Goal: Task Accomplishment & Management: Manage account settings

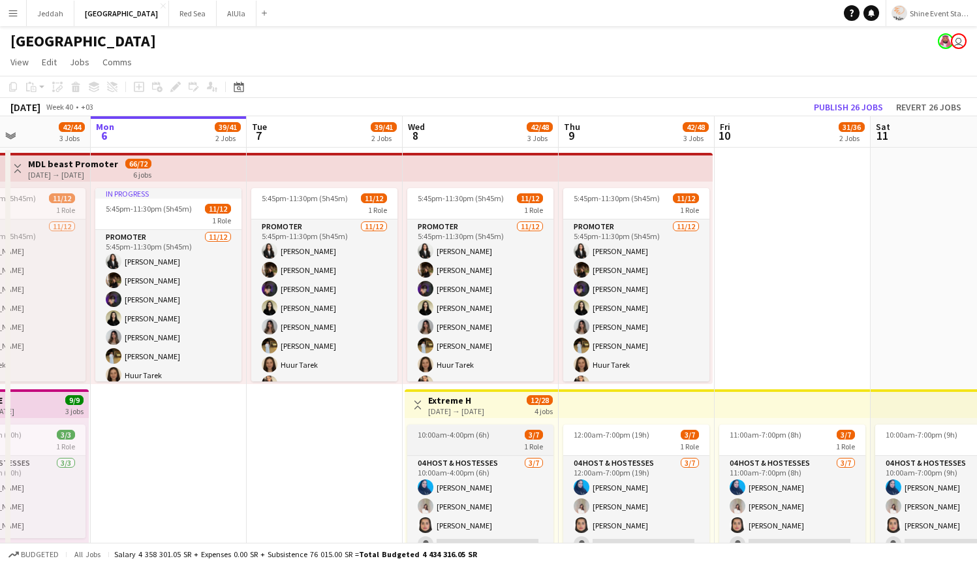
scroll to position [0, 511]
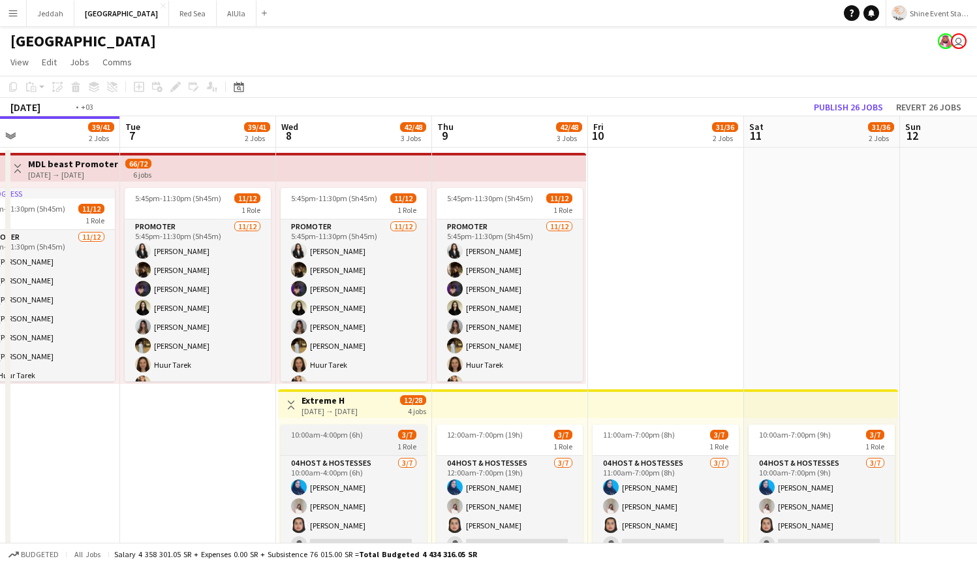
drag, startPoint x: 394, startPoint y: 447, endPoint x: 350, endPoint y: 444, distance: 44.5
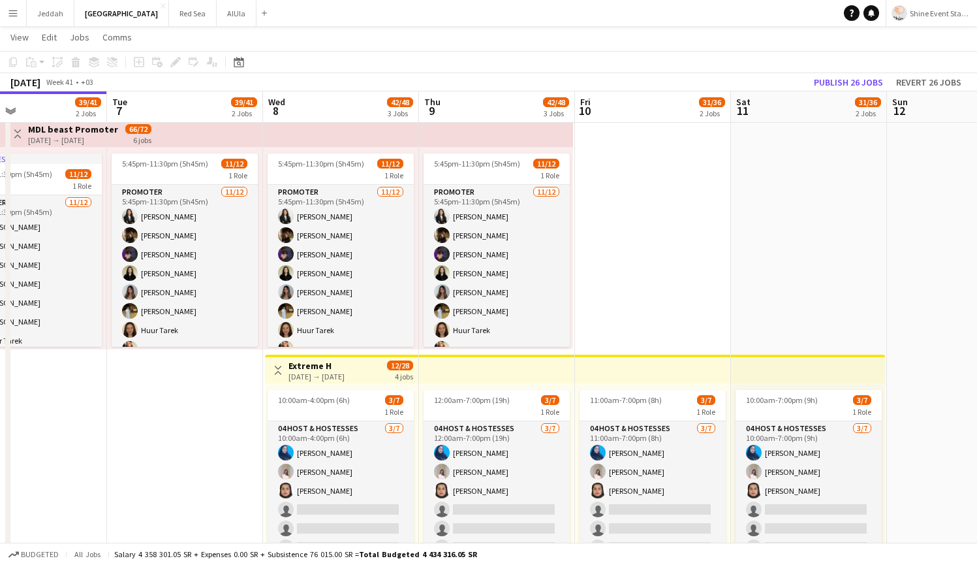
scroll to position [0, 516]
drag, startPoint x: 900, startPoint y: 303, endPoint x: 895, endPoint y: 239, distance: 64.8
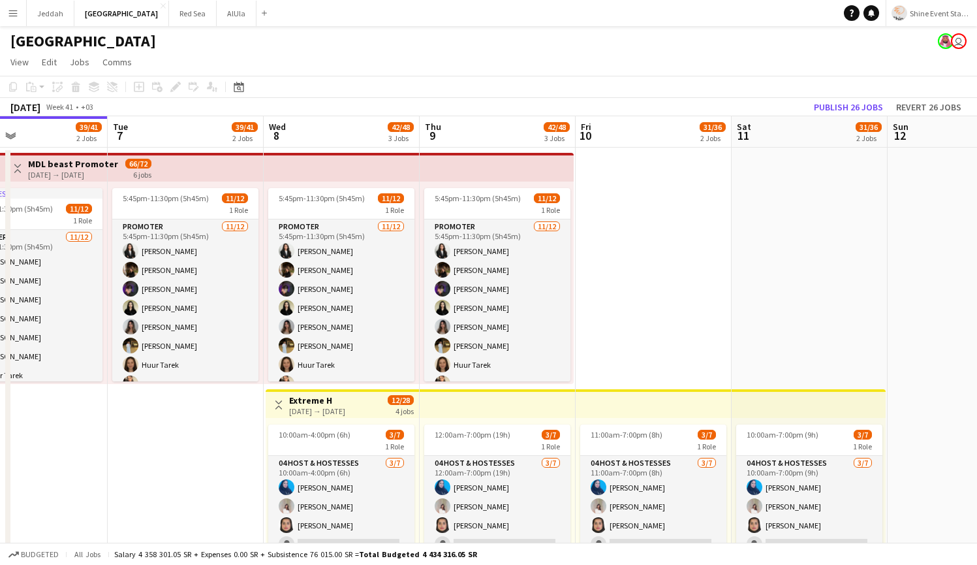
scroll to position [16, 0]
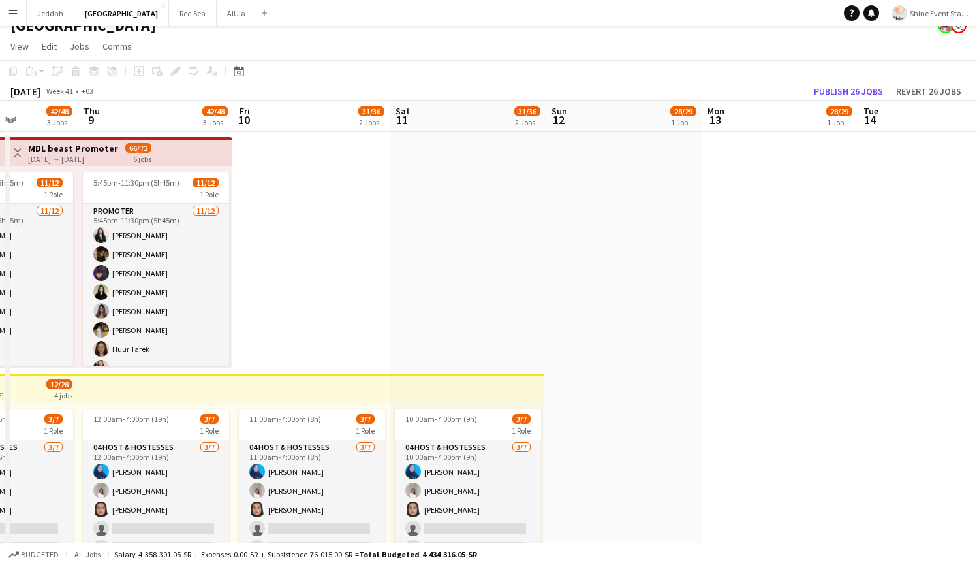
drag, startPoint x: 748, startPoint y: 262, endPoint x: 375, endPoint y: 288, distance: 374.2
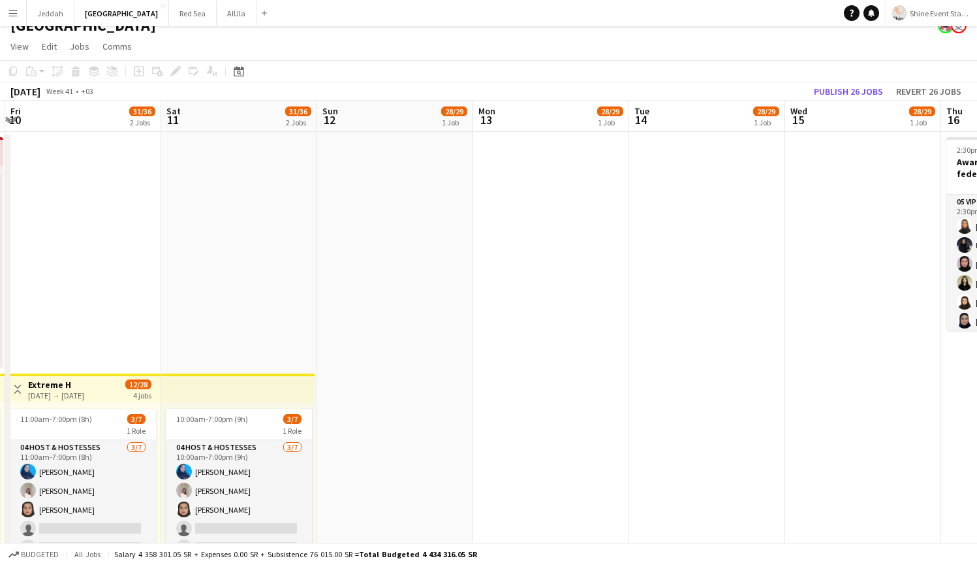
drag, startPoint x: 783, startPoint y: 272, endPoint x: 307, endPoint y: 303, distance: 476.8
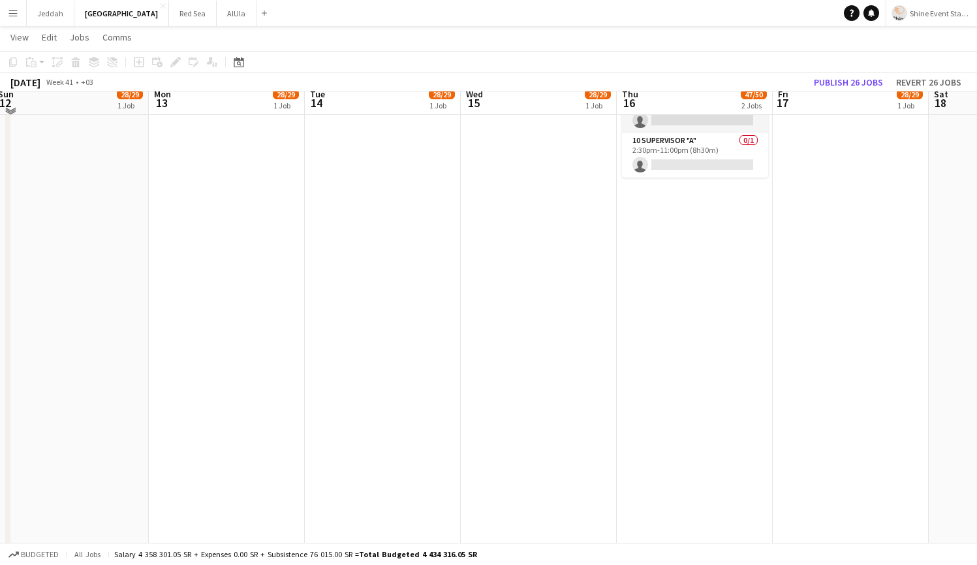
scroll to position [151, 0]
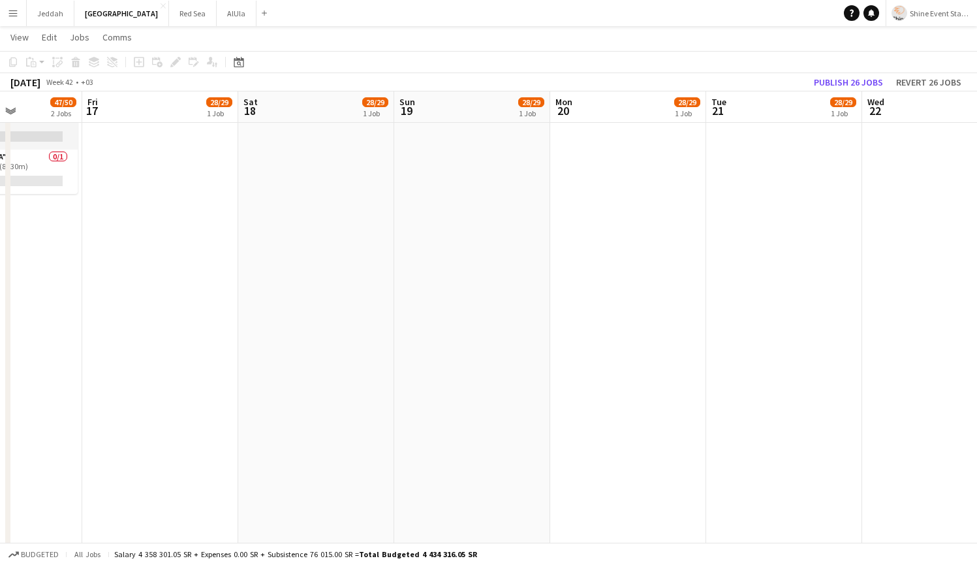
drag, startPoint x: 828, startPoint y: 341, endPoint x: 132, endPoint y: 401, distance: 699.1
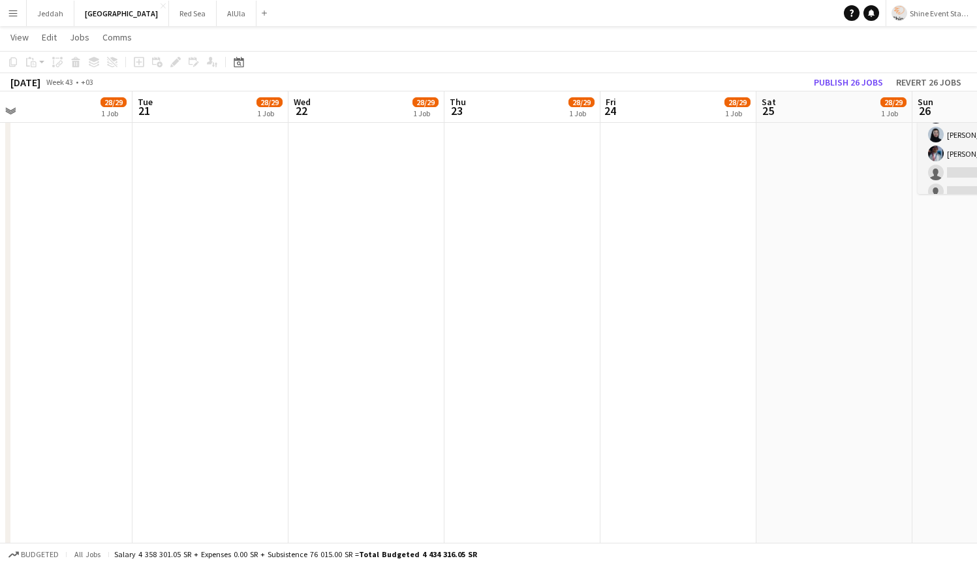
drag, startPoint x: 719, startPoint y: 368, endPoint x: 120, endPoint y: 408, distance: 599.8
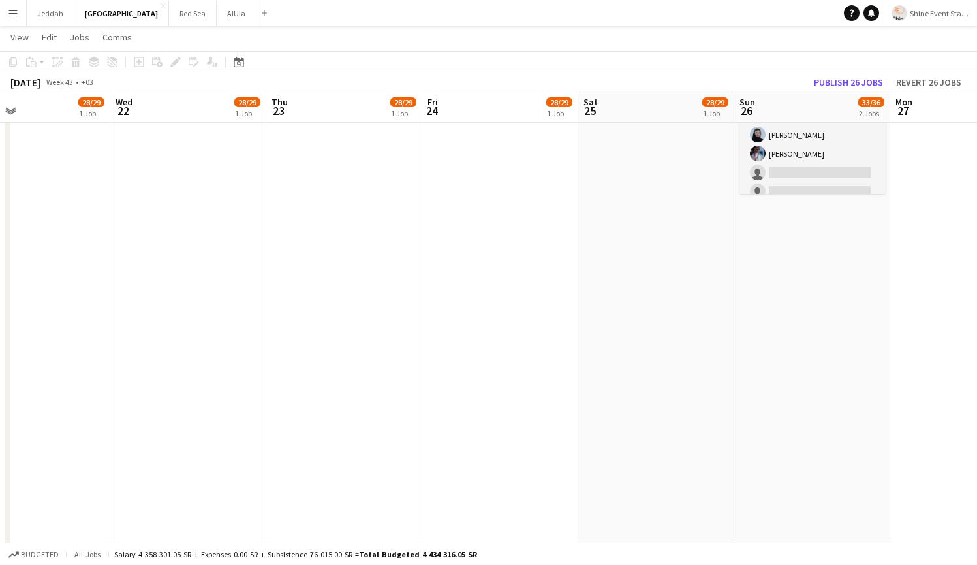
scroll to position [0, 461]
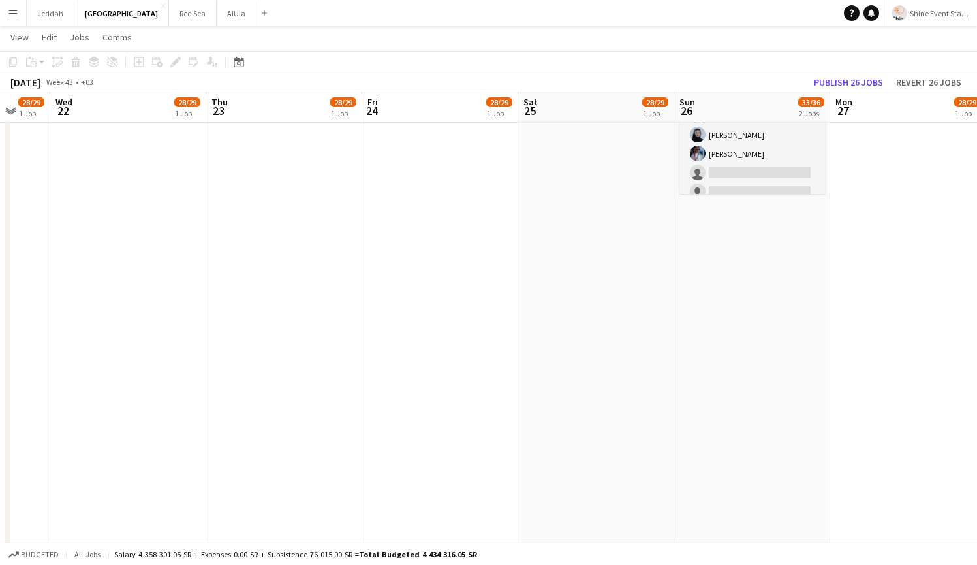
drag, startPoint x: 655, startPoint y: 362, endPoint x: 129, endPoint y: 392, distance: 527.5
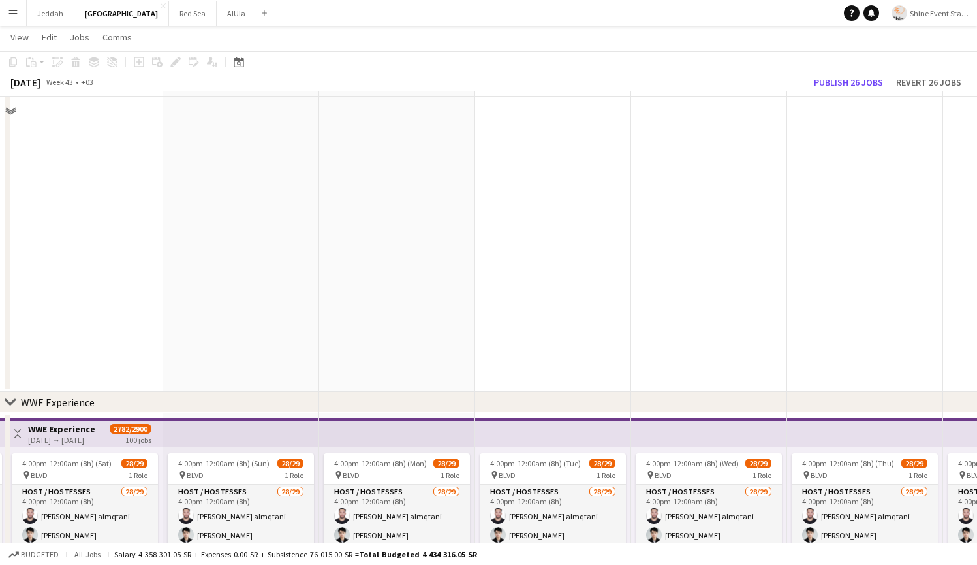
scroll to position [644, 0]
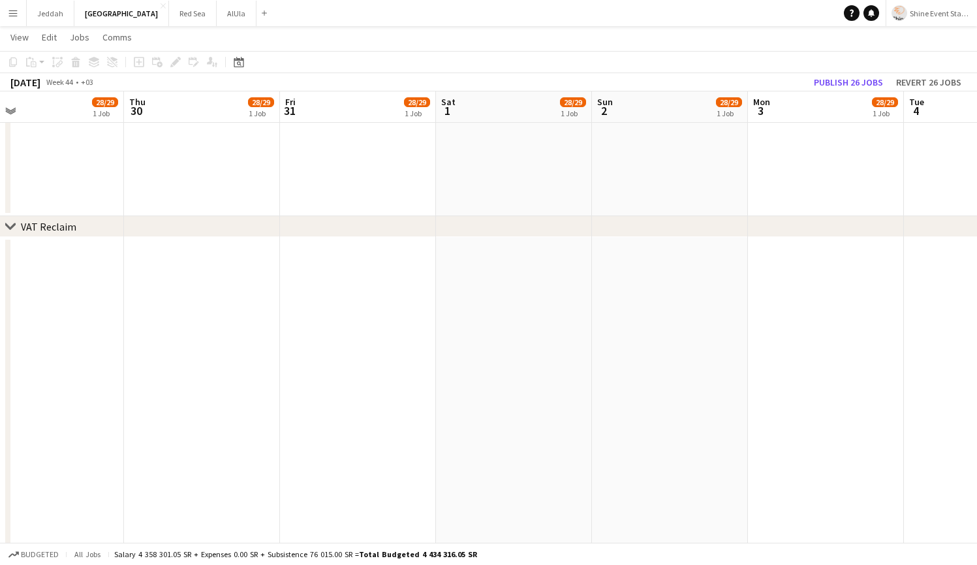
drag, startPoint x: 685, startPoint y: 412, endPoint x: 78, endPoint y: 431, distance: 606.7
click at [78, 431] on app-calendar-viewport "Sat 25 28/29 1 Job Sun 26 33/36 2 Jobs Mon 27 28/29 1 Job Tue 28 28/29 1 Job We…" at bounding box center [488, 508] width 977 height 2202
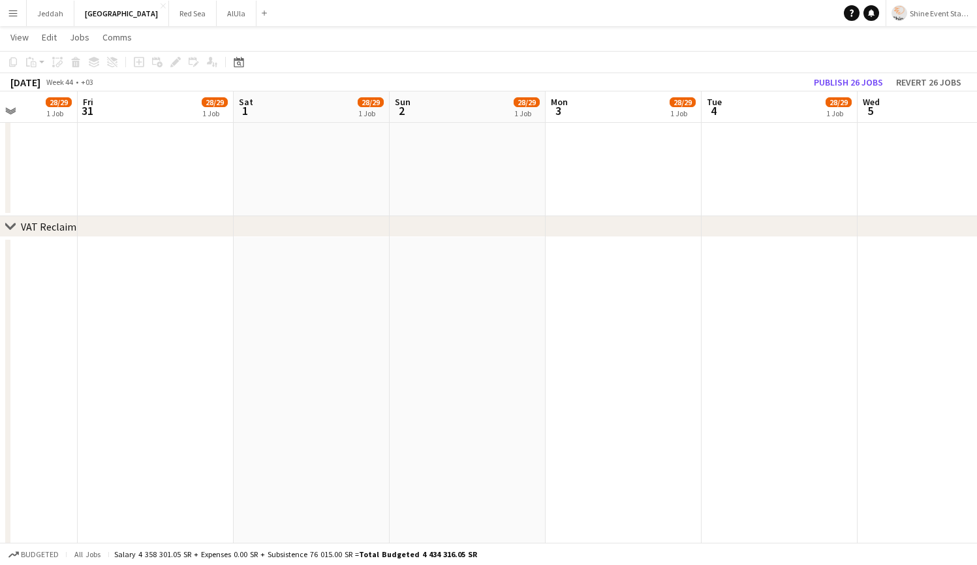
drag, startPoint x: 574, startPoint y: 398, endPoint x: 5, endPoint y: 418, distance: 569.5
click at [5, 418] on app-calendar-viewport "Mon 27 28/29 1 Job Tue 28 28/29 1 Job Wed 29 28/29 1 Job Thu 30 28/29 1 Job Fri…" at bounding box center [488, 508] width 977 height 2202
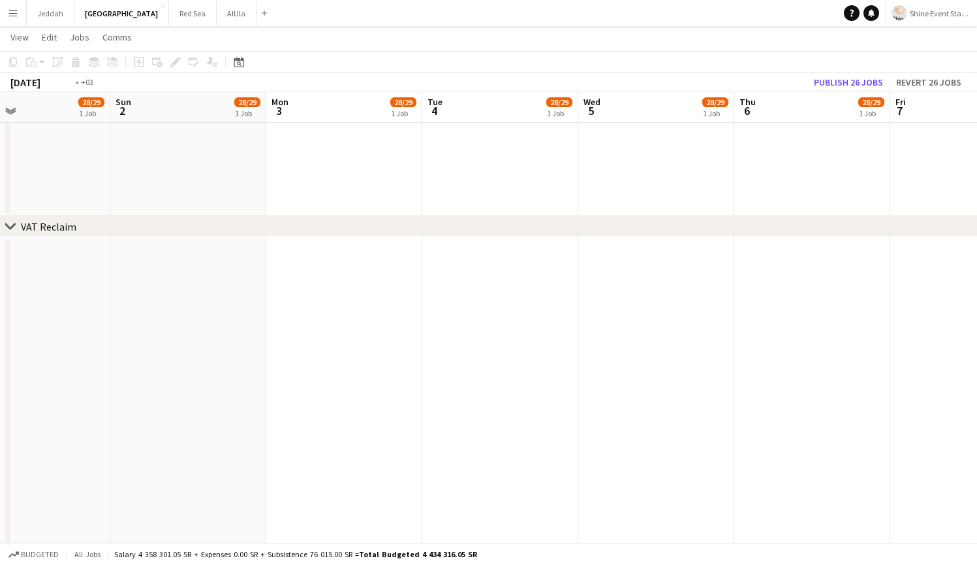
drag, startPoint x: 527, startPoint y: 430, endPoint x: 115, endPoint y: 426, distance: 412.5
click at [65, 425] on app-calendar-viewport "Thu 30 28/29 1 Job Fri 31 28/29 1 Job Sat 1 28/29 1 Job Sun 2 28/29 1 Job Mon 3…" at bounding box center [488, 508] width 977 height 2202
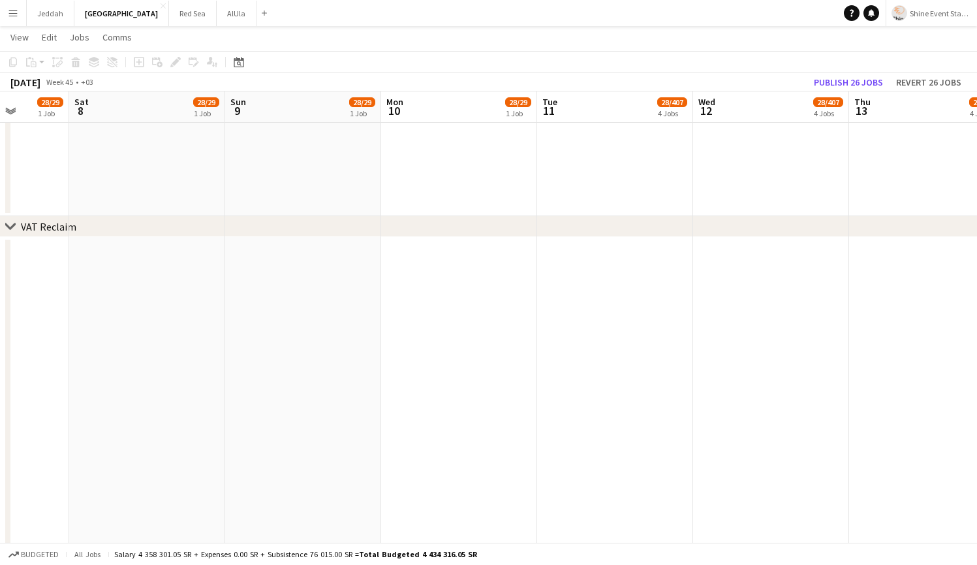
drag, startPoint x: 508, startPoint y: 391, endPoint x: 523, endPoint y: 391, distance: 15.7
click at [0, 392] on app-calendar-viewport "Tue 4 28/29 1 Job Wed 5 28/29 1 Job Thu 6 28/29 1 Job Fri 7 28/29 1 Job Sat 8 2…" at bounding box center [488, 508] width 977 height 2202
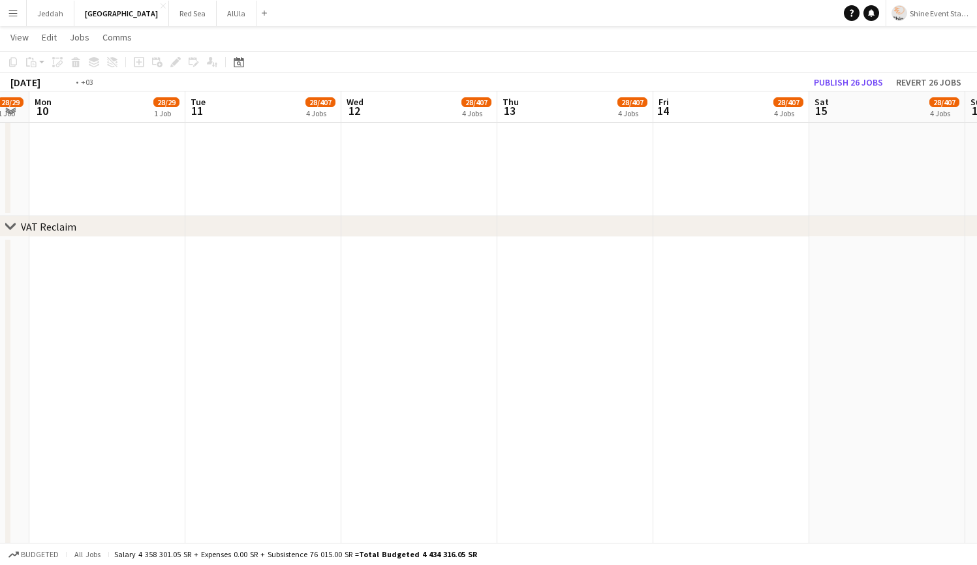
drag, startPoint x: 329, startPoint y: 394, endPoint x: 164, endPoint y: 403, distance: 164.7
click at [146, 405] on app-calendar-viewport "Thu 6 28/29 1 Job Fri 7 28/29 1 Job Sat 8 28/29 1 Job Sun 9 28/29 1 Job Mon 10 …" at bounding box center [488, 508] width 977 height 2202
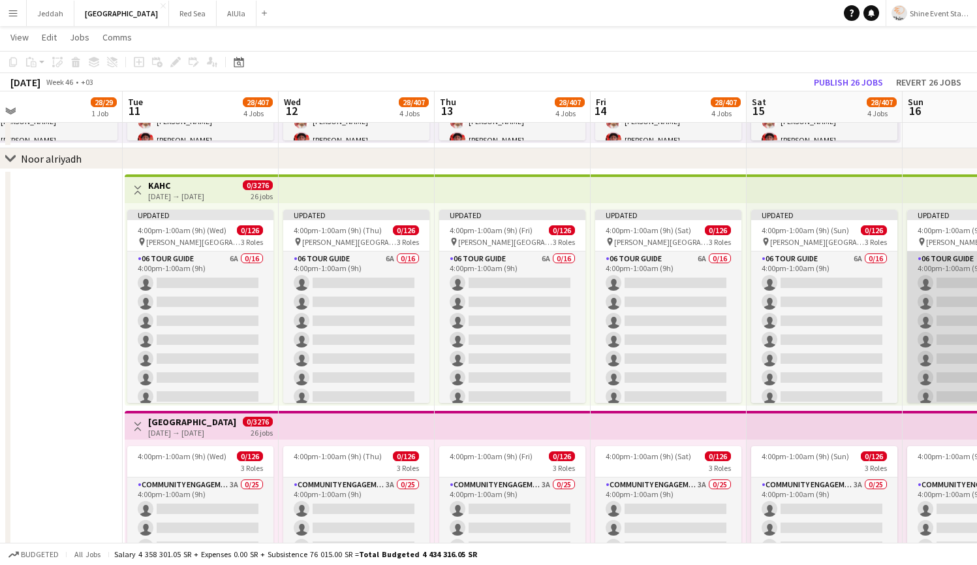
scroll to position [0, 0]
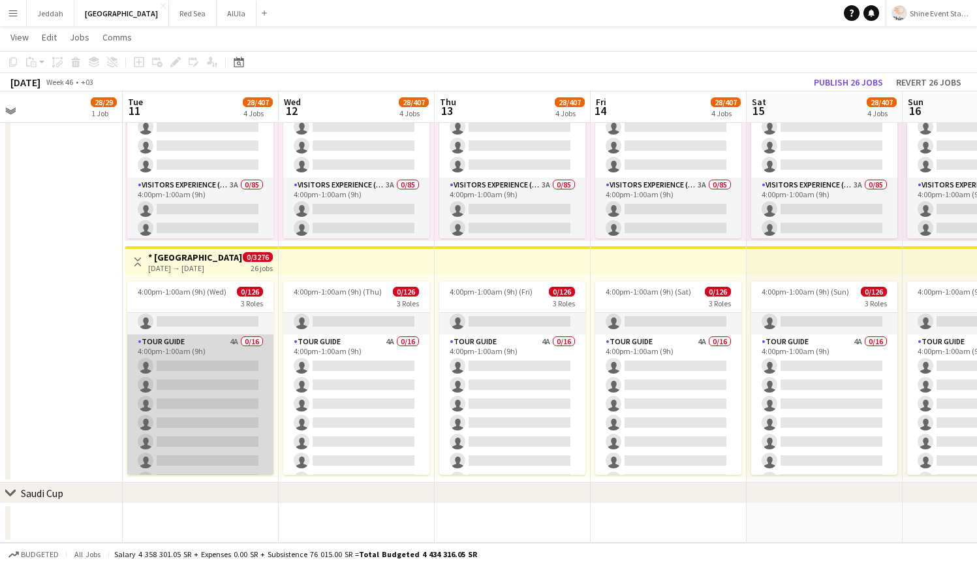
click at [176, 358] on app-card-role "Tour Guide 4A 0/16 4:00pm-1:00am (9h) single-neutral-actions single-neutral-act…" at bounding box center [200, 498] width 146 height 328
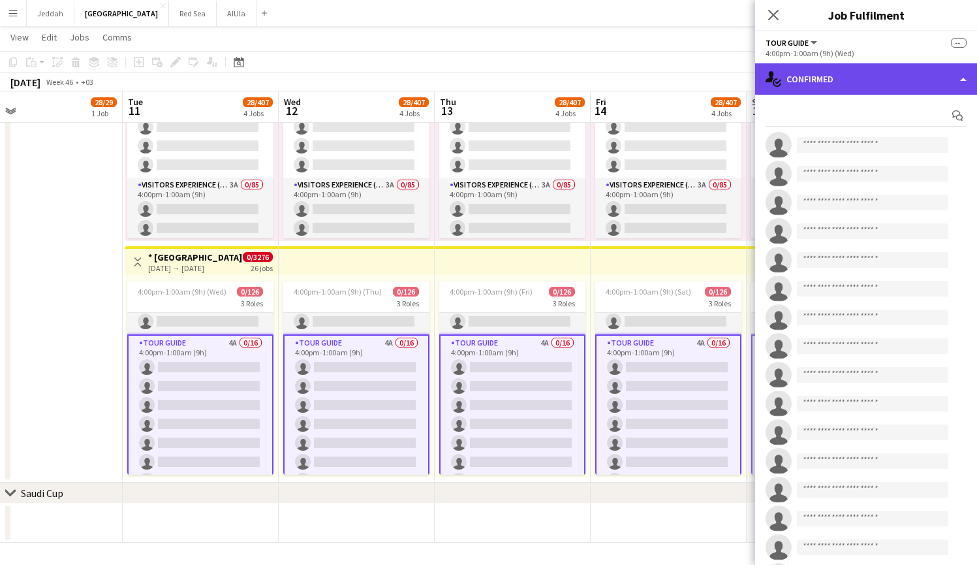
click at [892, 86] on div "single-neutral-actions-check-2 Confirmed" at bounding box center [866, 78] width 222 height 31
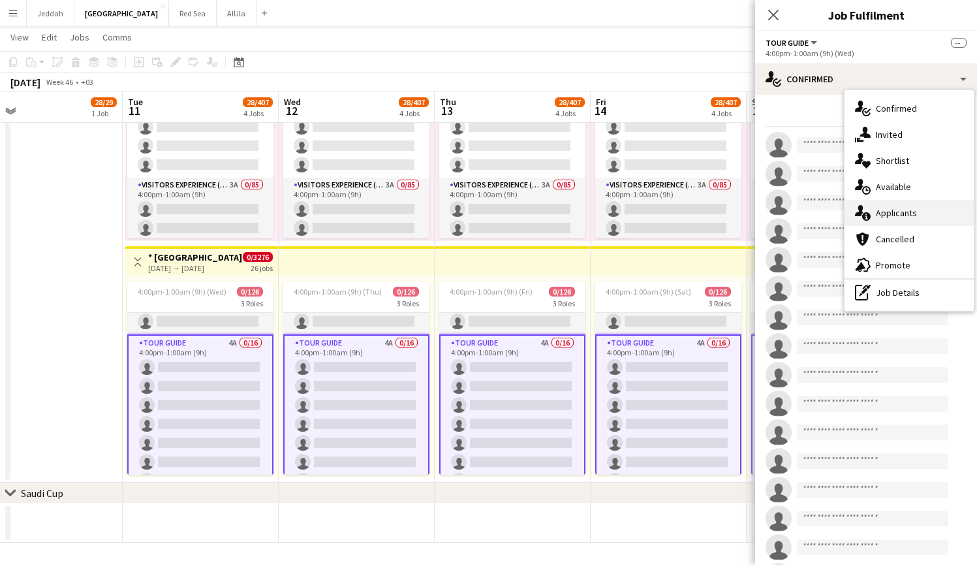
click at [896, 221] on div "single-neutral-actions-information Applicants" at bounding box center [909, 213] width 129 height 26
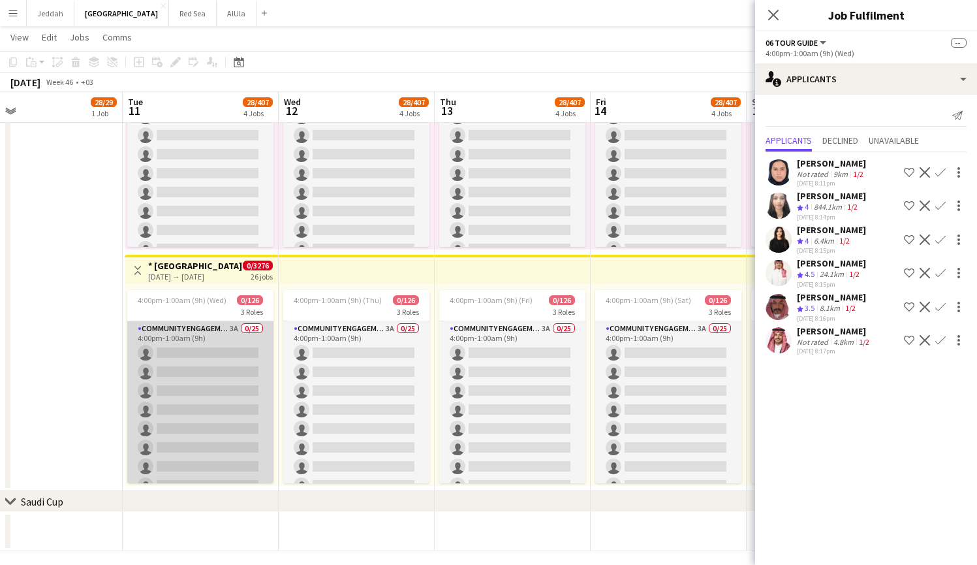
click at [187, 397] on app-card-role "Community Engagement (CE) 3A 0/25 4:00pm-1:00am (9h) single-neutral-actions sin…" at bounding box center [200, 570] width 146 height 499
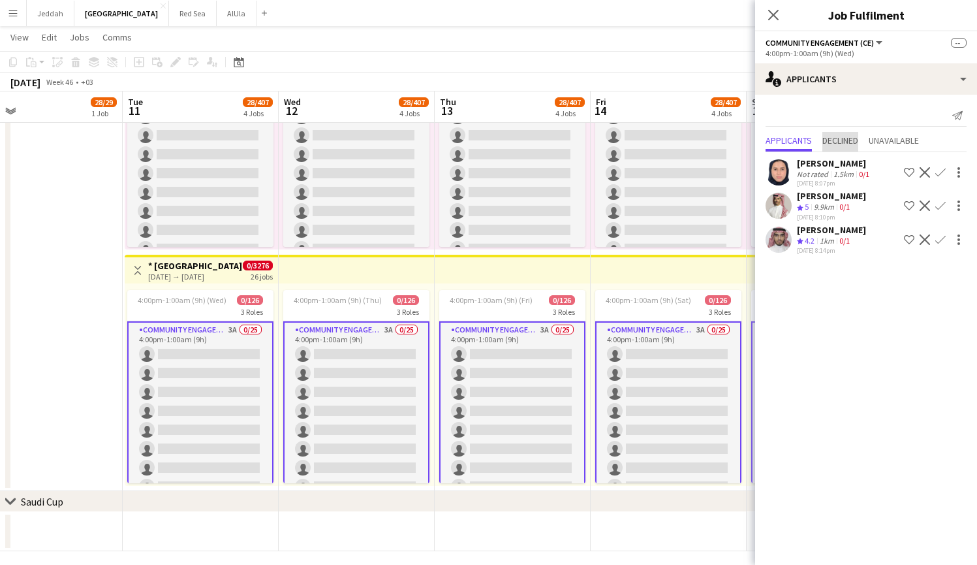
click at [832, 142] on span "Declined" at bounding box center [840, 140] width 36 height 9
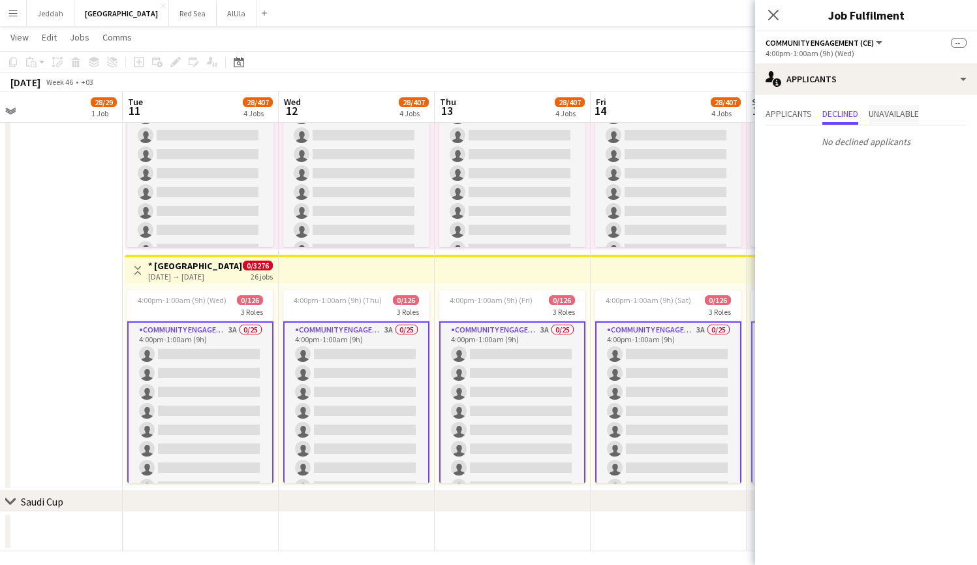
click at [884, 117] on span "Unavailable" at bounding box center [894, 113] width 50 height 9
click at [775, 115] on span "Applicants" at bounding box center [789, 113] width 46 height 9
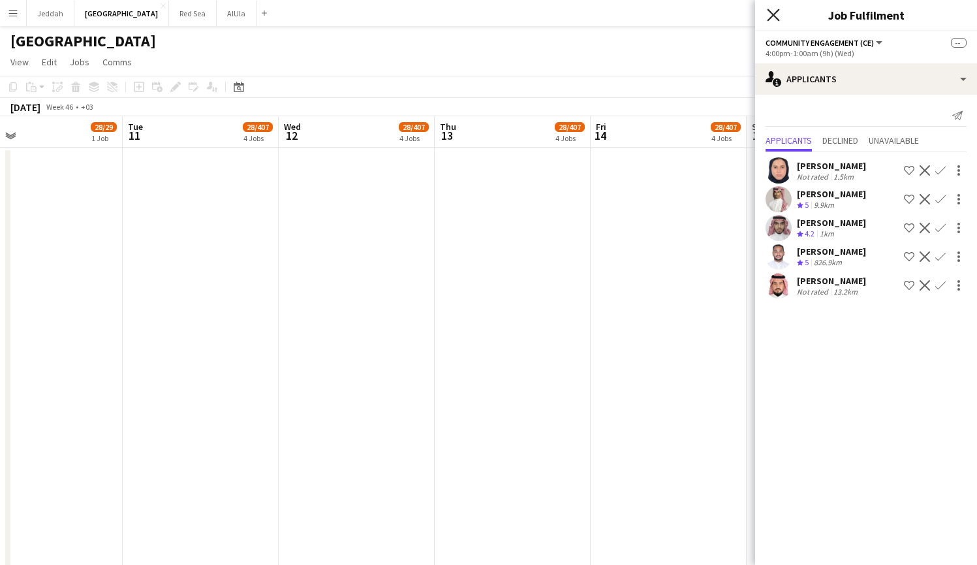
click at [774, 16] on icon at bounding box center [773, 14] width 12 height 12
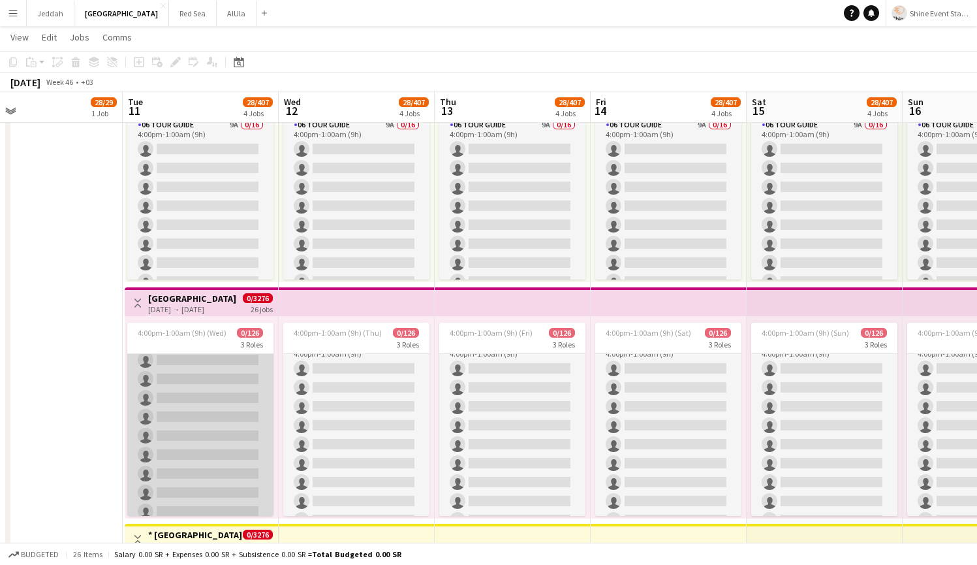
scroll to position [34, 0]
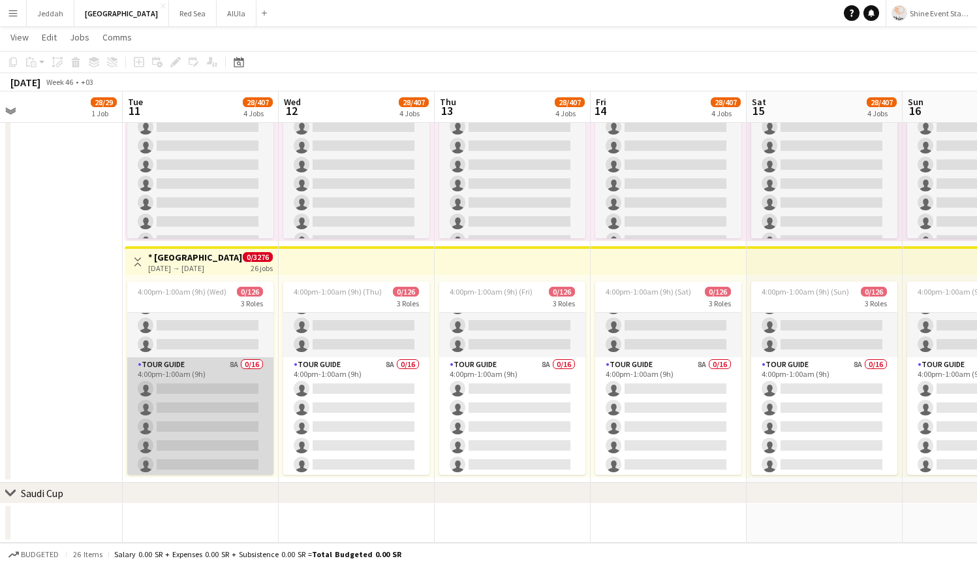
click at [189, 407] on app-card-role "Tour Guide 8A 0/16 4:00pm-1:00am (9h) single-neutral-actions single-neutral-act…" at bounding box center [200, 521] width 146 height 328
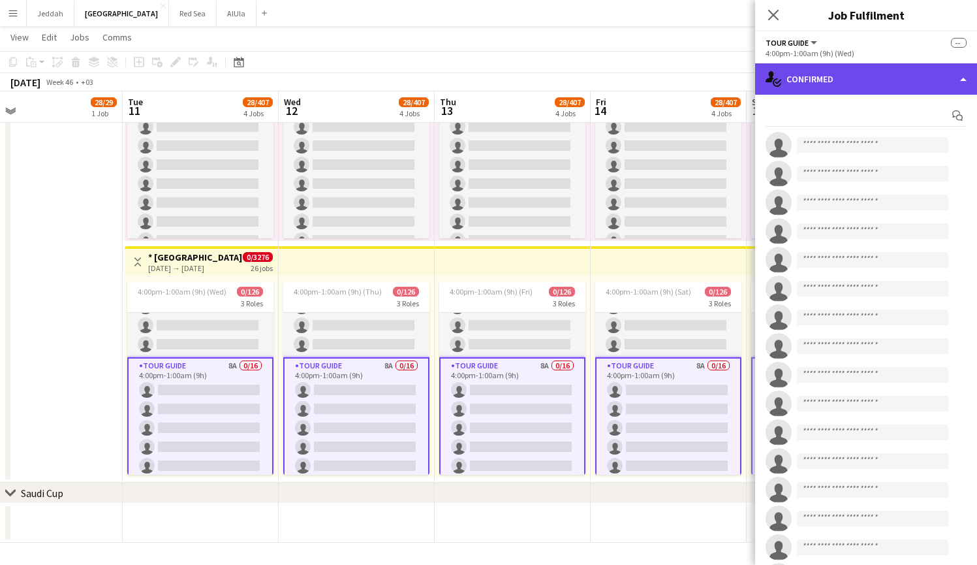
click at [822, 87] on div "single-neutral-actions-check-2 Confirmed" at bounding box center [866, 78] width 222 height 31
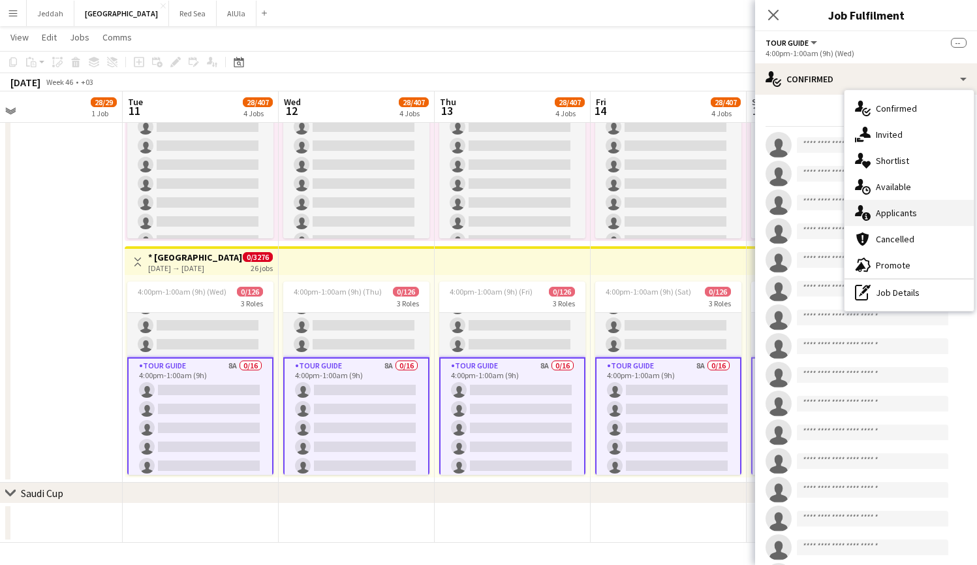
click at [895, 208] on span "Applicants" at bounding box center [896, 213] width 41 height 12
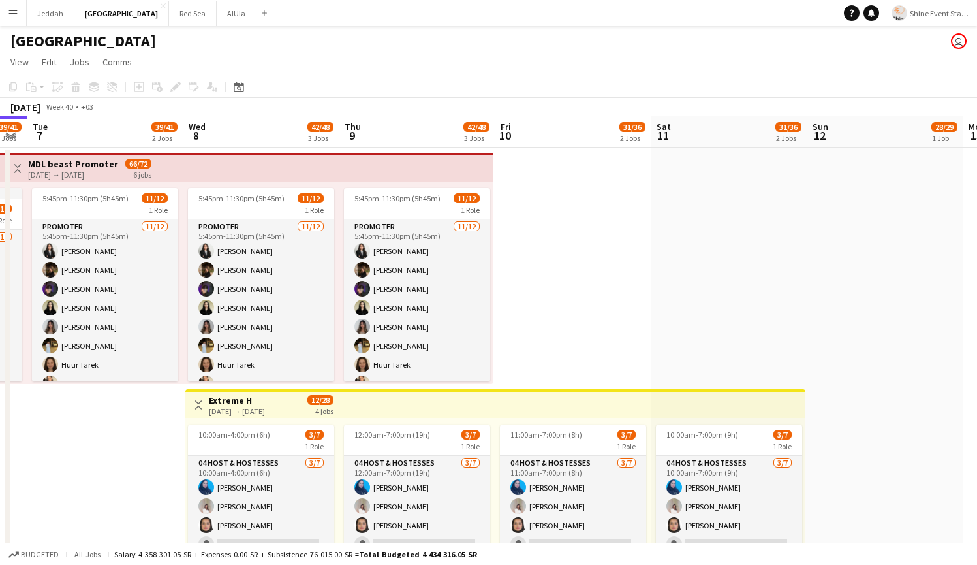
drag, startPoint x: 412, startPoint y: 458, endPoint x: 13, endPoint y: 452, distance: 399.5
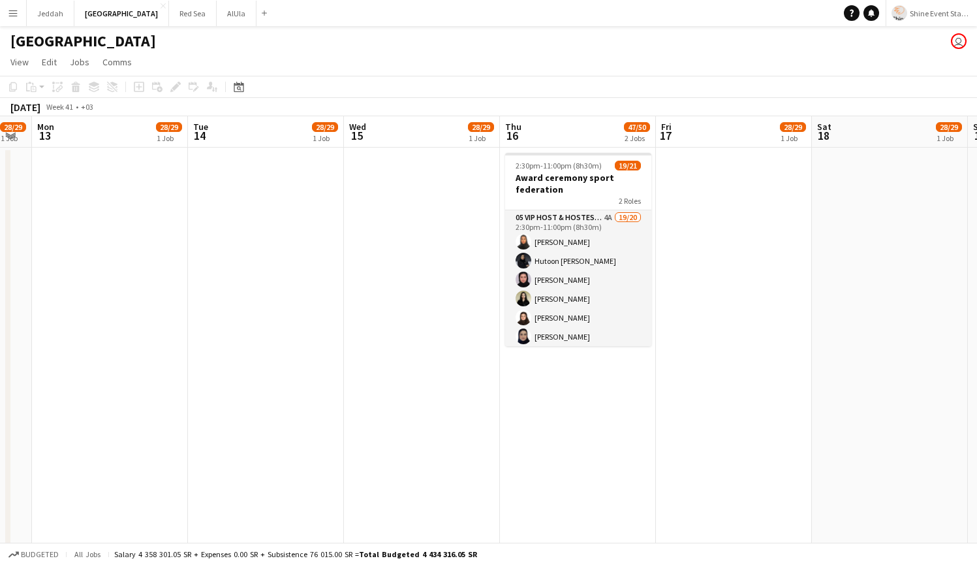
drag, startPoint x: 860, startPoint y: 349, endPoint x: 44, endPoint y: 365, distance: 816.7
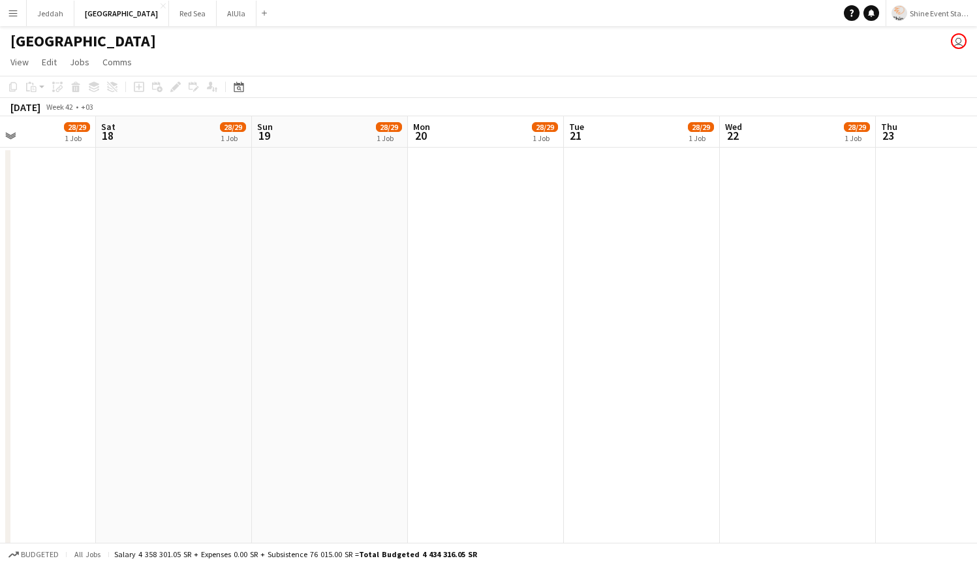
drag, startPoint x: 716, startPoint y: 384, endPoint x: 2, endPoint y: 406, distance: 714.4
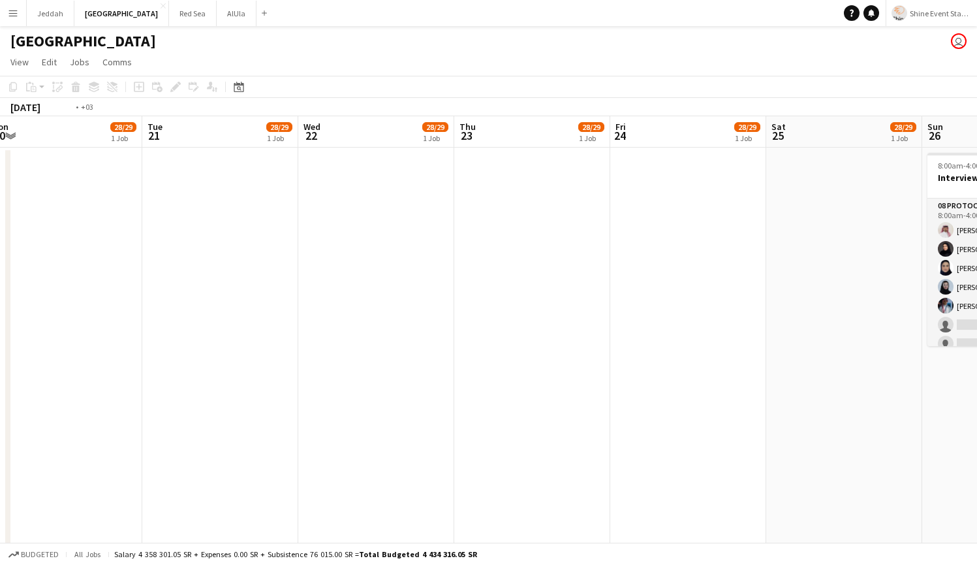
drag, startPoint x: 747, startPoint y: 364, endPoint x: 1, endPoint y: 398, distance: 746.2
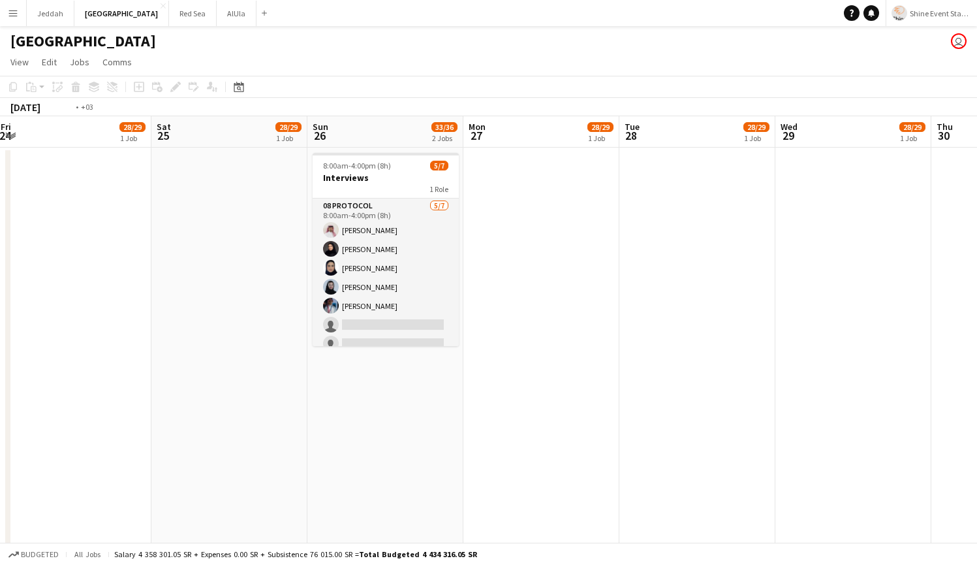
drag, startPoint x: 771, startPoint y: 399, endPoint x: 0, endPoint y: 422, distance: 771.2
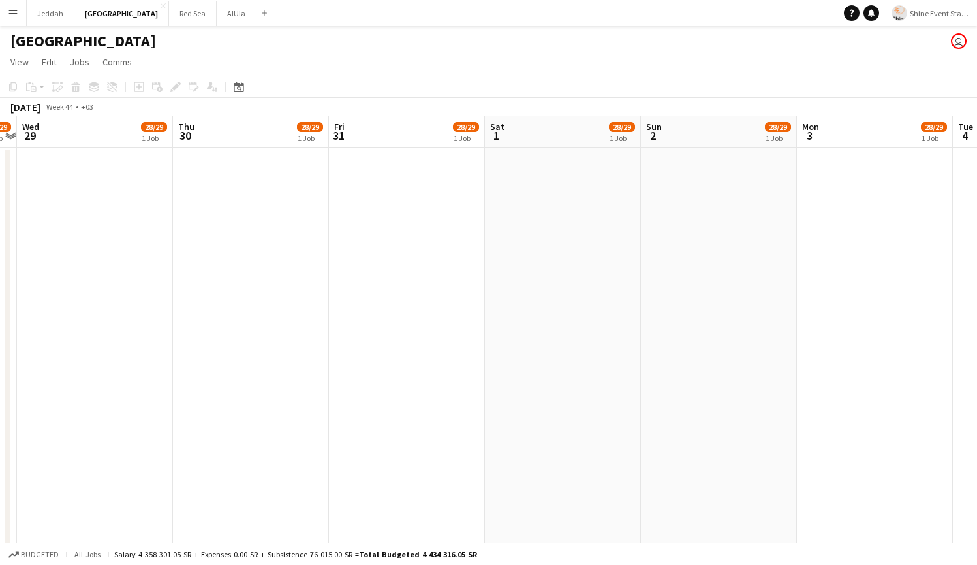
drag, startPoint x: 615, startPoint y: 393, endPoint x: 0, endPoint y: 418, distance: 616.0
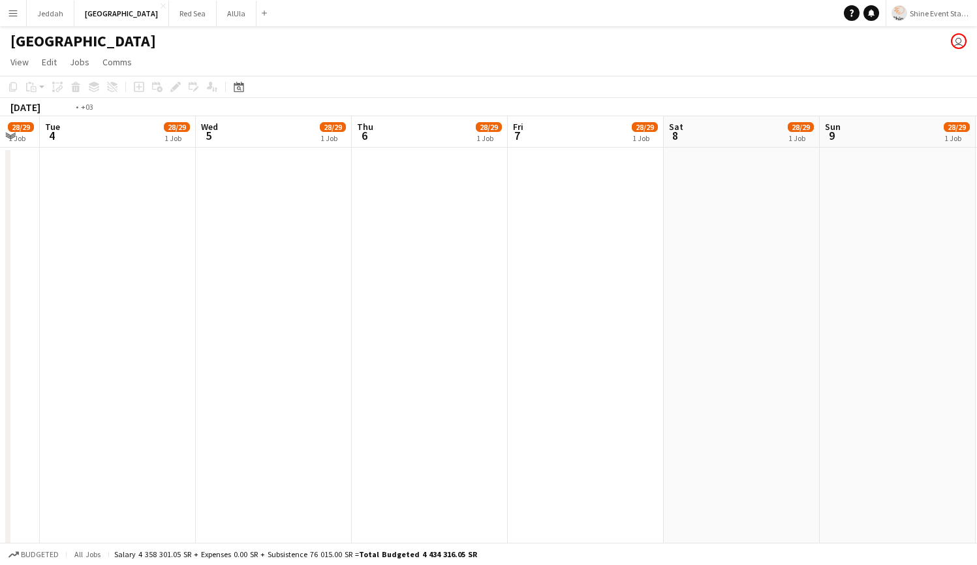
drag, startPoint x: 532, startPoint y: 405, endPoint x: 0, endPoint y: 434, distance: 532.7
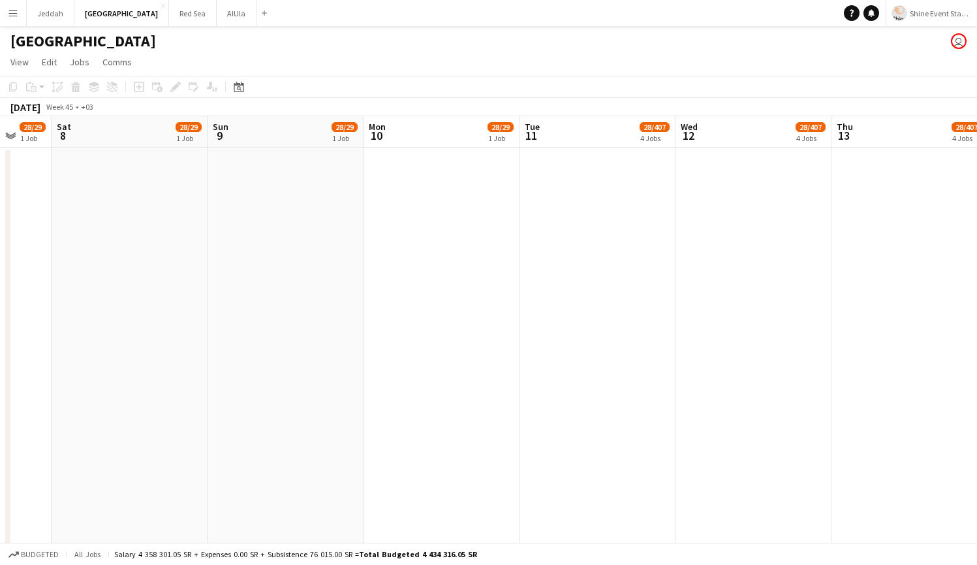
drag, startPoint x: 530, startPoint y: 394, endPoint x: 101, endPoint y: 409, distance: 429.7
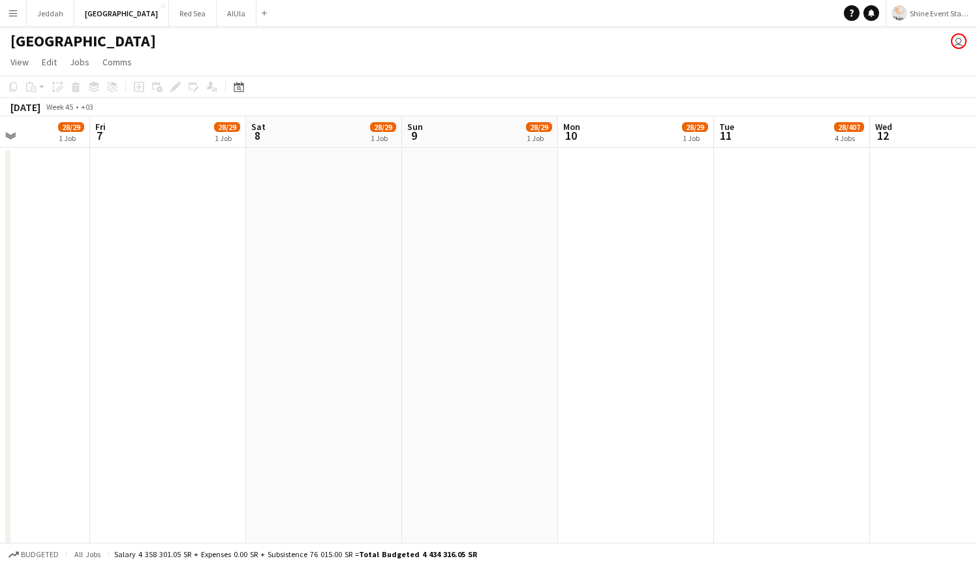
drag, startPoint x: 535, startPoint y: 396, endPoint x: 0, endPoint y: 428, distance: 536.2
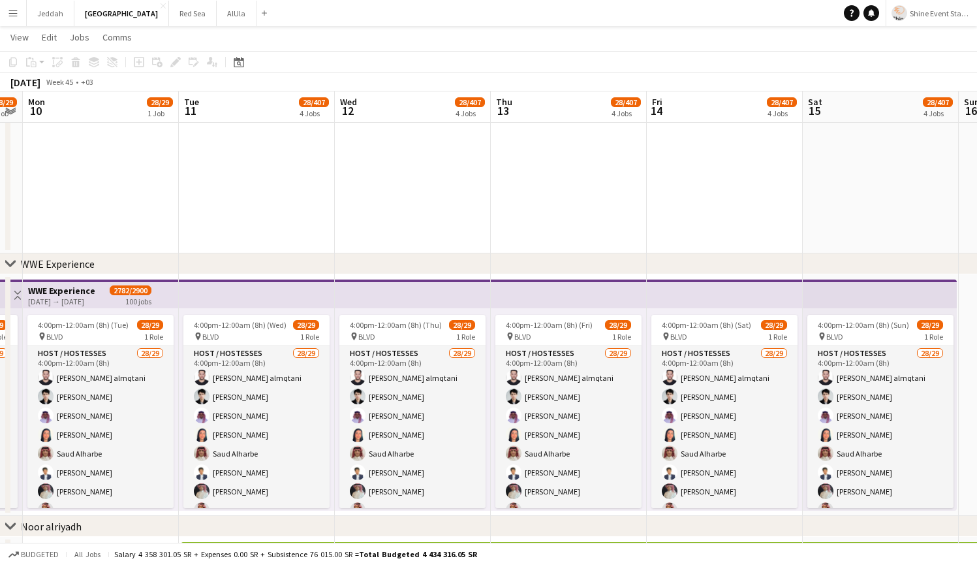
scroll to position [989, 0]
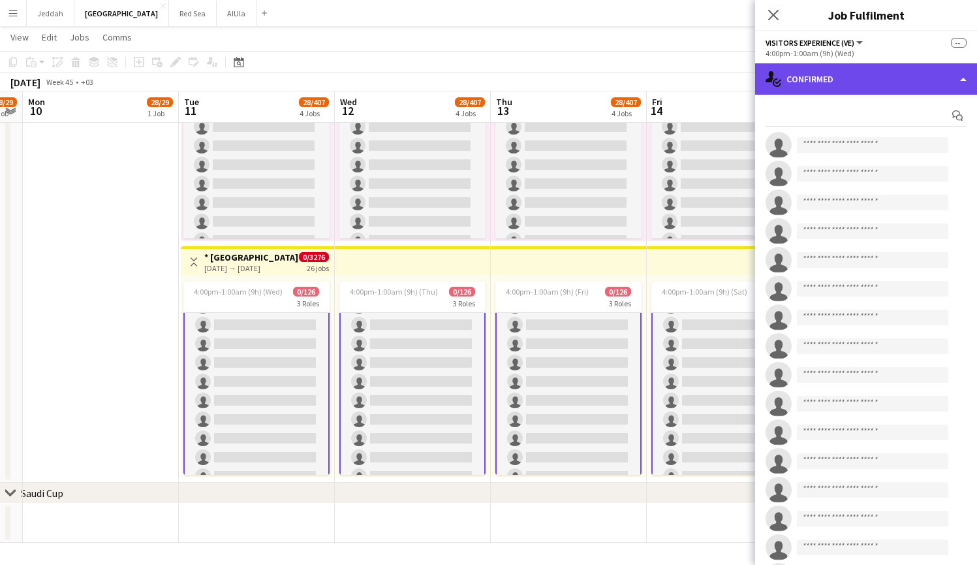
click at [829, 80] on div "single-neutral-actions-check-2 Confirmed" at bounding box center [866, 78] width 222 height 31
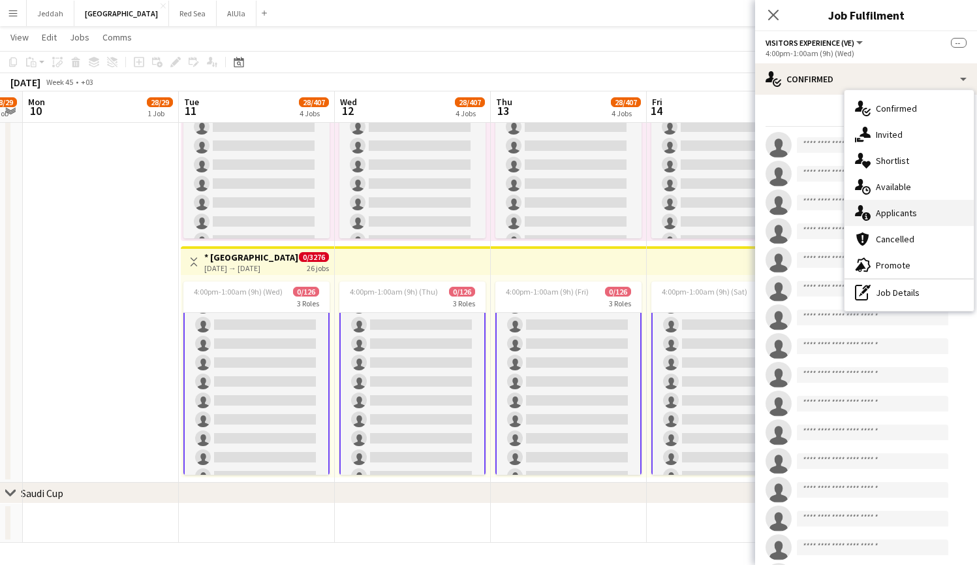
click at [903, 209] on span "Applicants" at bounding box center [896, 213] width 41 height 12
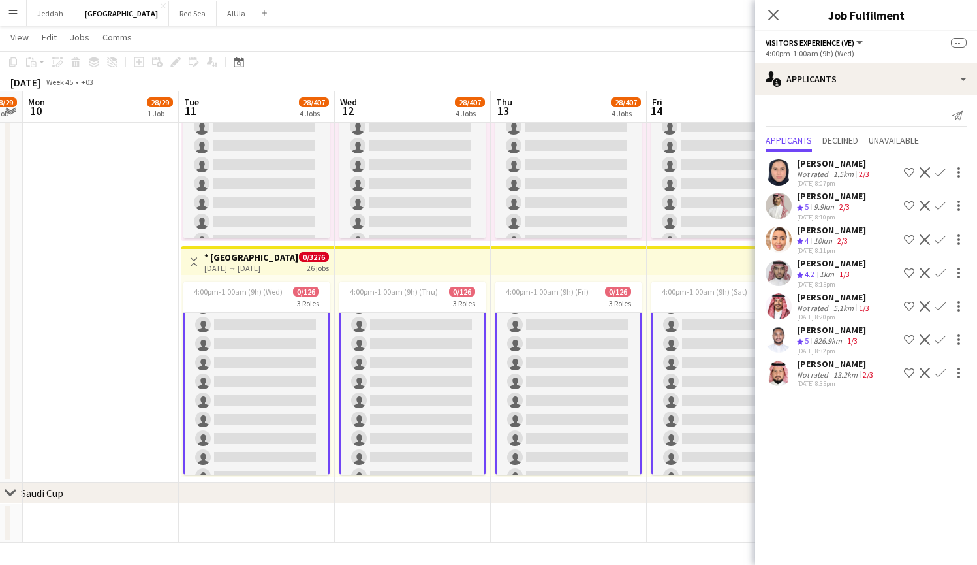
click at [773, 369] on app-user-avatar at bounding box center [779, 373] width 26 height 26
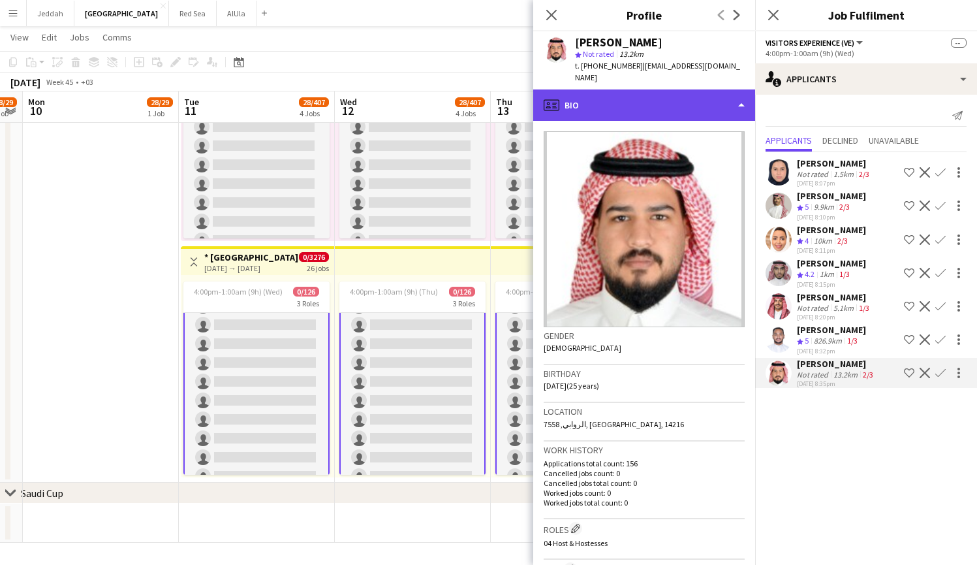
click at [668, 90] on div "profile Bio" at bounding box center [644, 104] width 222 height 31
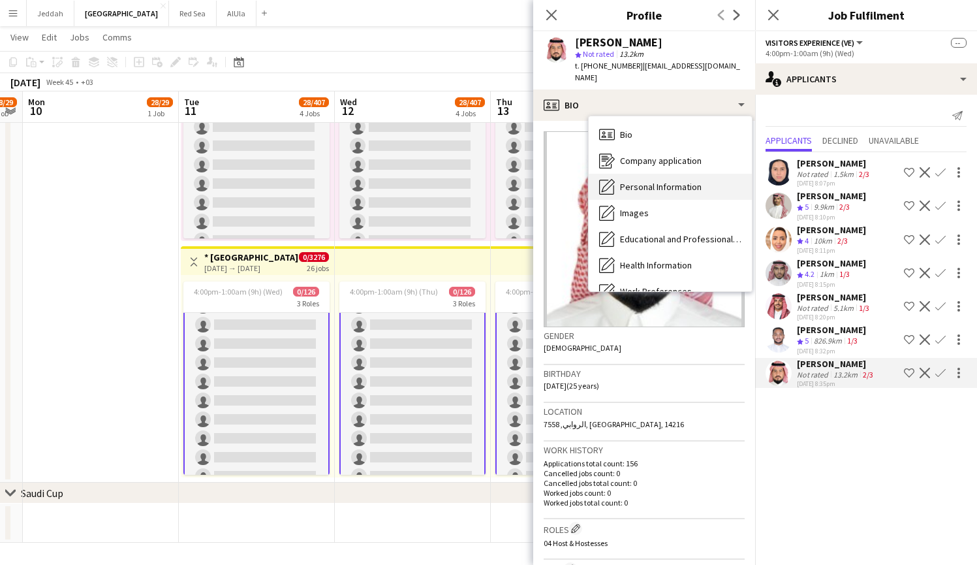
click at [671, 181] on span "Personal Information" at bounding box center [661, 187] width 82 height 12
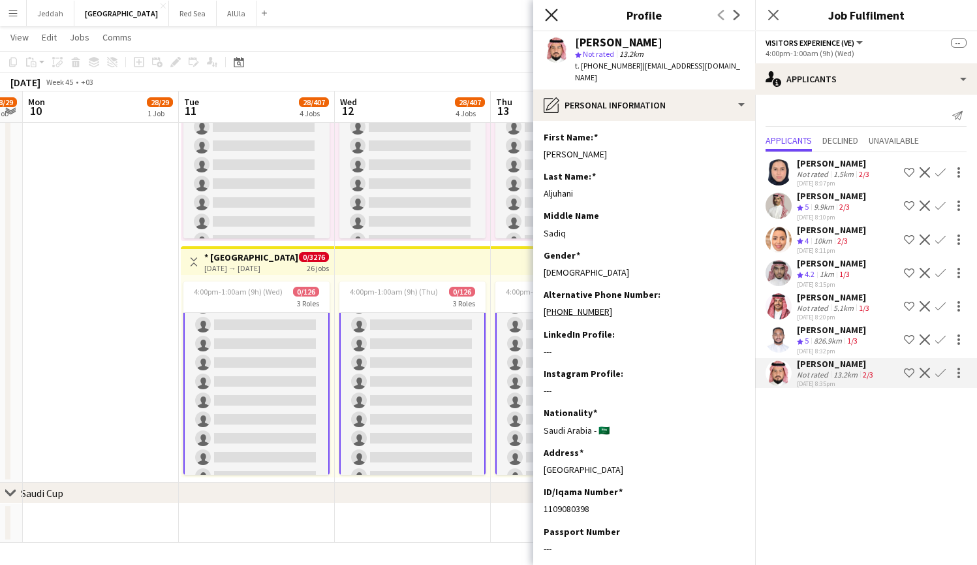
click at [553, 20] on icon "Close pop-in" at bounding box center [551, 14] width 12 height 12
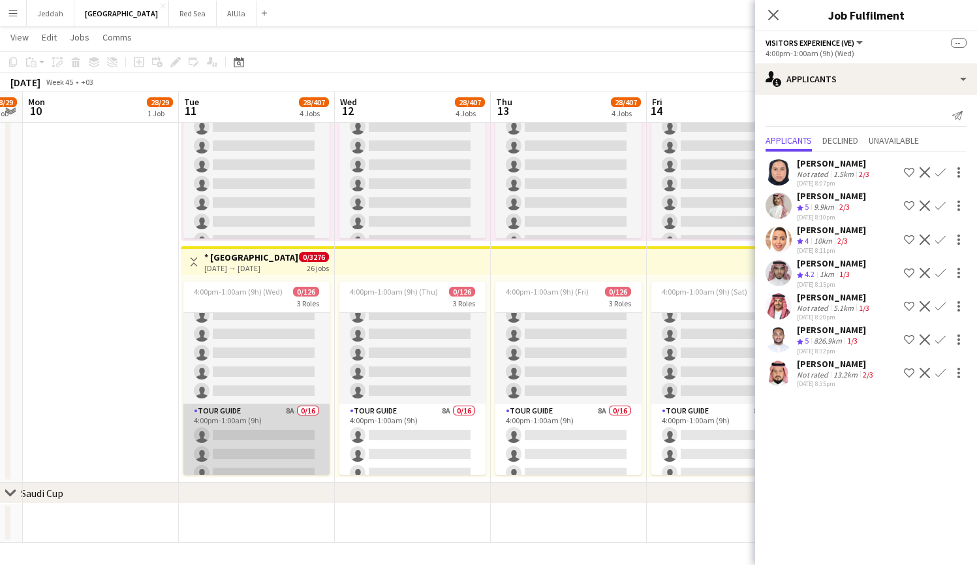
click at [232, 454] on app-card-role "Tour Guide 8A 0/16 4:00pm-1:00am (9h) single-neutral-actions single-neutral-act…" at bounding box center [256, 567] width 146 height 328
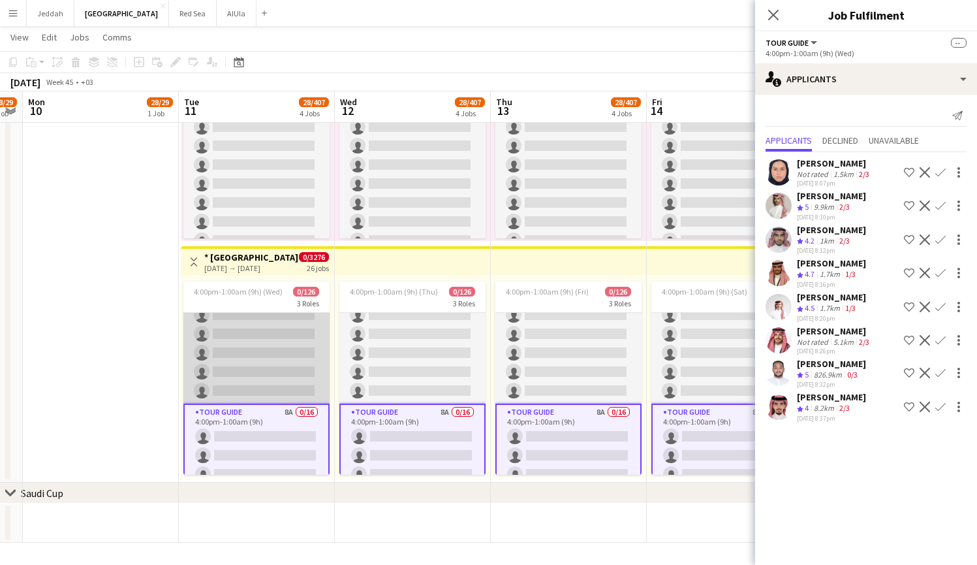
click at [244, 351] on app-card-role "Community Engagement (CE) 6A 0/25 4:00pm-1:00am (9h) single-neutral-actions sin…" at bounding box center [256, 154] width 146 height 499
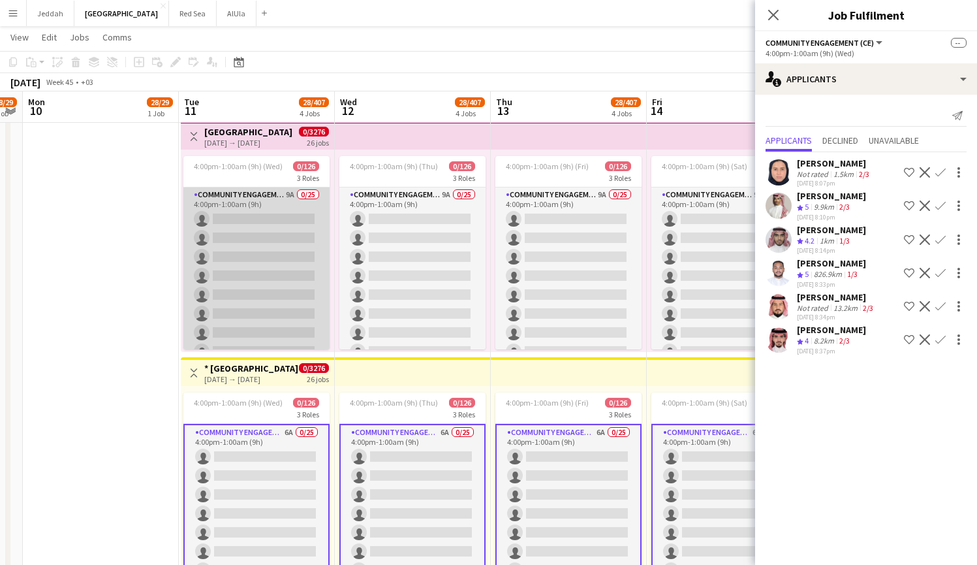
click at [241, 272] on app-card-role "Community Engagement (CE) 9A 0/25 4:00pm-1:00am (9h) single-neutral-actions sin…" at bounding box center [256, 436] width 146 height 499
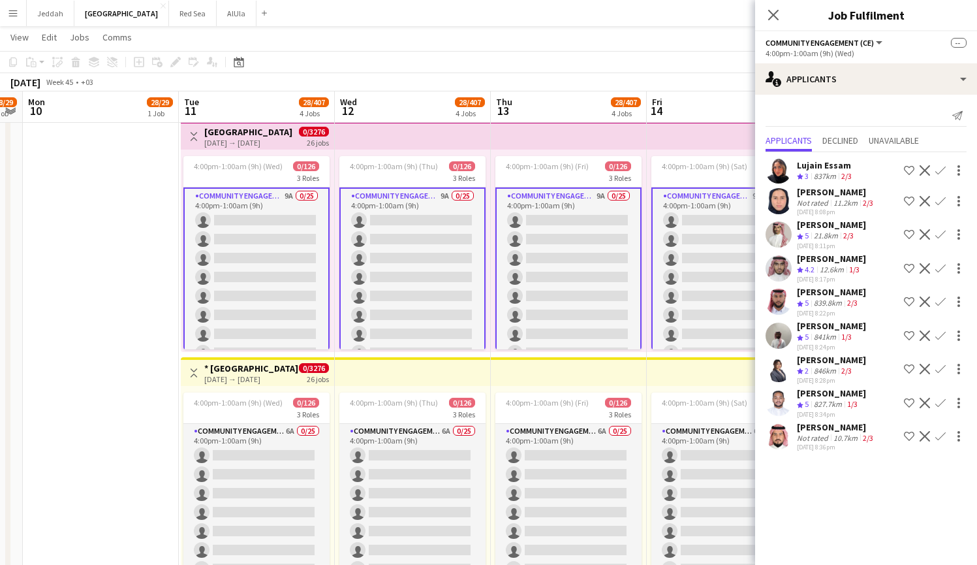
click at [777, 176] on app-user-avatar at bounding box center [779, 170] width 26 height 26
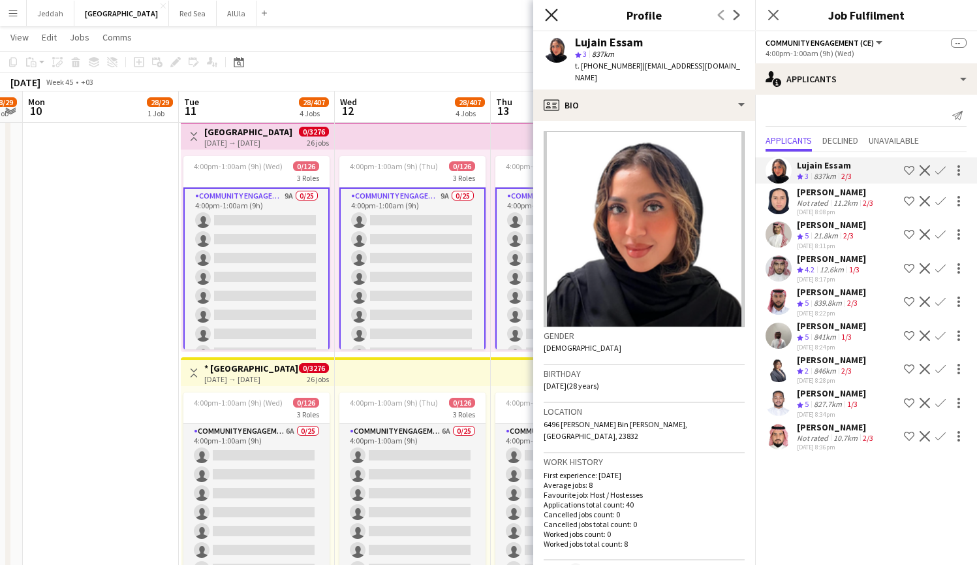
click at [555, 21] on icon "Close pop-in" at bounding box center [551, 14] width 12 height 12
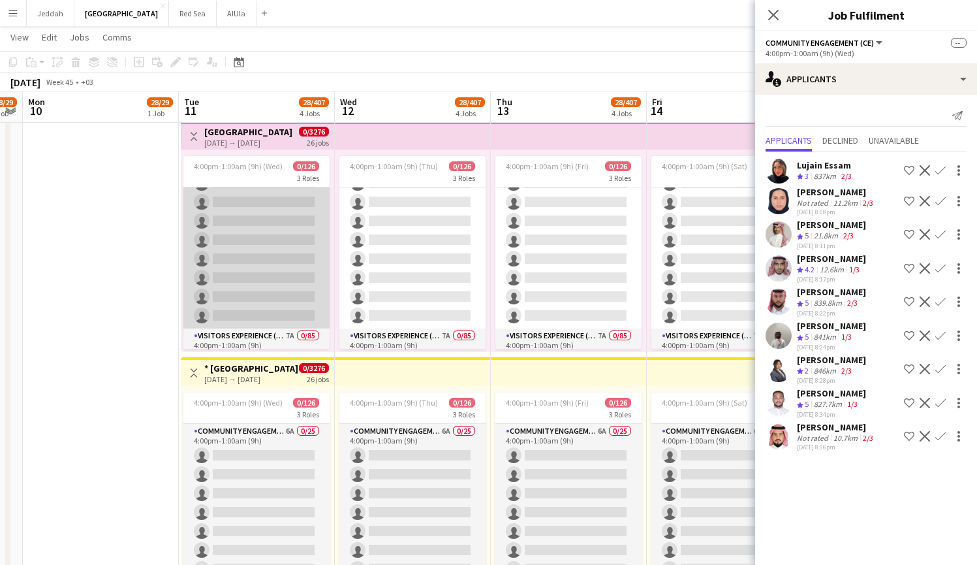
click at [277, 273] on app-card-role "Tour Guide 9A 0/16 4:00pm-1:00am (9h) single-neutral-actions single-neutral-act…" at bounding box center [256, 164] width 146 height 328
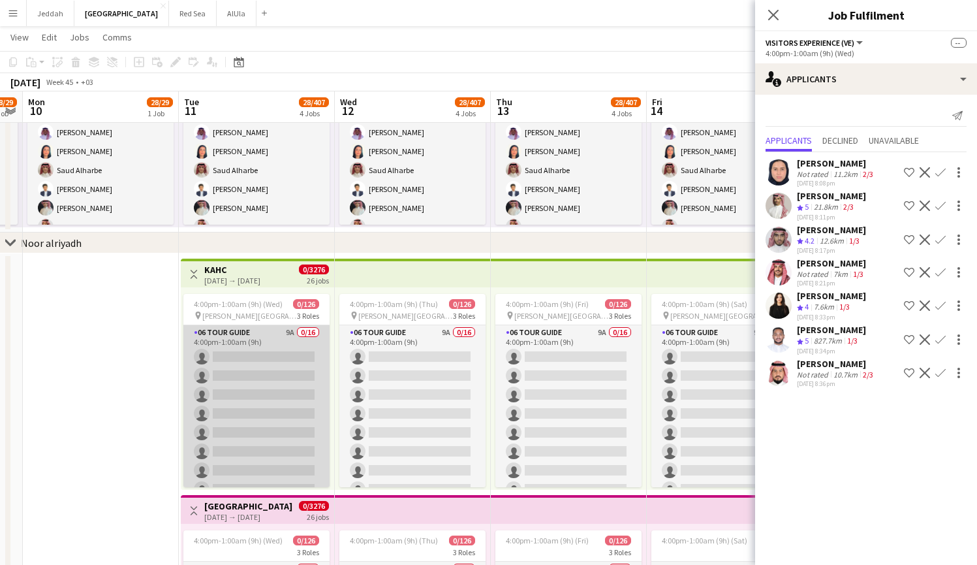
click at [268, 392] on app-card-role "06 Tour Guide 9A 0/16 4:00pm-1:00am (9h) single-neutral-actions single-neutral-…" at bounding box center [256, 489] width 146 height 328
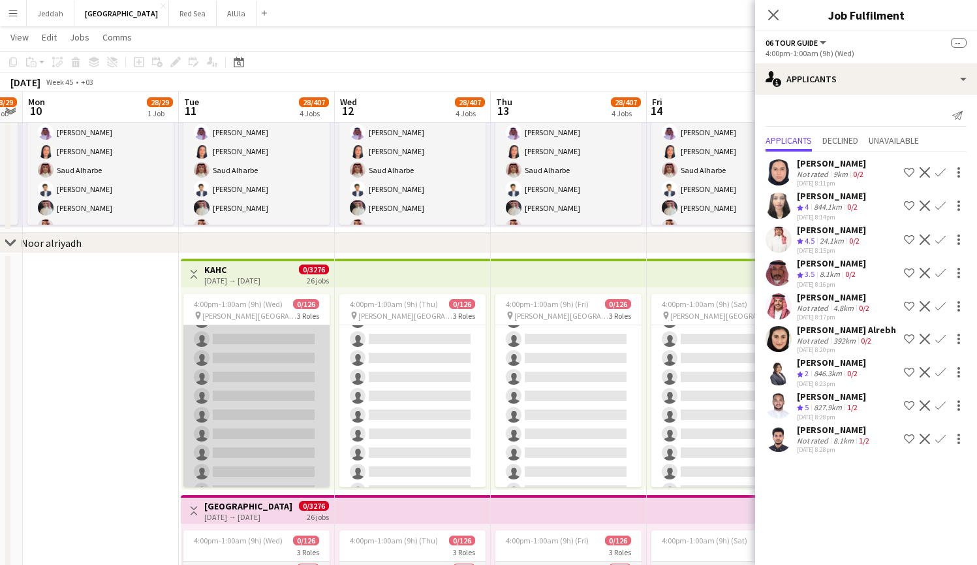
click at [268, 392] on app-card-role "Community Engagement (CE) 7A 0/25 4:00pm-1:00am (9h) single-neutral-actions sin…" at bounding box center [256, 443] width 146 height 499
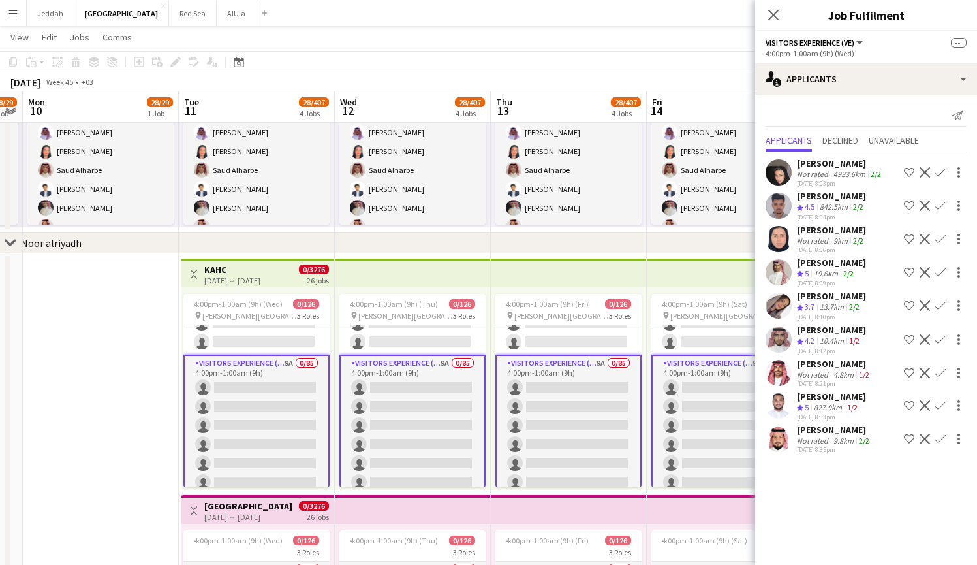
click at [782, 170] on app-user-avatar at bounding box center [779, 172] width 26 height 26
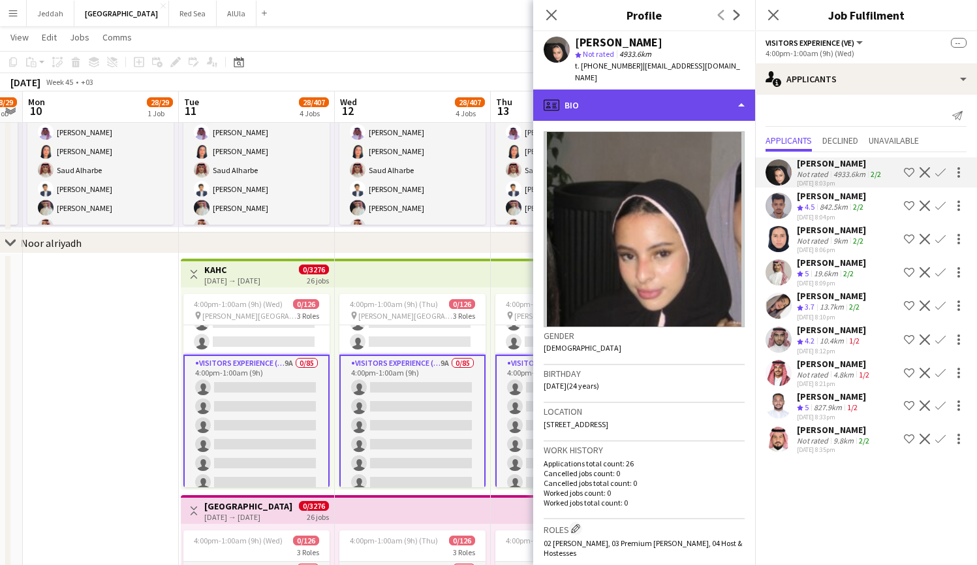
click at [696, 94] on div "profile Bio" at bounding box center [644, 104] width 222 height 31
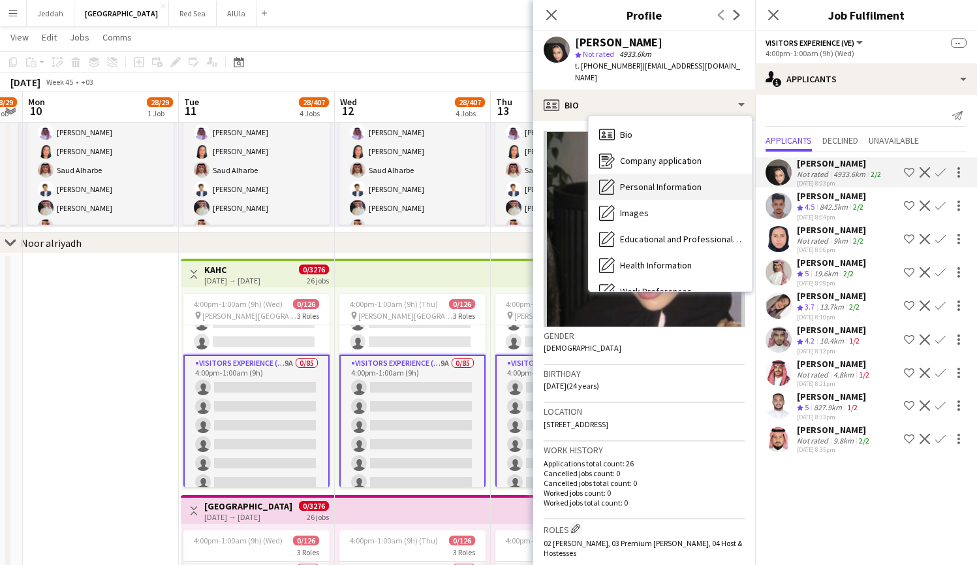
click at [680, 181] on span "Personal Information" at bounding box center [661, 187] width 82 height 12
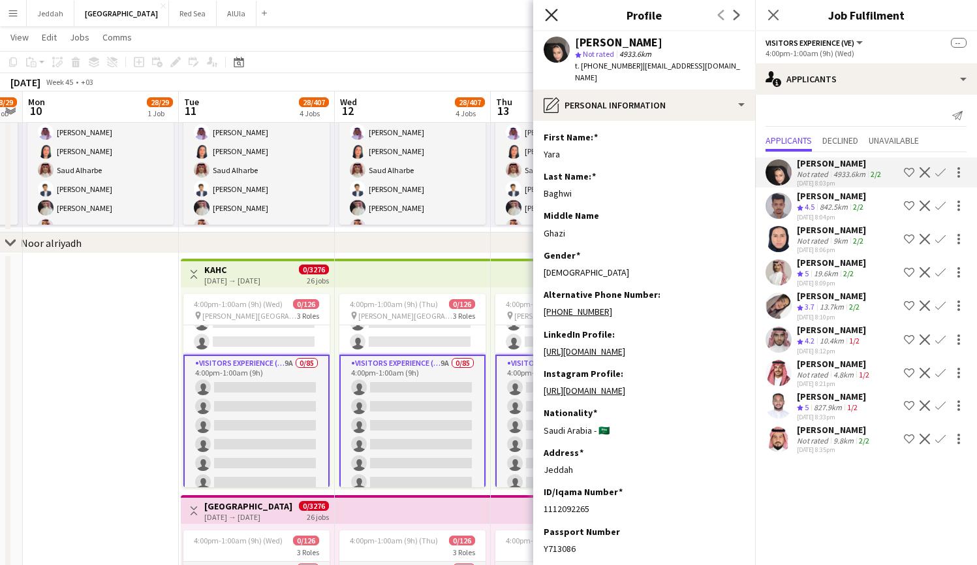
click at [553, 12] on icon "Close pop-in" at bounding box center [551, 14] width 12 height 12
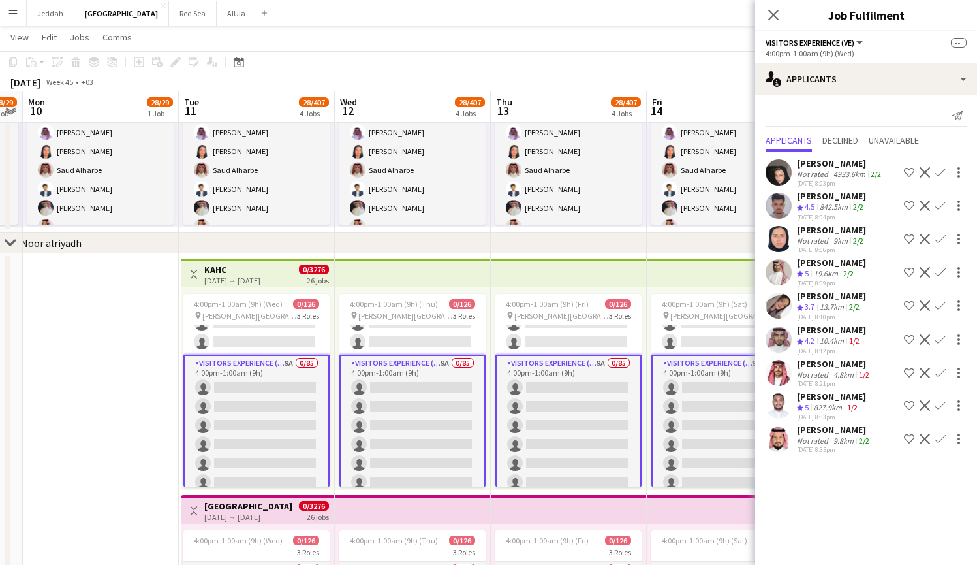
click at [774, 172] on app-user-avatar at bounding box center [779, 172] width 26 height 26
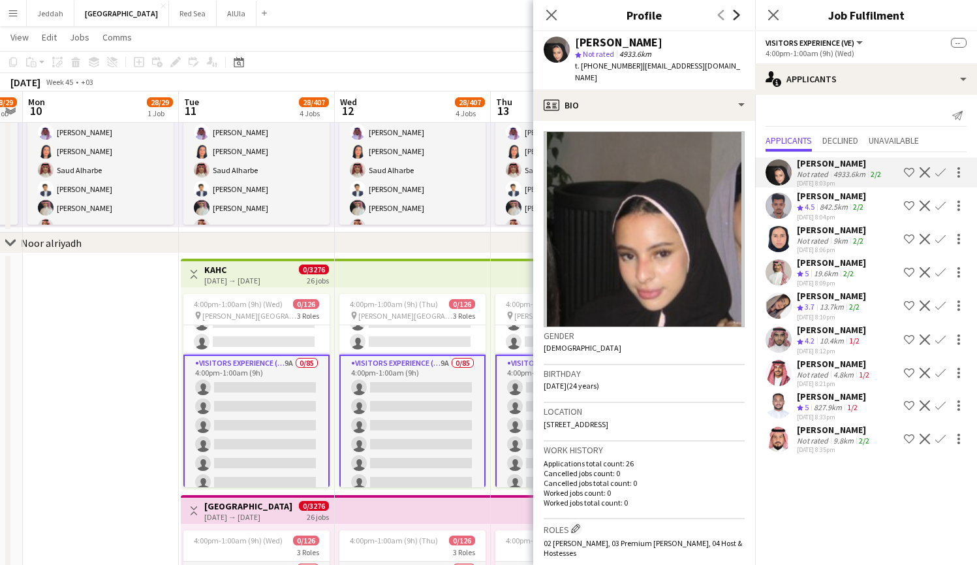
click at [738, 17] on icon at bounding box center [737, 15] width 7 height 10
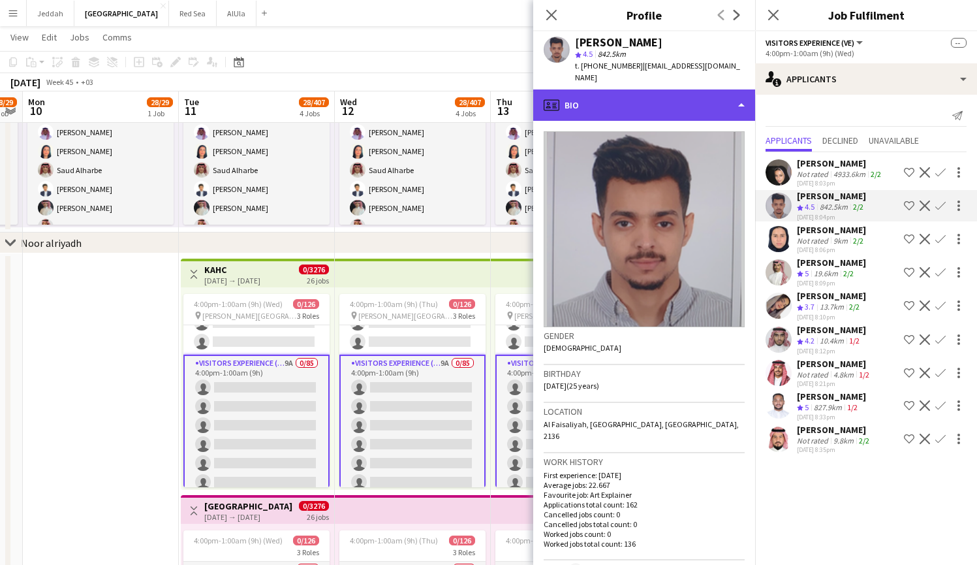
click at [677, 98] on div "profile Bio" at bounding box center [644, 104] width 222 height 31
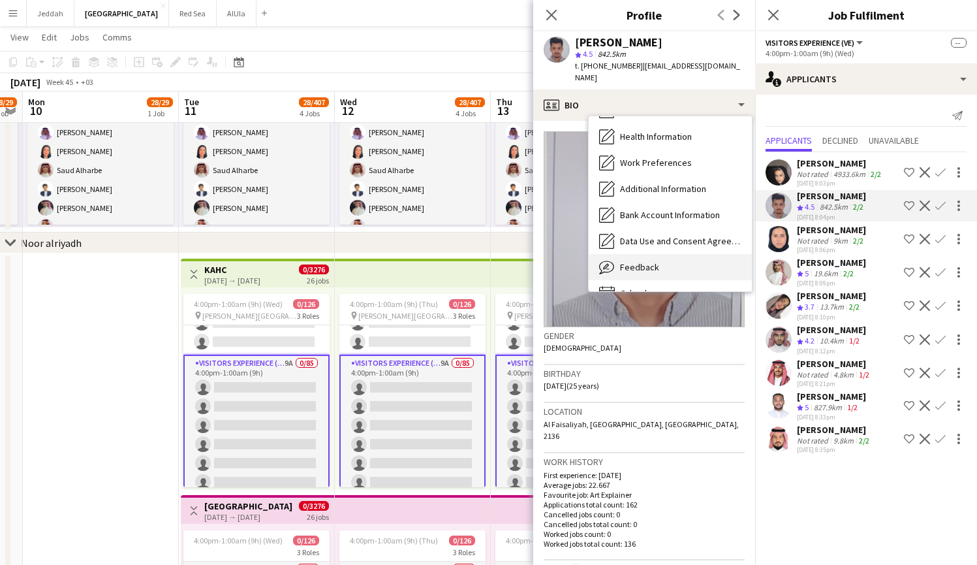
click at [652, 261] on span "Feedback" at bounding box center [639, 267] width 39 height 12
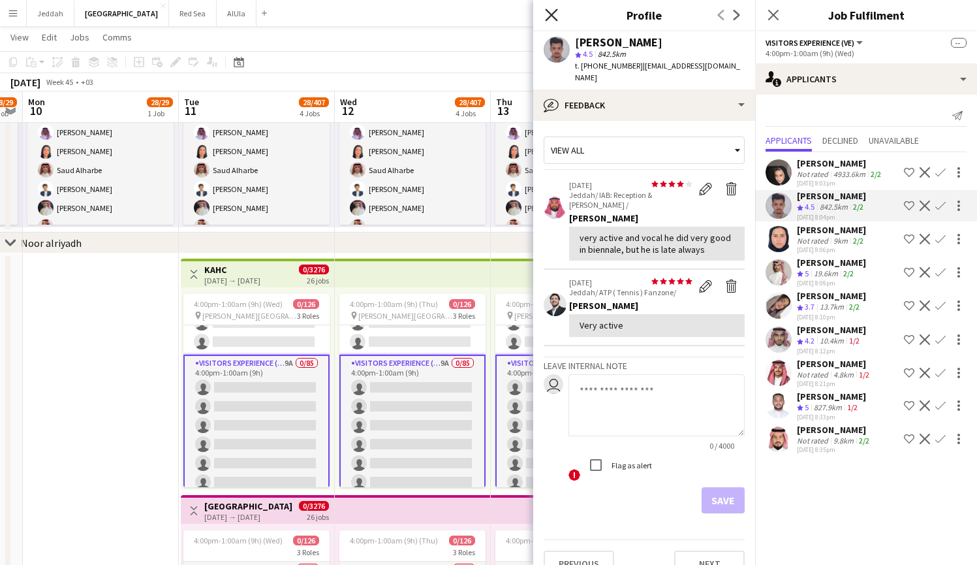
click at [550, 12] on icon "Close pop-in" at bounding box center [551, 14] width 12 height 12
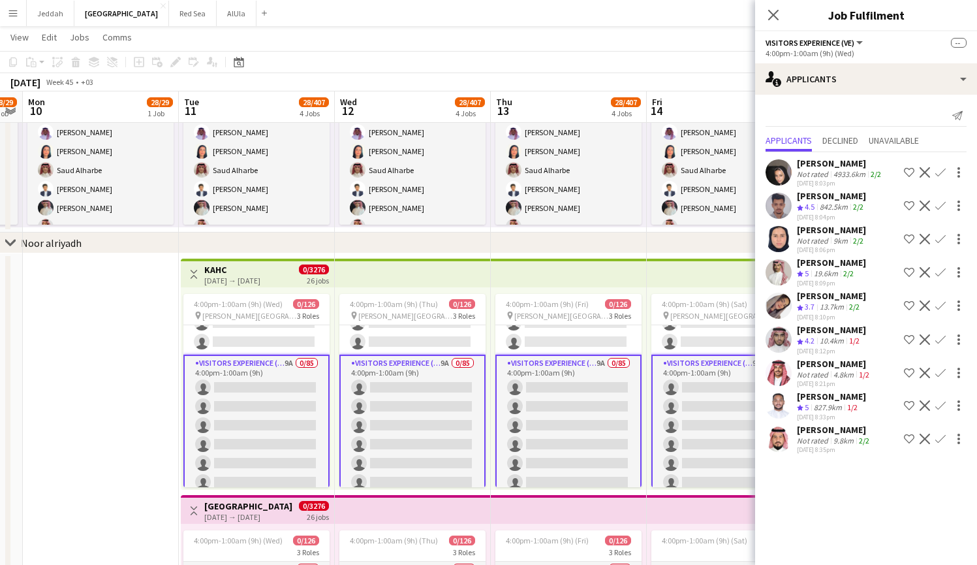
click at [783, 241] on app-user-avatar at bounding box center [779, 239] width 26 height 26
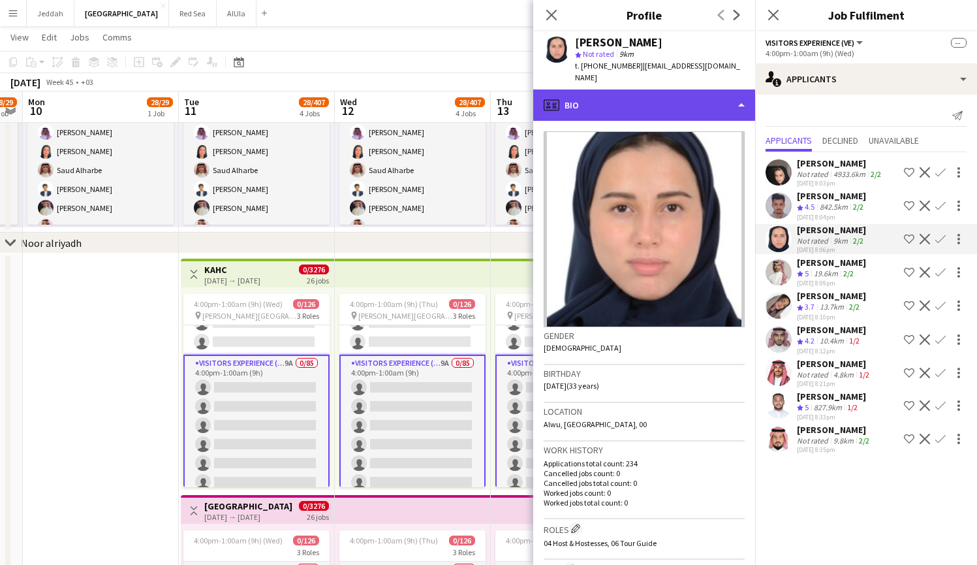
click at [685, 89] on div "profile Bio" at bounding box center [644, 104] width 222 height 31
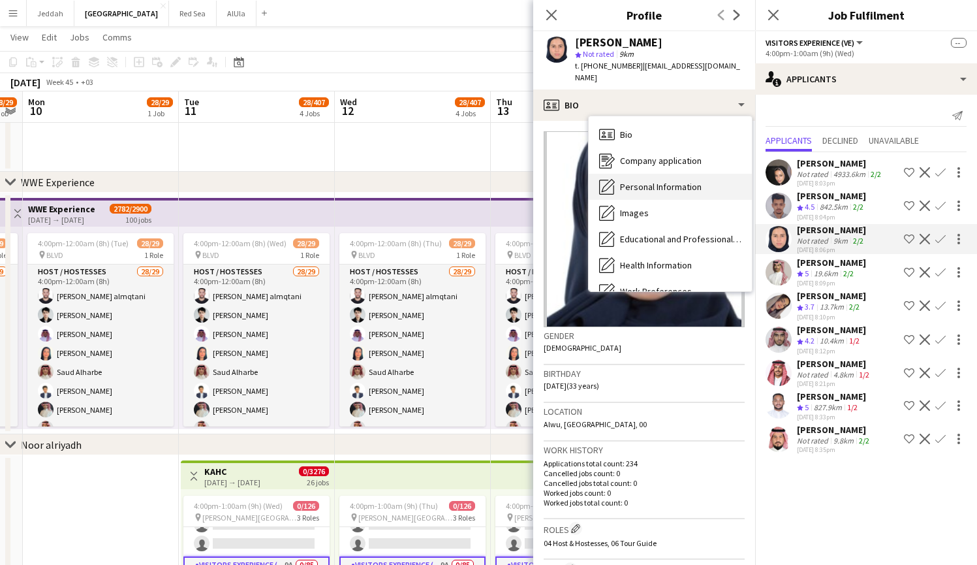
click at [687, 181] on span "Personal Information" at bounding box center [661, 187] width 82 height 12
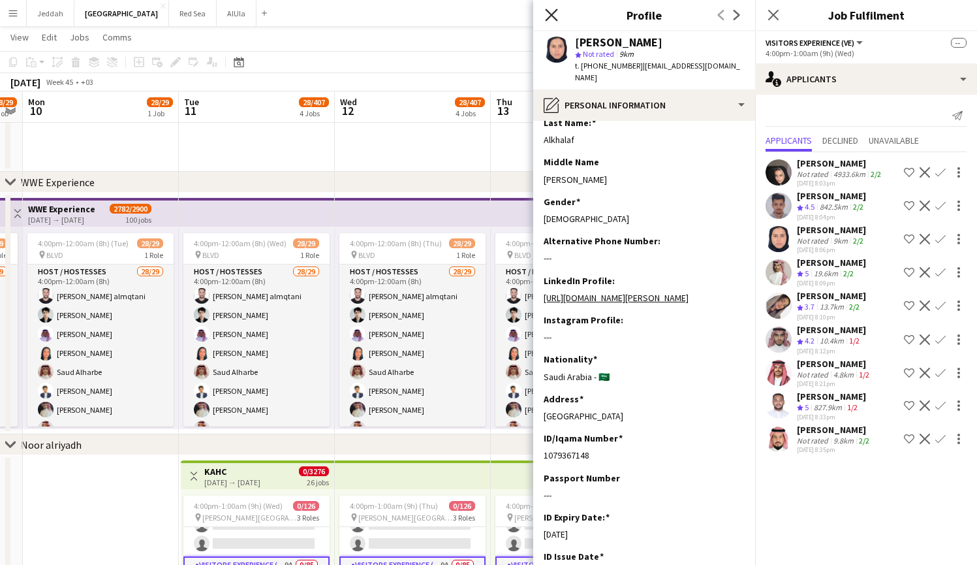
click at [549, 12] on icon at bounding box center [551, 14] width 12 height 12
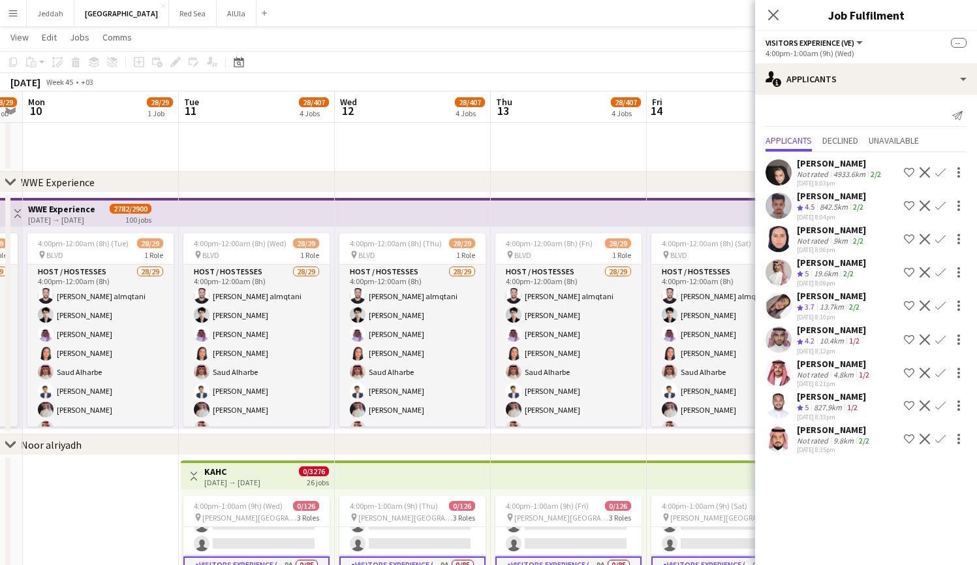
click at [781, 307] on app-user-avatar at bounding box center [779, 305] width 26 height 26
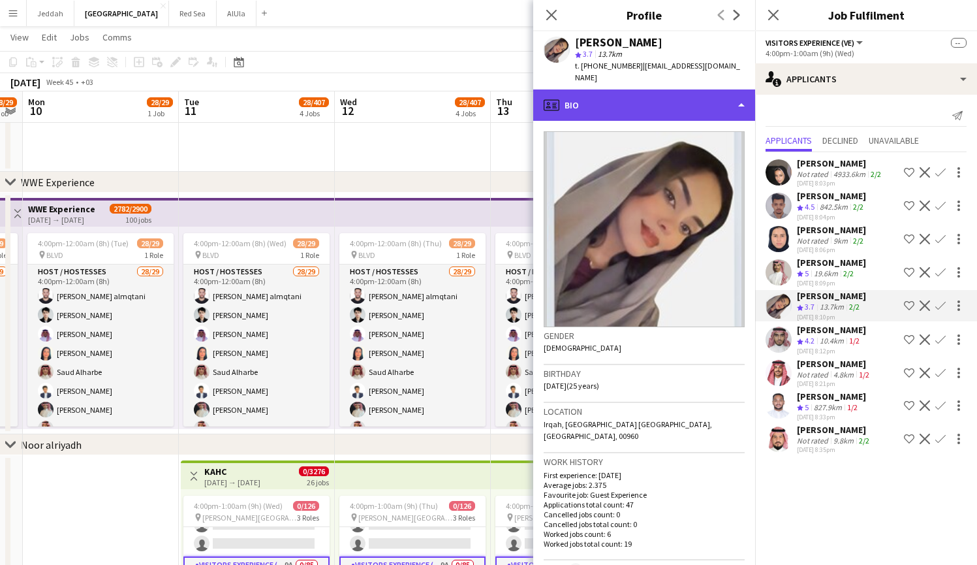
click at [689, 91] on div "profile Bio" at bounding box center [644, 104] width 222 height 31
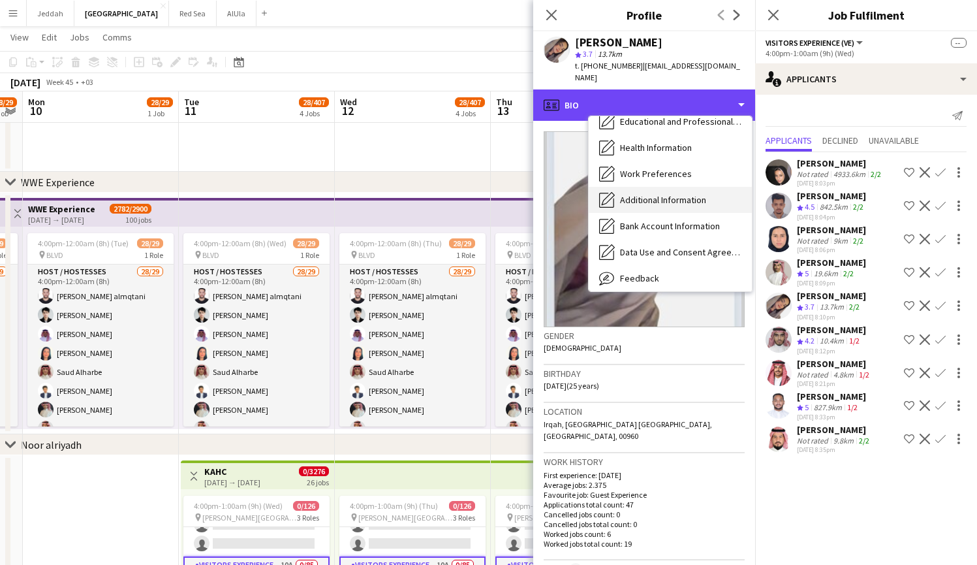
scroll to position [149, 0]
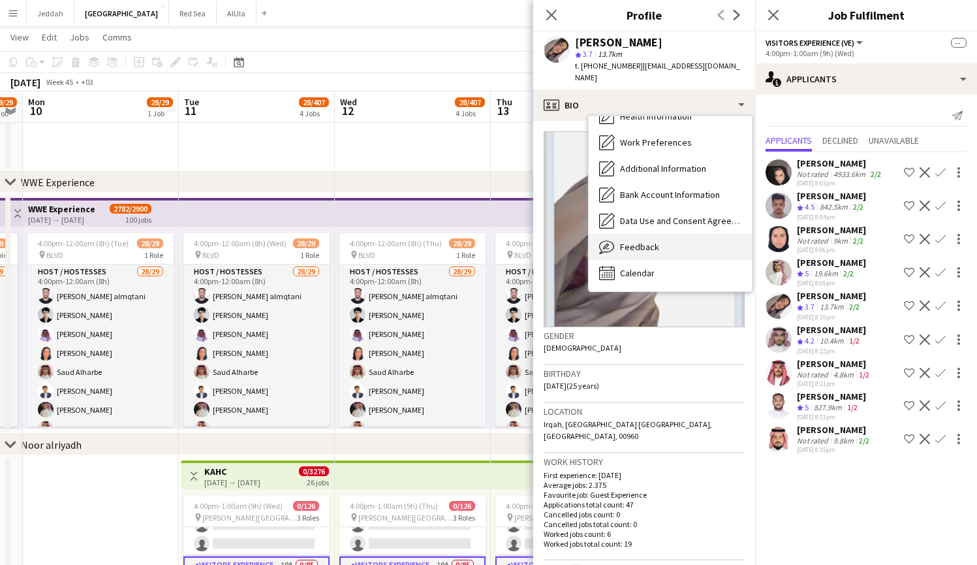
click at [670, 234] on div "Feedback Feedback" at bounding box center [670, 247] width 163 height 26
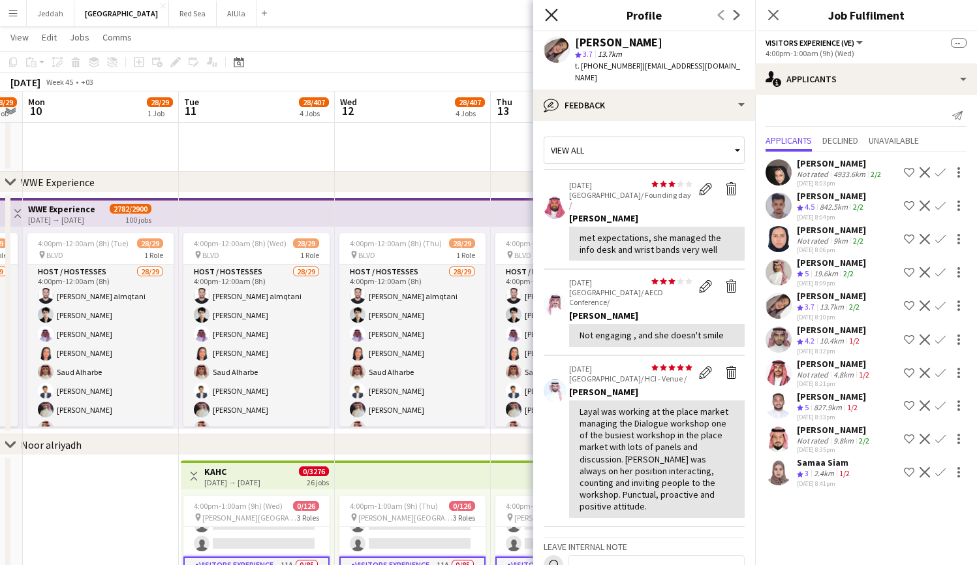
click at [555, 19] on icon at bounding box center [551, 14] width 12 height 12
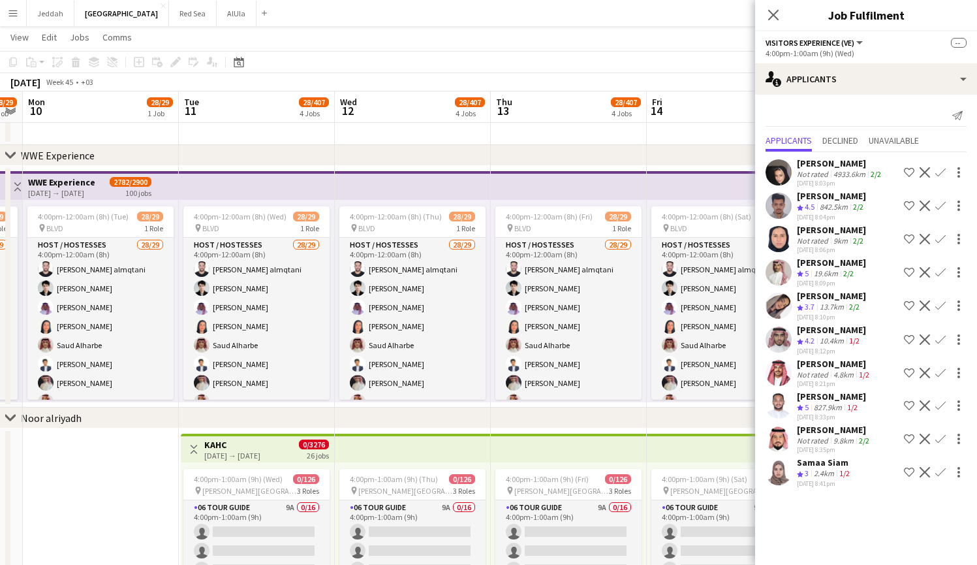
scroll to position [26, 0]
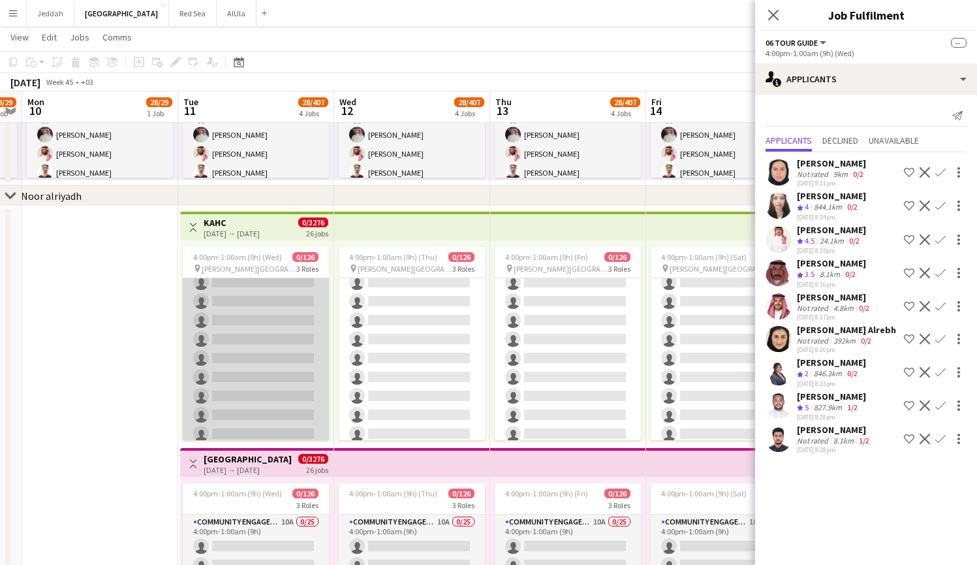
click at [268, 346] on app-card-role "Community Engagement (CE) 8A 0/25 4:00pm-1:00am (9h) single-neutral-actions sin…" at bounding box center [256, 500] width 146 height 499
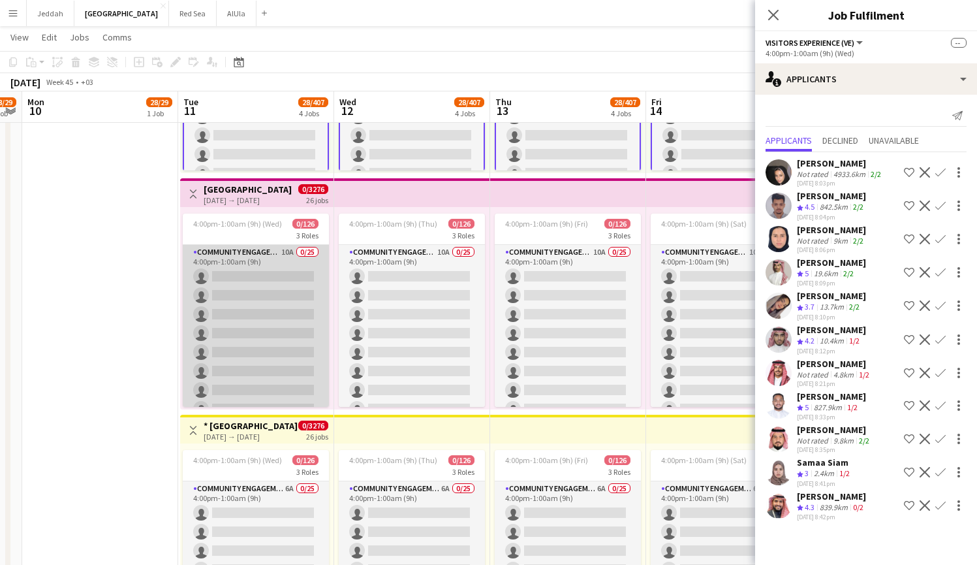
drag, startPoint x: 260, startPoint y: 324, endPoint x: 258, endPoint y: 336, distance: 12.5
click at [258, 336] on app-card-role "Community Engagement (CE) 10A 0/25 4:00pm-1:00am (9h) single-neutral-actions si…" at bounding box center [256, 494] width 146 height 499
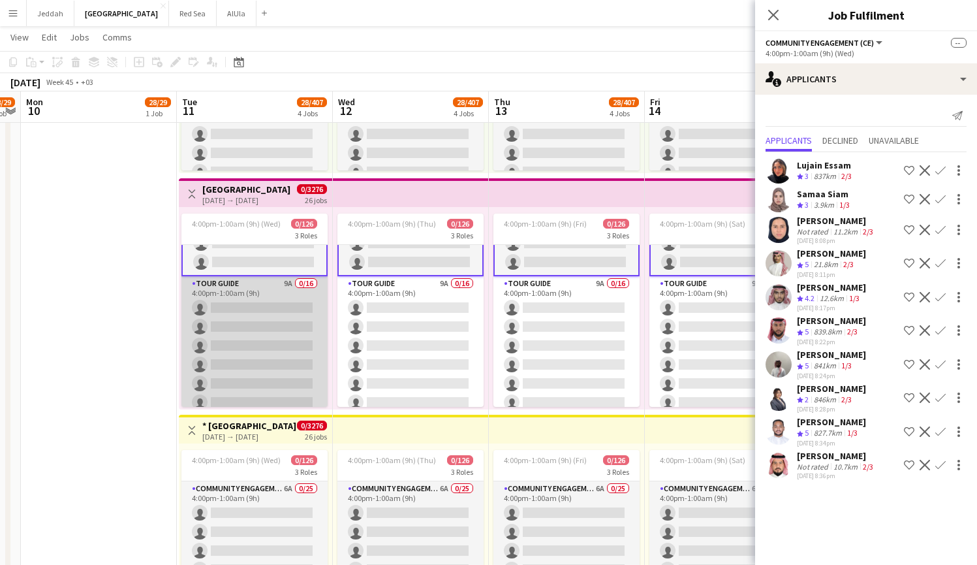
click at [272, 343] on app-card-role "Tour Guide 9A 0/16 4:00pm-1:00am (9h) single-neutral-actions single-neutral-act…" at bounding box center [254, 440] width 146 height 328
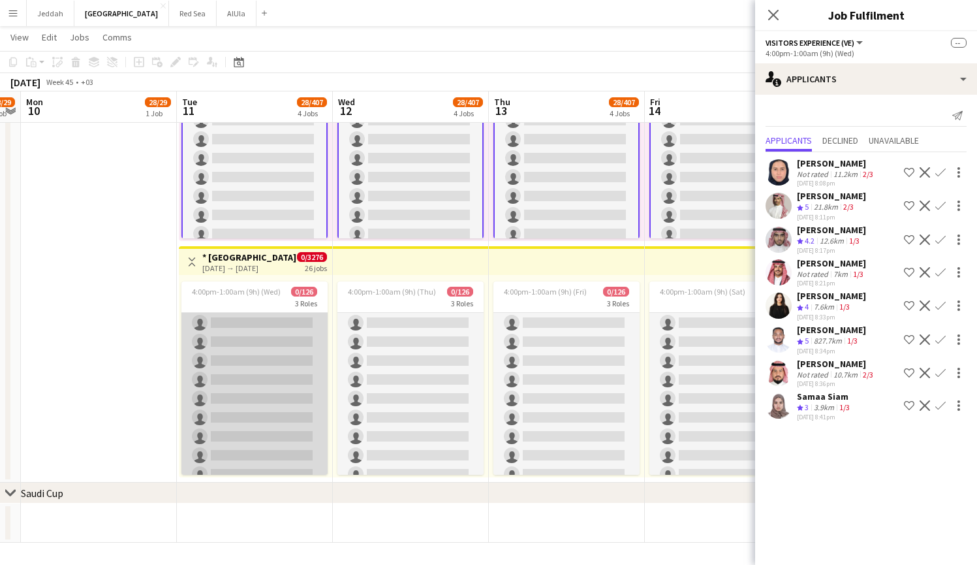
click at [248, 368] on app-card-role "Community Engagement (CE) 7A 0/25 4:00pm-1:00am (9h) single-neutral-actions sin…" at bounding box center [254, 464] width 146 height 499
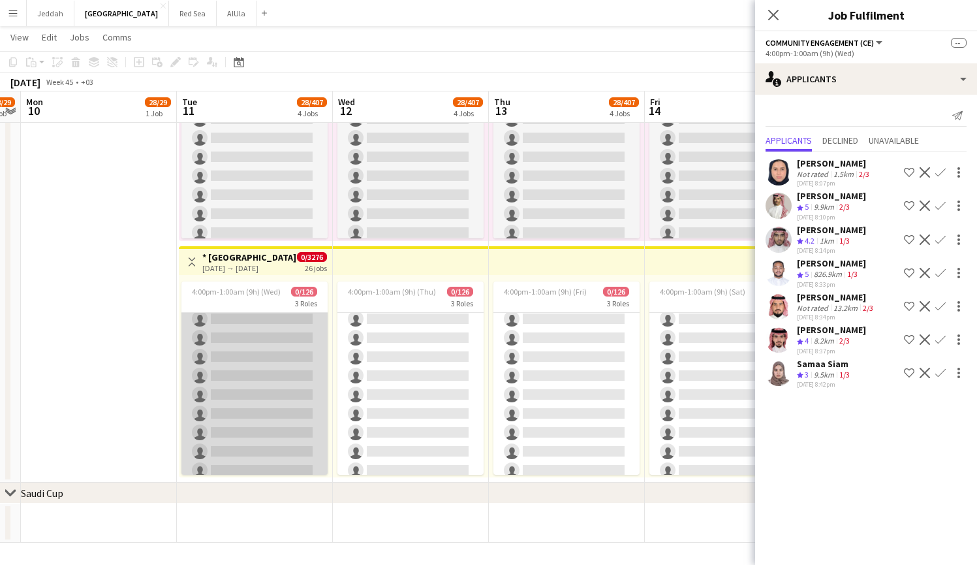
click at [251, 385] on app-card-role "Tour Guide 10A 0/16 4:00pm-1:00am (9h) single-neutral-actions single-neutral-ac…" at bounding box center [254, 413] width 146 height 328
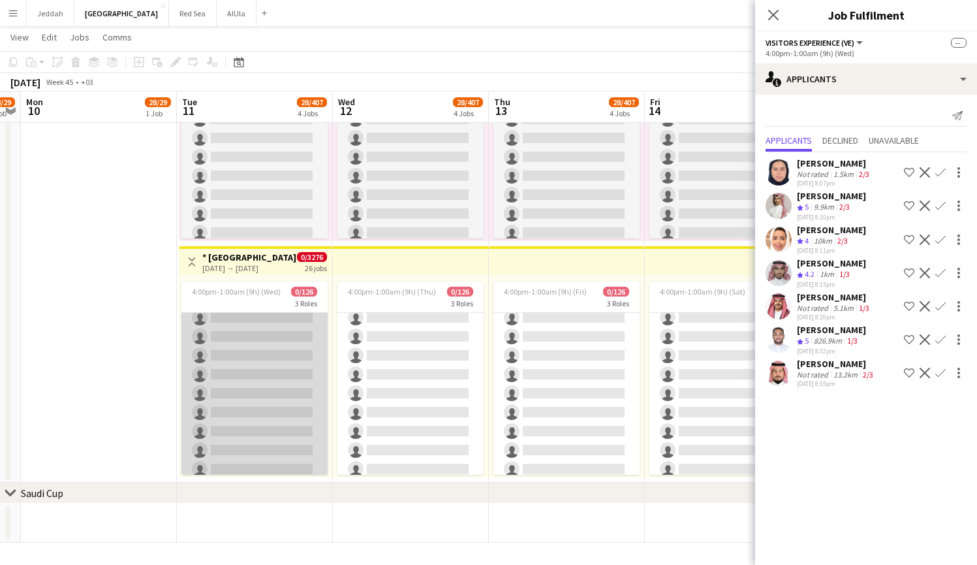
click at [238, 383] on app-card-role "Tour Guide 10A 0/16 4:00pm-1:00am (9h) single-neutral-actions single-neutral-ac…" at bounding box center [254, 374] width 146 height 328
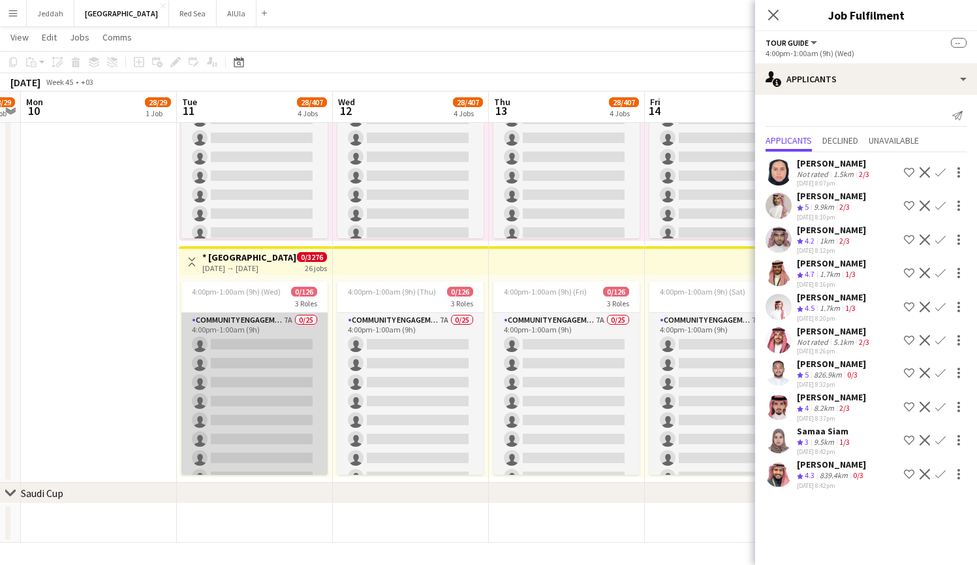
click at [241, 381] on app-card-role "Community Engagement (CE) 7A 0/25 4:00pm-1:00am (9h) single-neutral-actions sin…" at bounding box center [254, 562] width 146 height 499
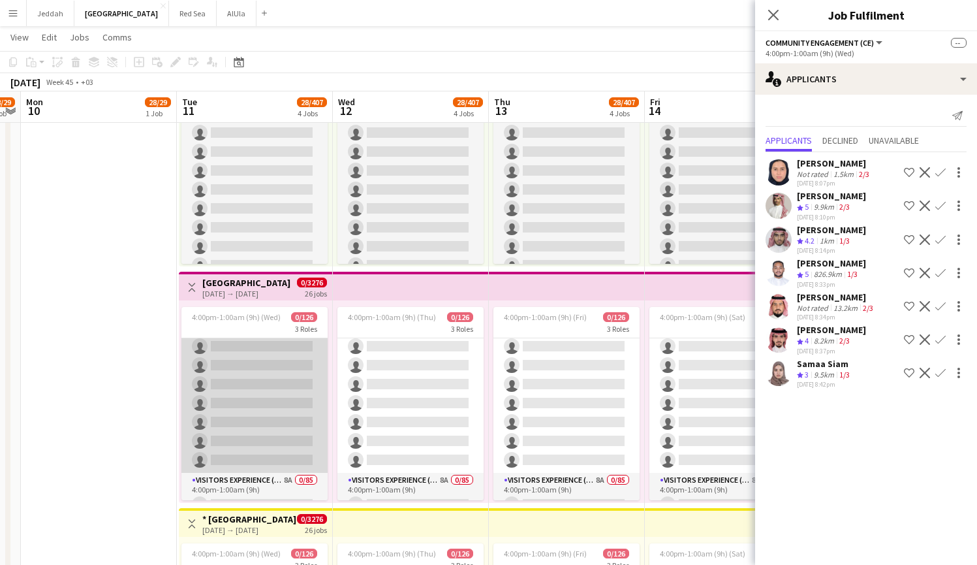
click at [247, 396] on app-card-role "Tour Guide 9A 0/16 4:00pm-1:00am (9h) single-neutral-actions single-neutral-act…" at bounding box center [254, 308] width 146 height 328
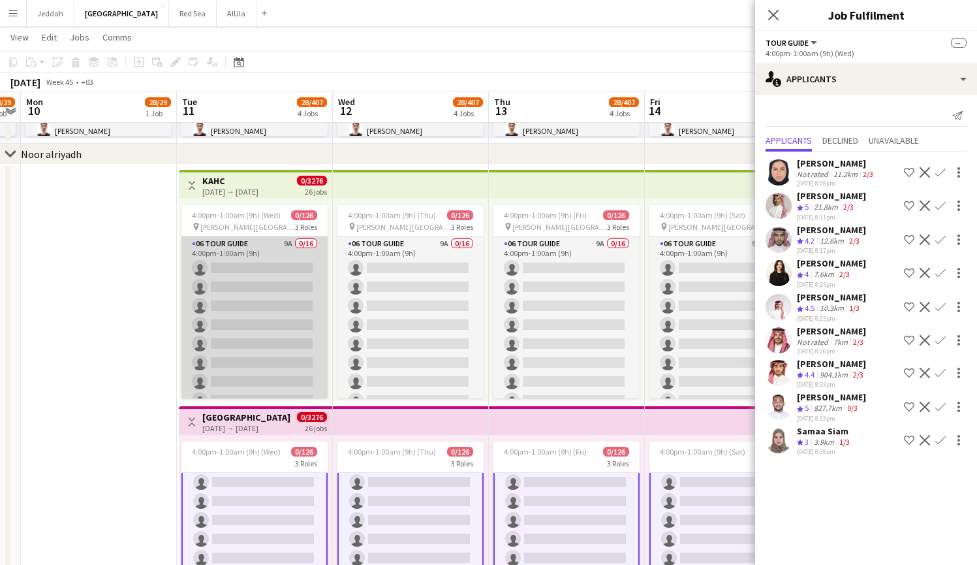
click at [253, 309] on app-card-role "06 Tour Guide 9A 0/16 4:00pm-1:00am (9h) single-neutral-actions single-neutral-…" at bounding box center [254, 400] width 146 height 328
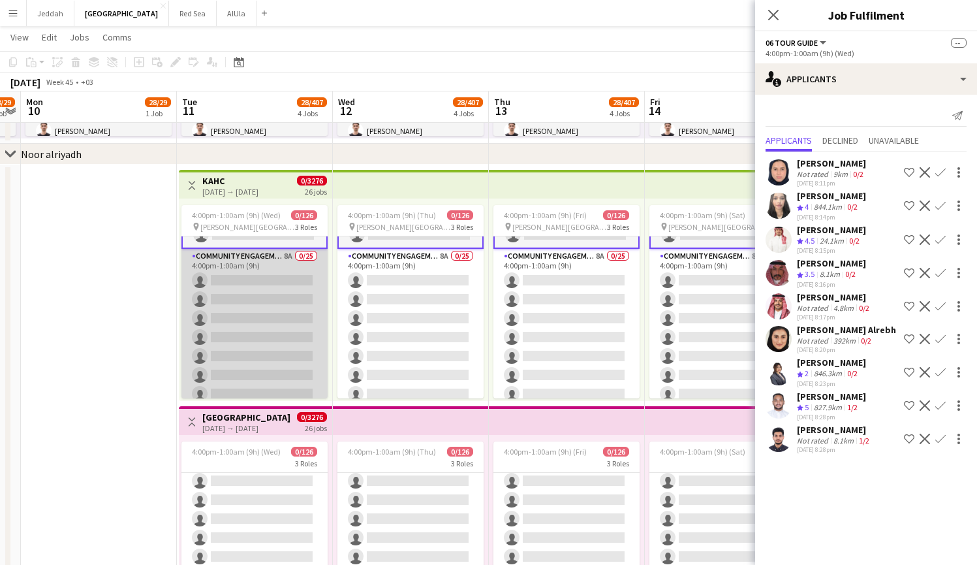
click at [270, 334] on app-card-role "Community Engagement (CE) 8A 0/25 4:00pm-1:00am (9h) single-neutral-actions sin…" at bounding box center [254, 498] width 146 height 499
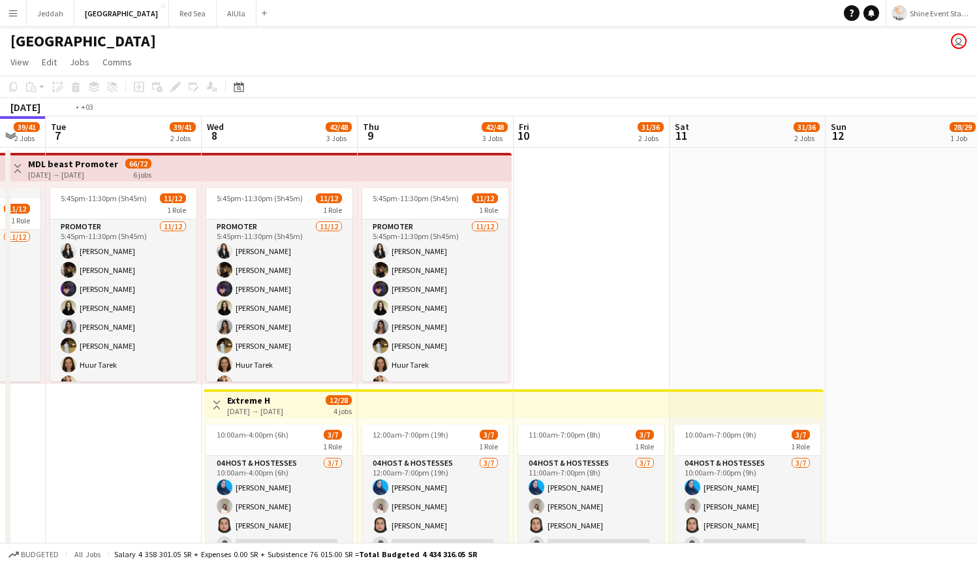
drag, startPoint x: 433, startPoint y: 446, endPoint x: 182, endPoint y: 433, distance: 251.6
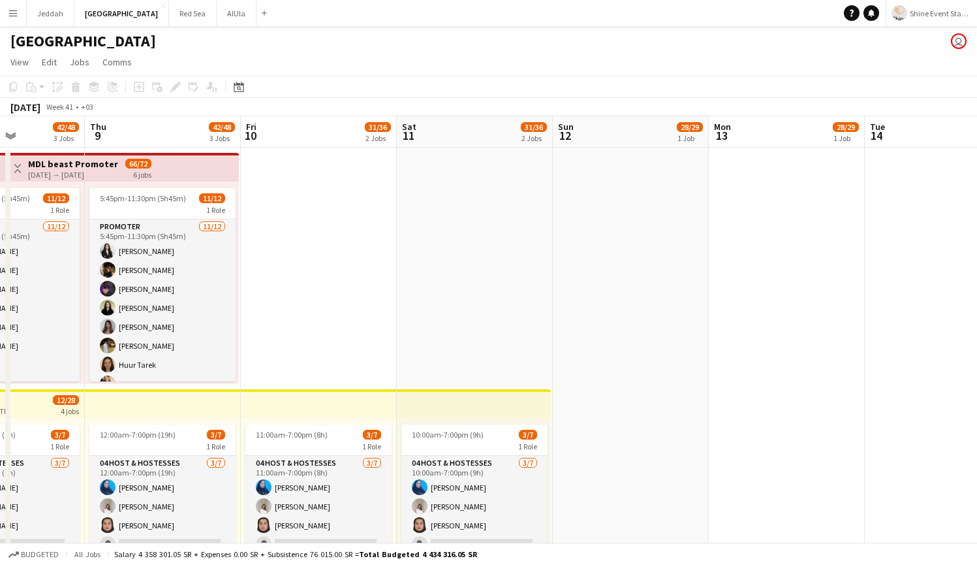
drag, startPoint x: 717, startPoint y: 343, endPoint x: 142, endPoint y: 343, distance: 575.7
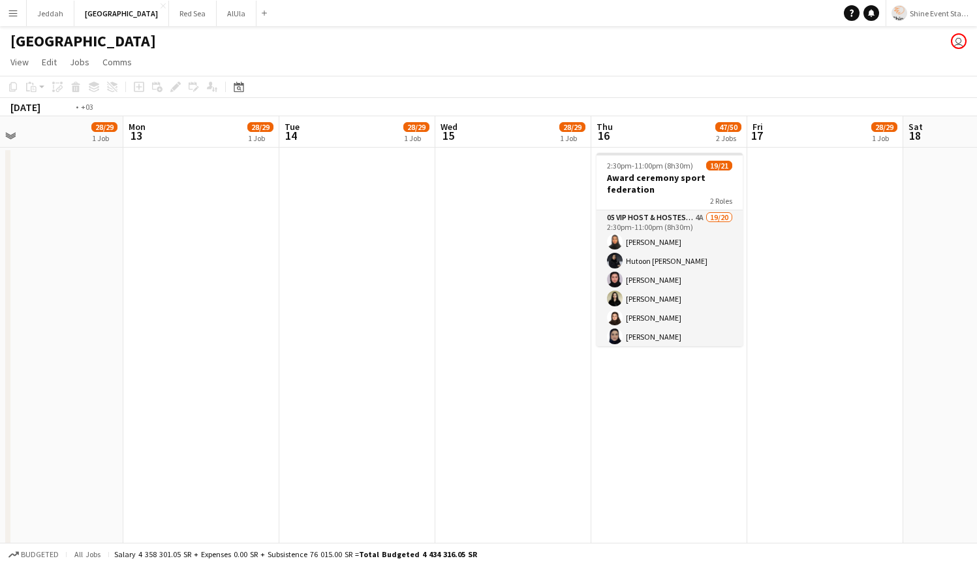
drag, startPoint x: 585, startPoint y: 397, endPoint x: 90, endPoint y: 411, distance: 495.6
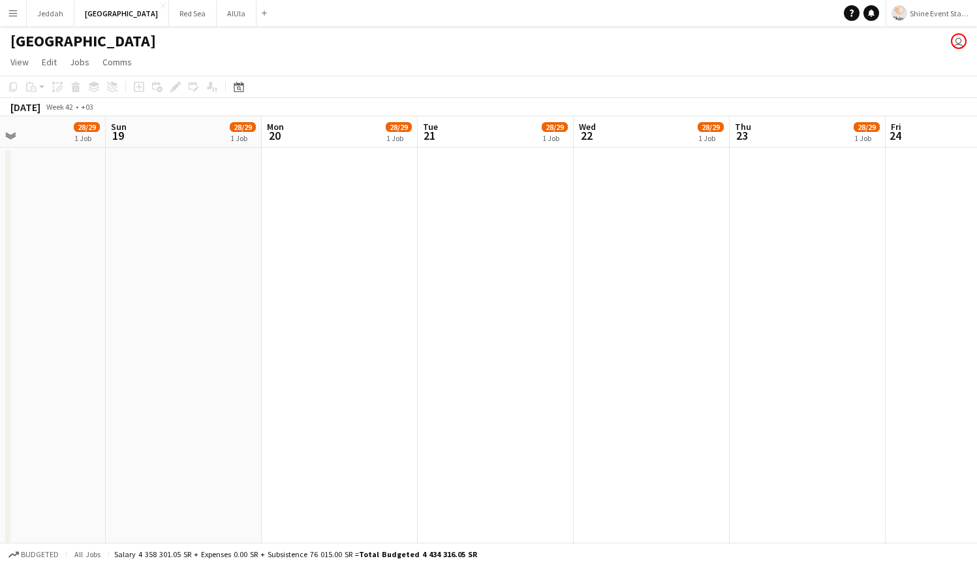
drag, startPoint x: 563, startPoint y: 396, endPoint x: 0, endPoint y: 411, distance: 563.5
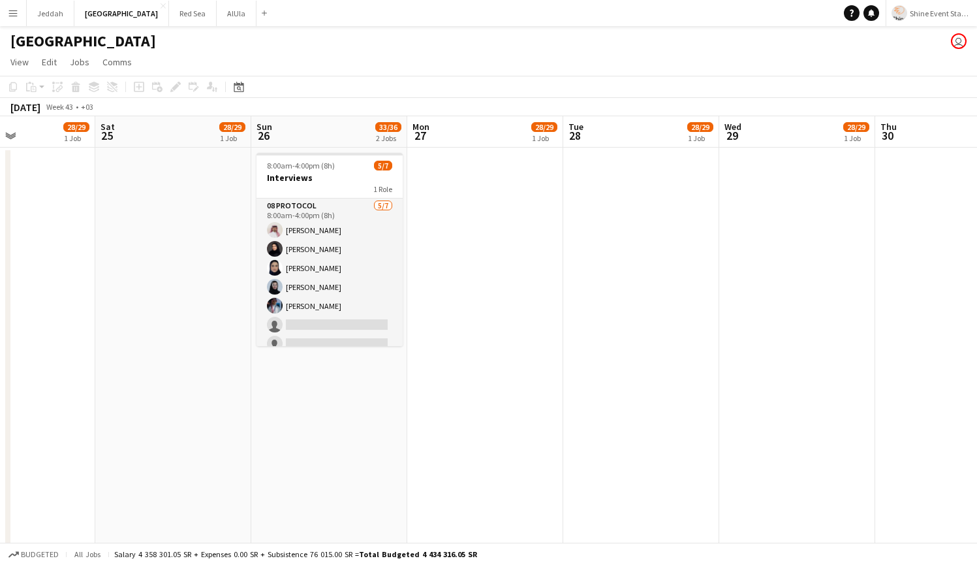
drag, startPoint x: 538, startPoint y: 392, endPoint x: 24, endPoint y: 373, distance: 514.7
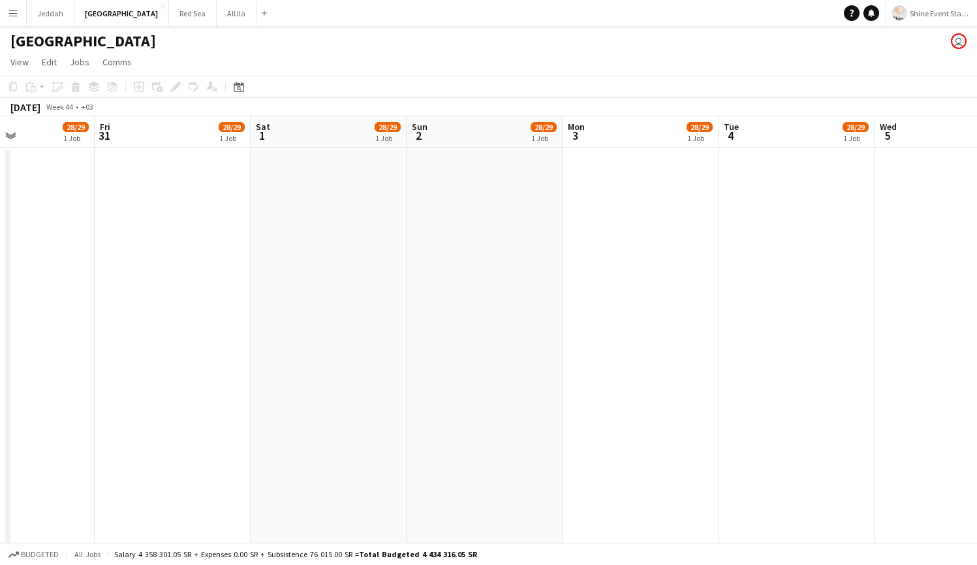
drag, startPoint x: 787, startPoint y: 387, endPoint x: 159, endPoint y: 422, distance: 628.9
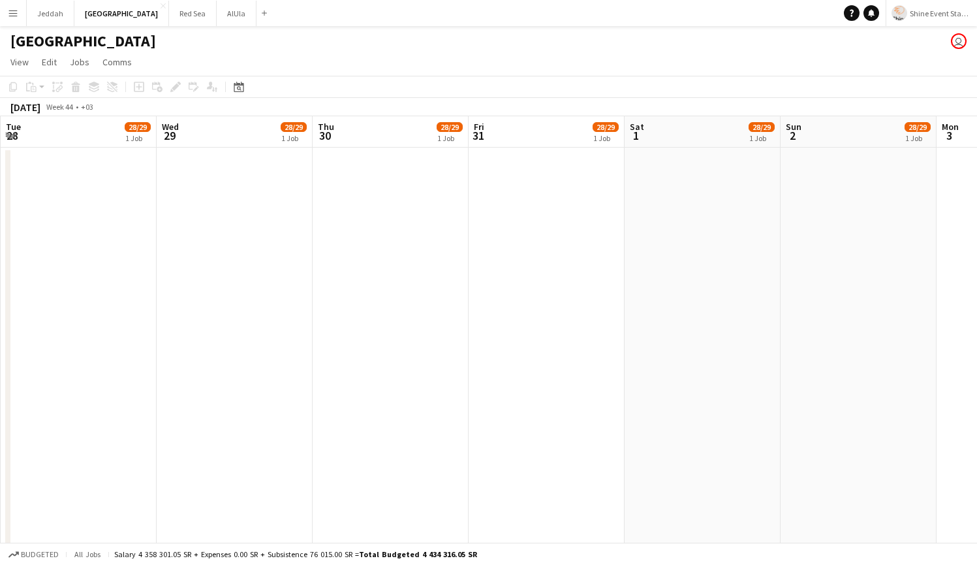
drag, startPoint x: 764, startPoint y: 379, endPoint x: 16, endPoint y: 415, distance: 748.8
drag, startPoint x: 327, startPoint y: 382, endPoint x: 241, endPoint y: 373, distance: 86.6
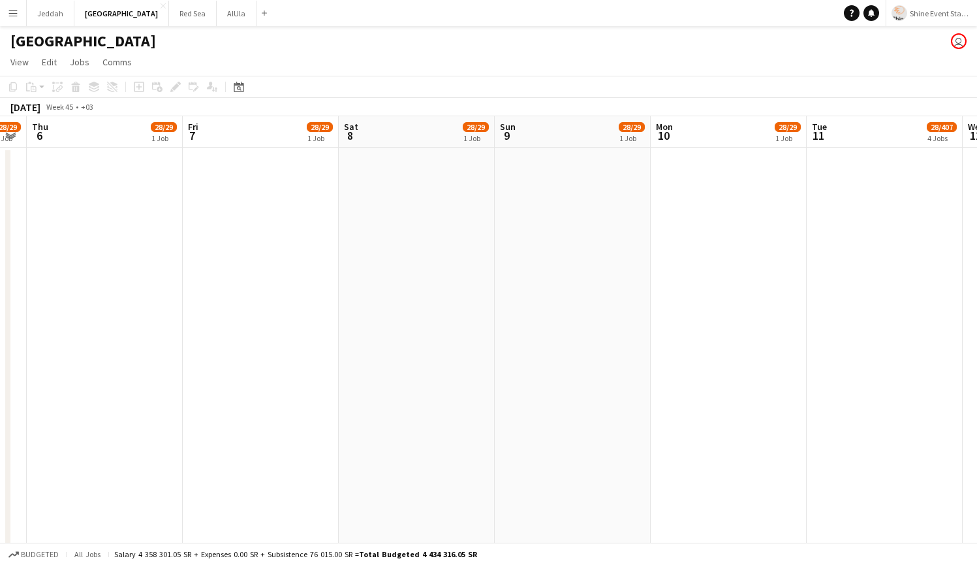
drag, startPoint x: 521, startPoint y: 354, endPoint x: 14, endPoint y: 379, distance: 508.4
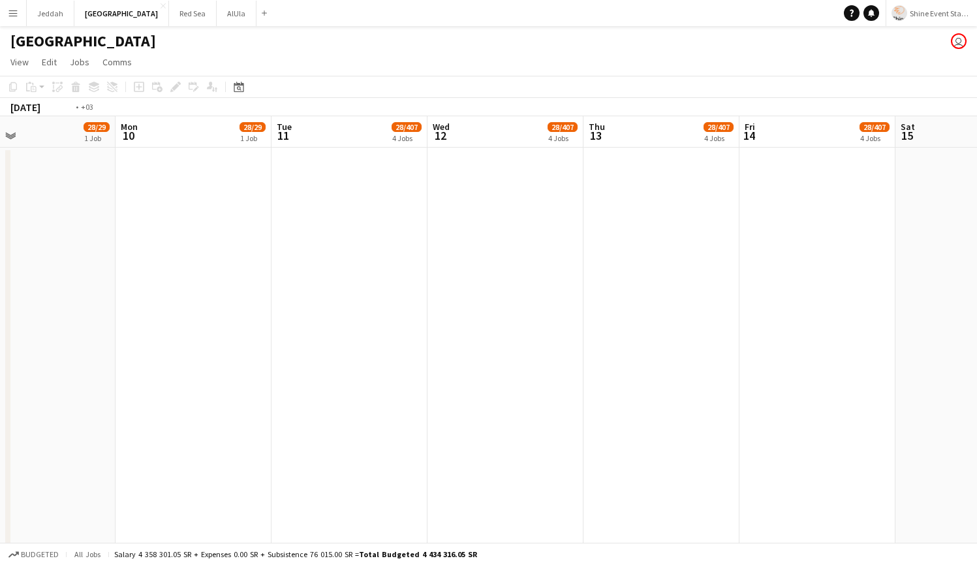
drag, startPoint x: 495, startPoint y: 335, endPoint x: 298, endPoint y: 333, distance: 197.1
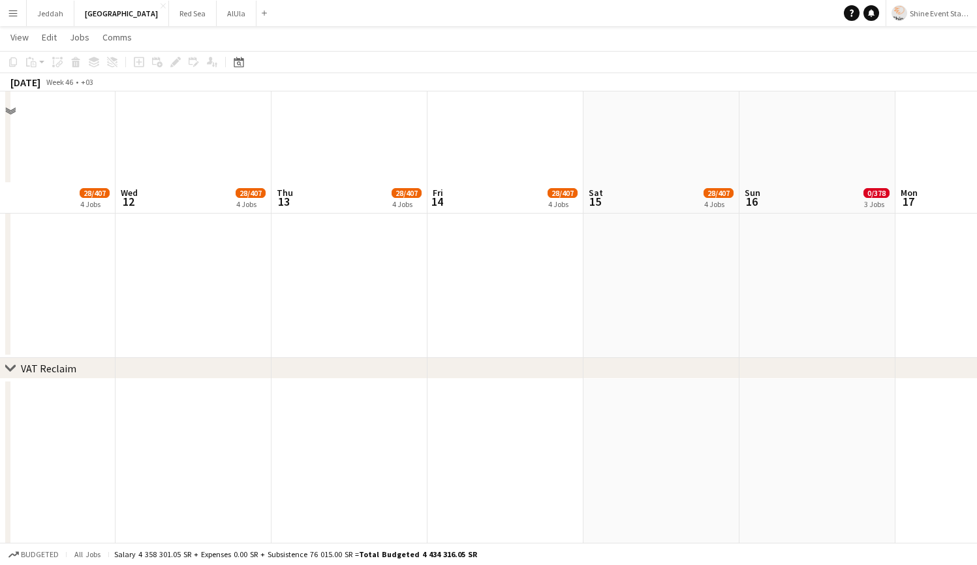
scroll to position [862, 0]
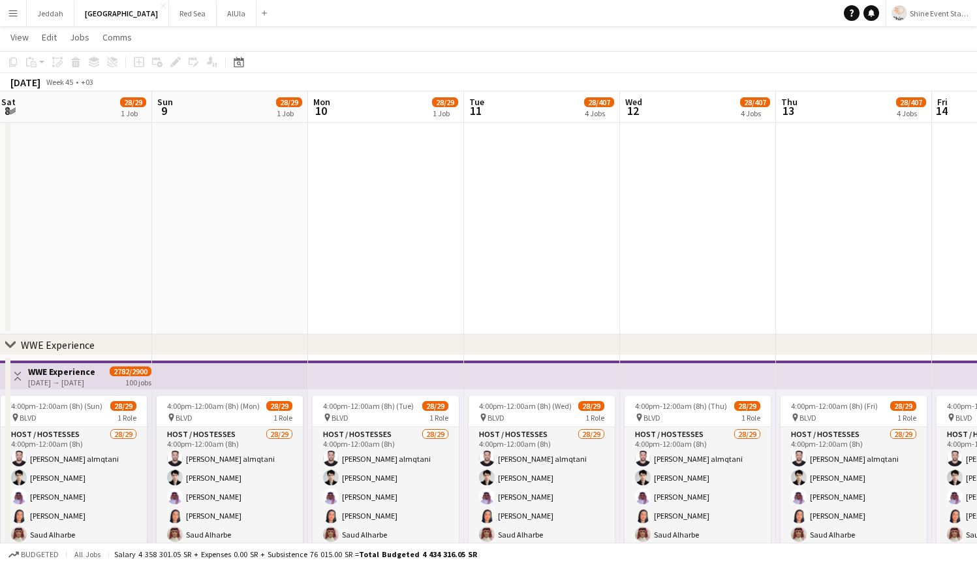
drag, startPoint x: 364, startPoint y: 258, endPoint x: 868, endPoint y: 198, distance: 508.2
click at [868, 198] on app-calendar-viewport "Thu 6 28/29 1 Job Fri 7 28/29 1 Job Sat 8 28/29 1 Job Sun 9 28/29 1 Job Mon 10 …" at bounding box center [488, 290] width 977 height 2202
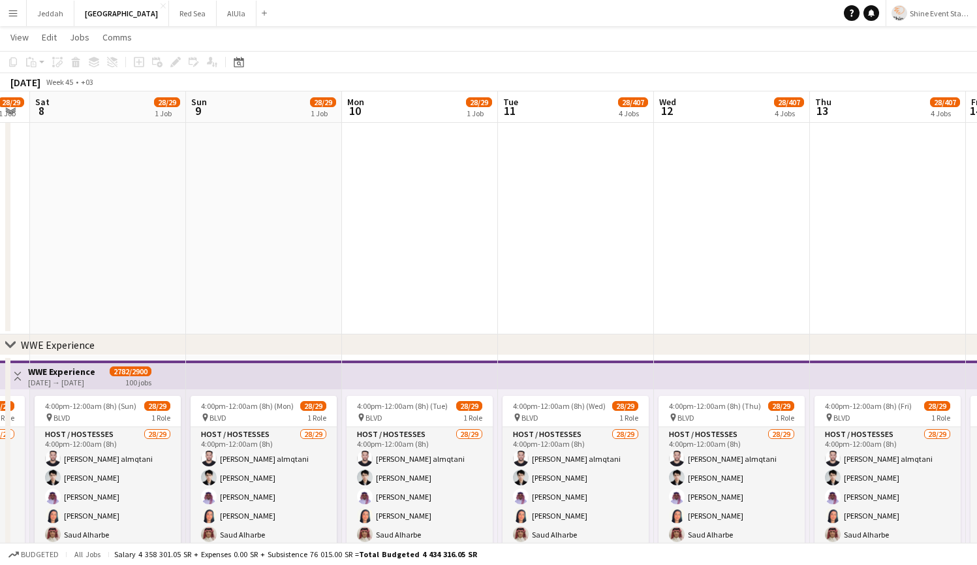
drag, startPoint x: 347, startPoint y: 218, endPoint x: 677, endPoint y: 196, distance: 331.0
click at [677, 196] on app-calendar-viewport "Thu 6 28/29 1 Job Fri 7 28/29 1 Job Sat 8 28/29 1 Job Sun 9 28/29 1 Job Mon 10 …" at bounding box center [488, 290] width 977 height 2202
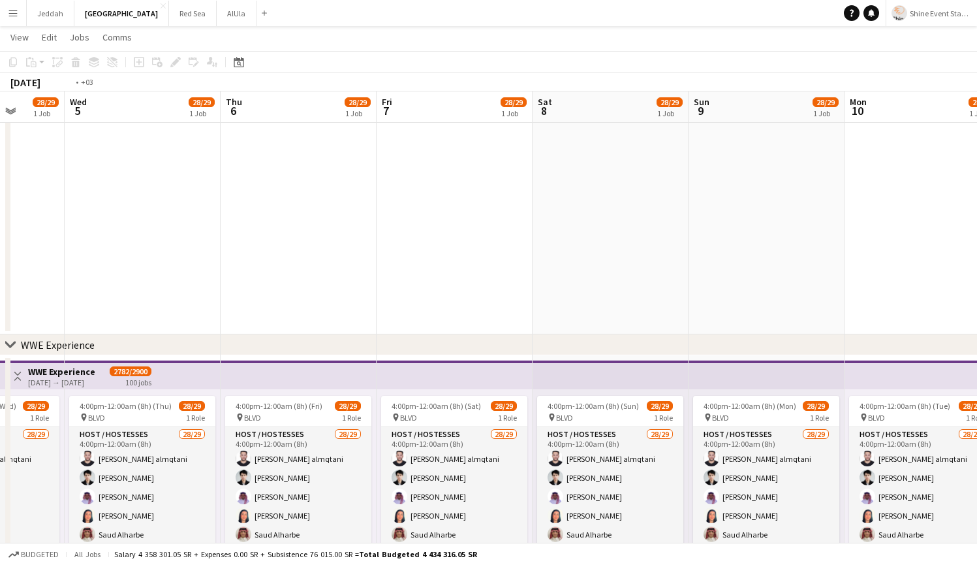
drag, startPoint x: 501, startPoint y: 215, endPoint x: 905, endPoint y: 183, distance: 405.3
click at [905, 183] on app-calendar-viewport "Sun 2 28/29 1 Job Mon 3 28/29 1 Job Tue 4 28/29 1 Job Wed 5 28/29 1 Job Thu 6 2…" at bounding box center [488, 290] width 977 height 2202
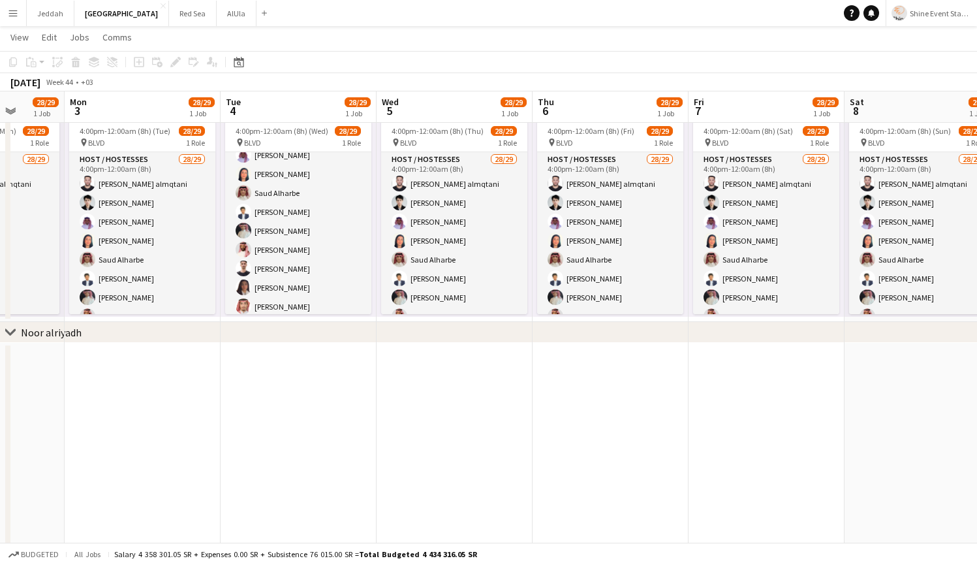
scroll to position [0, 0]
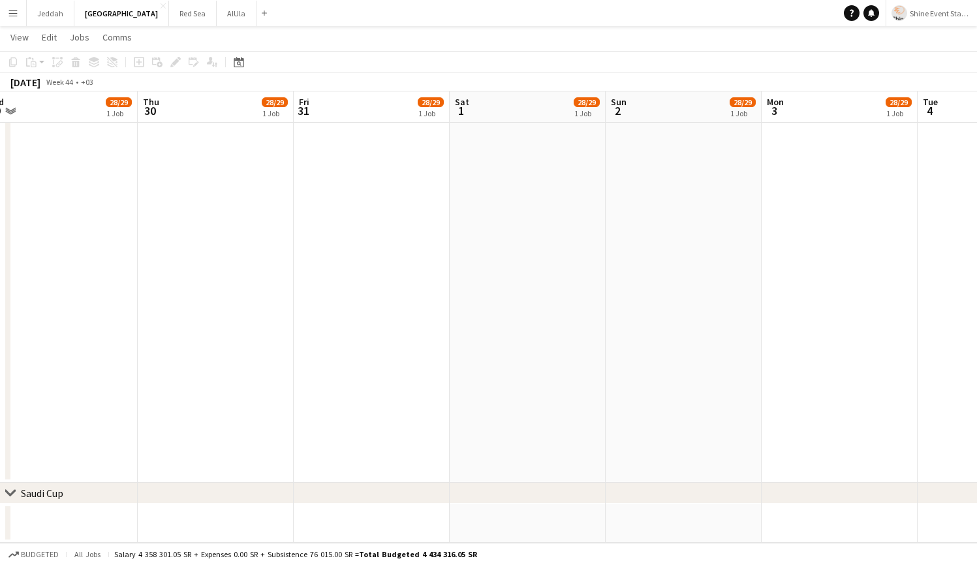
drag, startPoint x: 505, startPoint y: 320, endPoint x: 691, endPoint y: 330, distance: 186.9
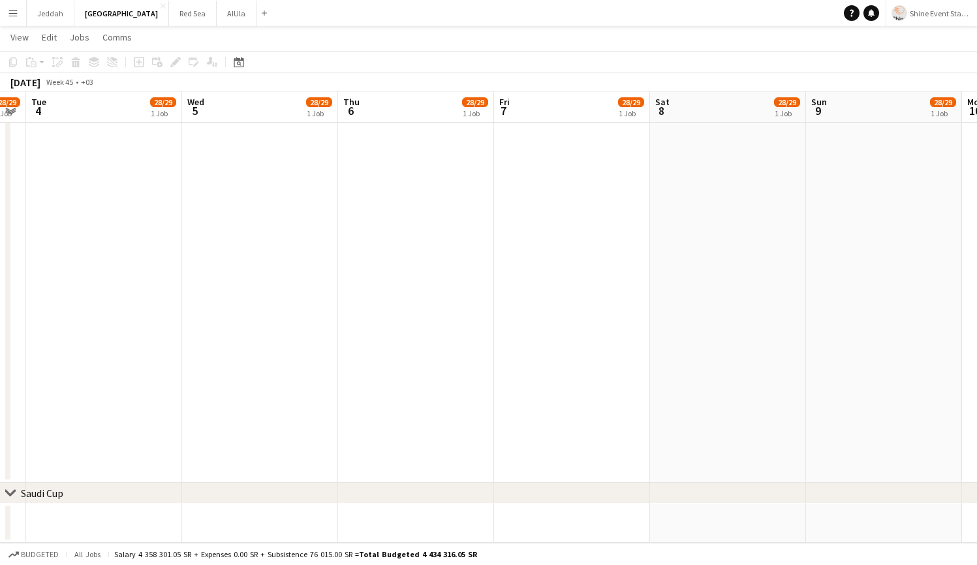
scroll to position [0, 500]
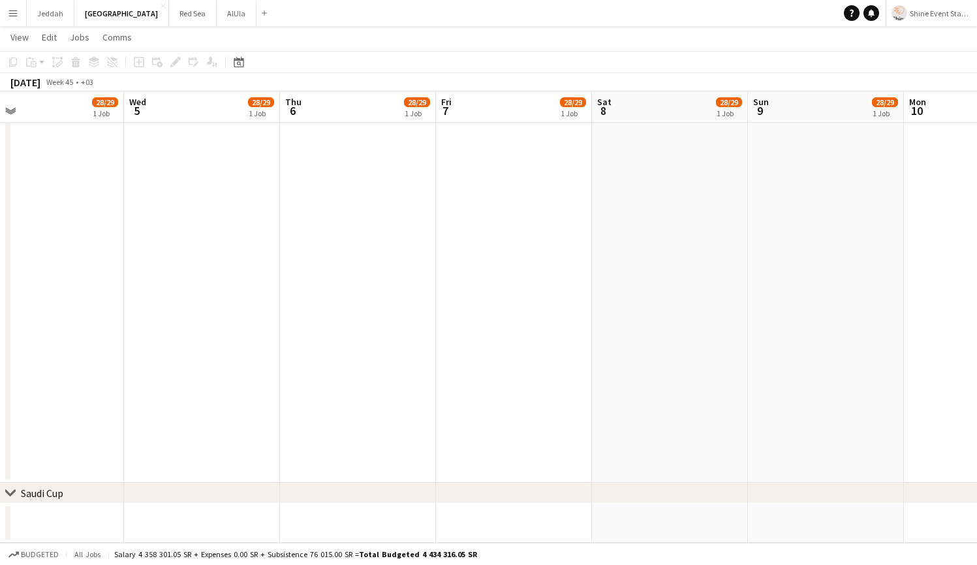
drag, startPoint x: 682, startPoint y: 300, endPoint x: 0, endPoint y: 312, distance: 682.2
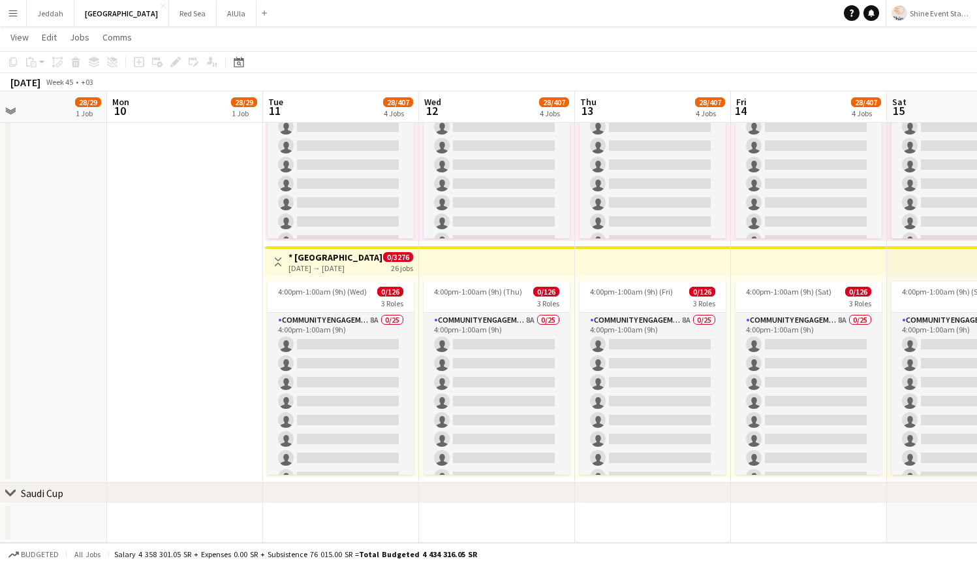
drag, startPoint x: 698, startPoint y: 322, endPoint x: 76, endPoint y: 323, distance: 622.7
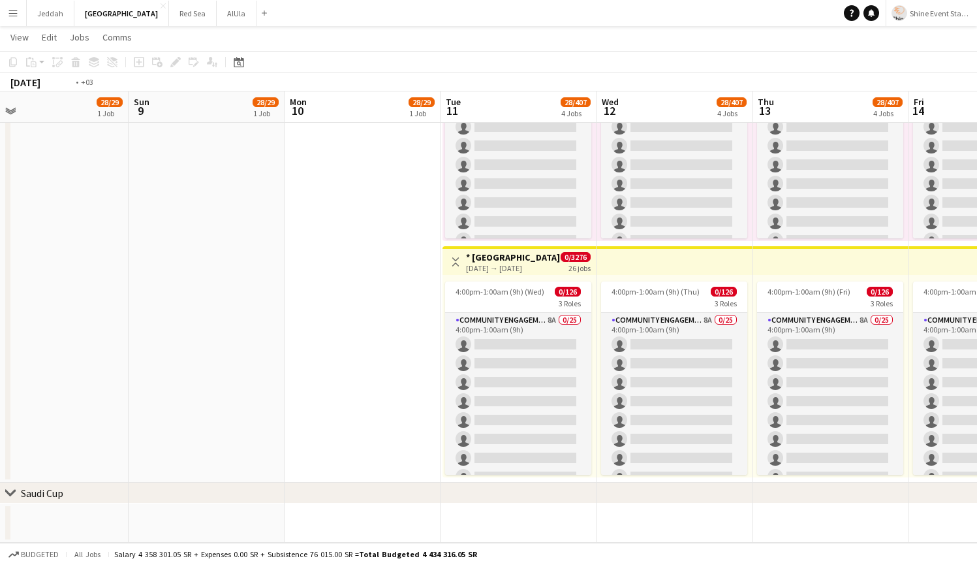
drag, startPoint x: 456, startPoint y: 322, endPoint x: 151, endPoint y: 330, distance: 304.2
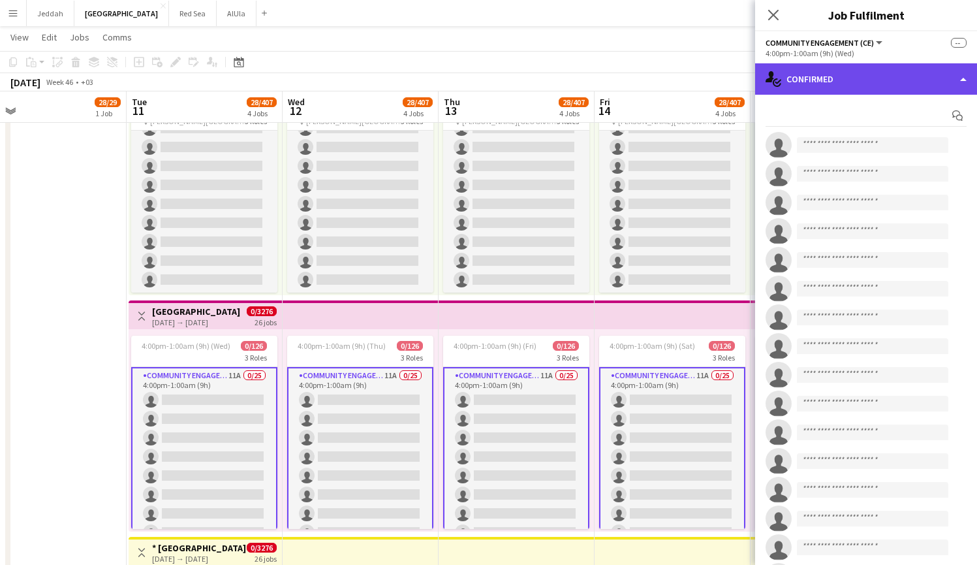
click at [820, 84] on div "single-neutral-actions-check-2 Confirmed" at bounding box center [866, 78] width 222 height 31
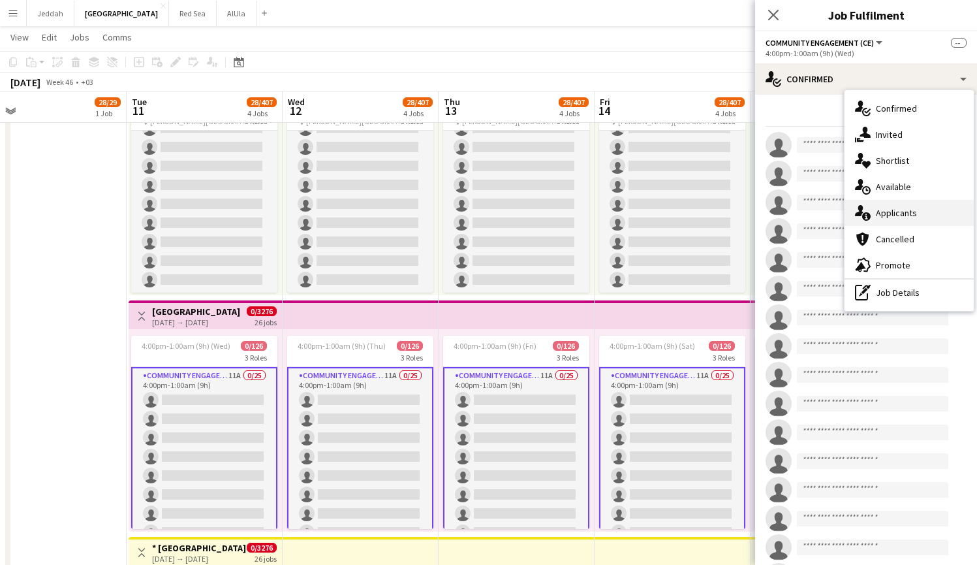
click at [899, 211] on span "Applicants" at bounding box center [896, 213] width 41 height 12
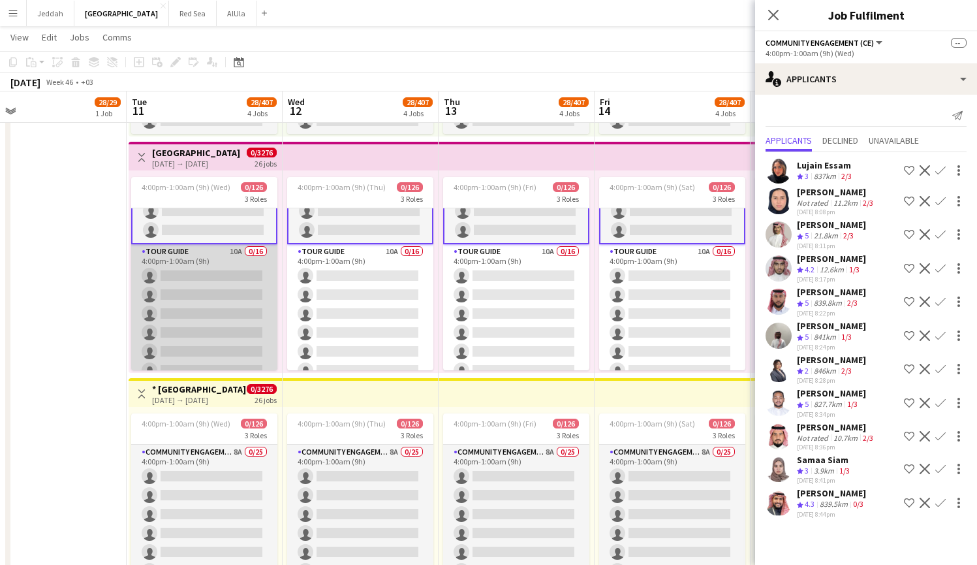
click at [229, 328] on app-card-role "Tour Guide 10A 0/16 4:00pm-1:00am (9h) single-neutral-actions single-neutral-ac…" at bounding box center [204, 408] width 146 height 328
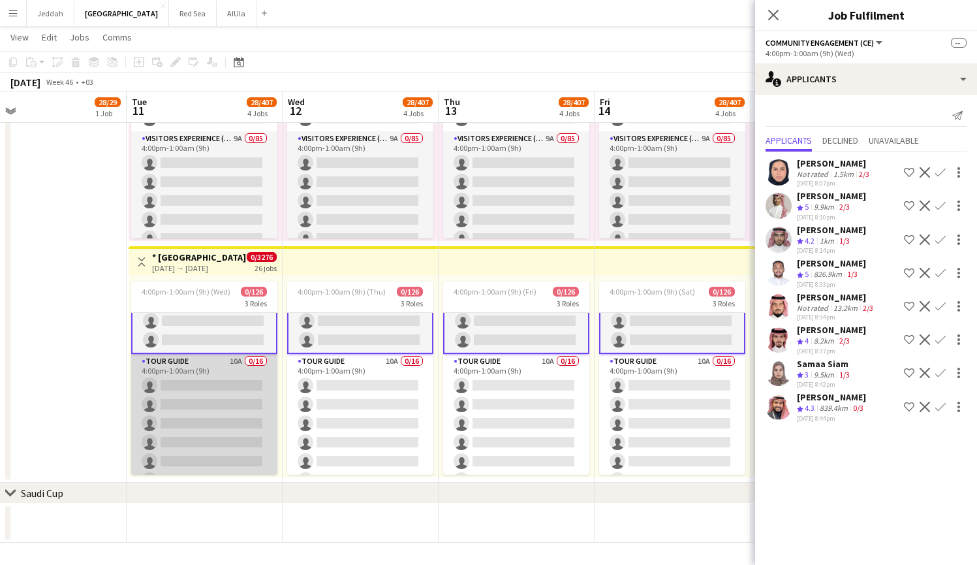
click at [209, 403] on app-card-role "Tour Guide 10A 0/16 4:00pm-1:00am (9h) single-neutral-actions single-neutral-ac…" at bounding box center [204, 518] width 146 height 328
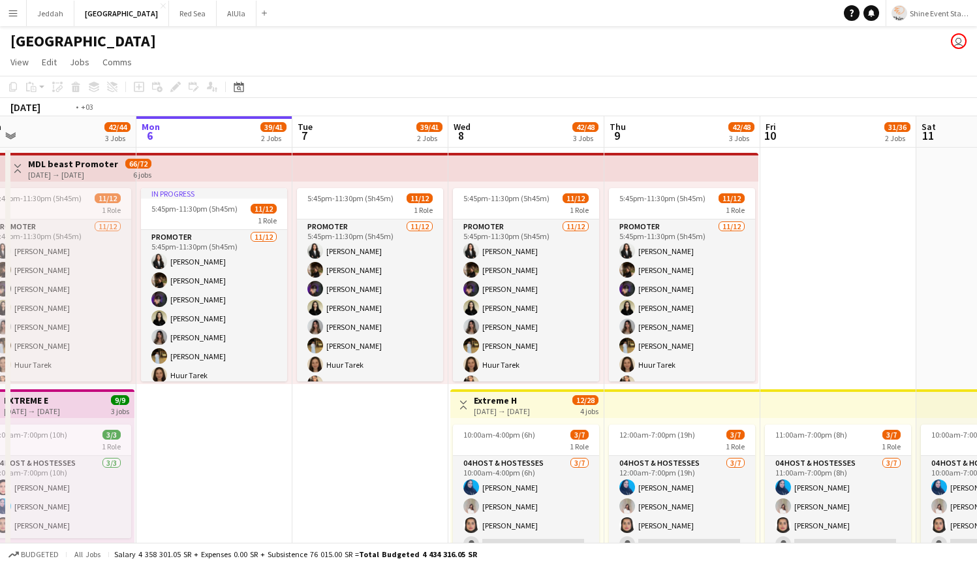
drag, startPoint x: 345, startPoint y: 478, endPoint x: 0, endPoint y: 476, distance: 344.6
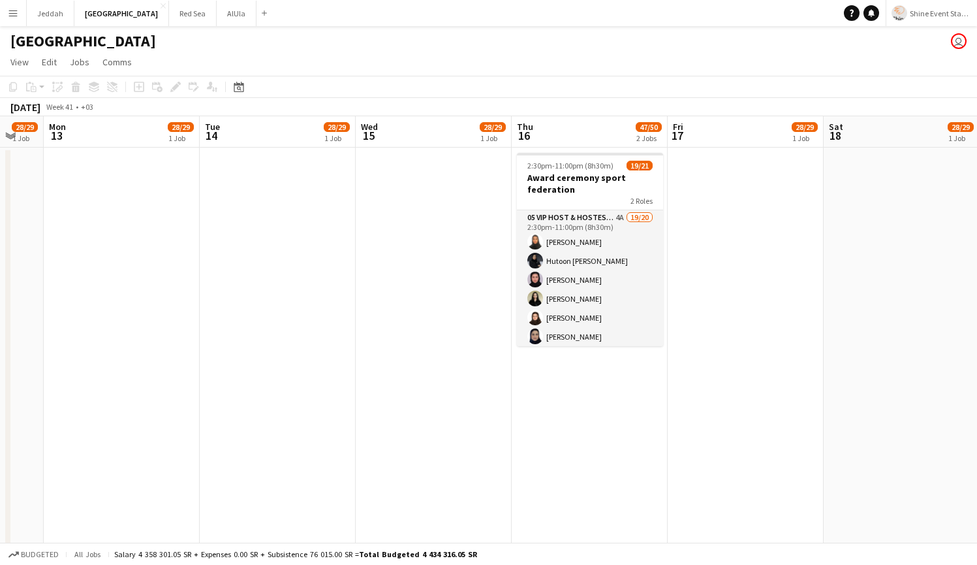
drag, startPoint x: 873, startPoint y: 335, endPoint x: 35, endPoint y: 397, distance: 840.3
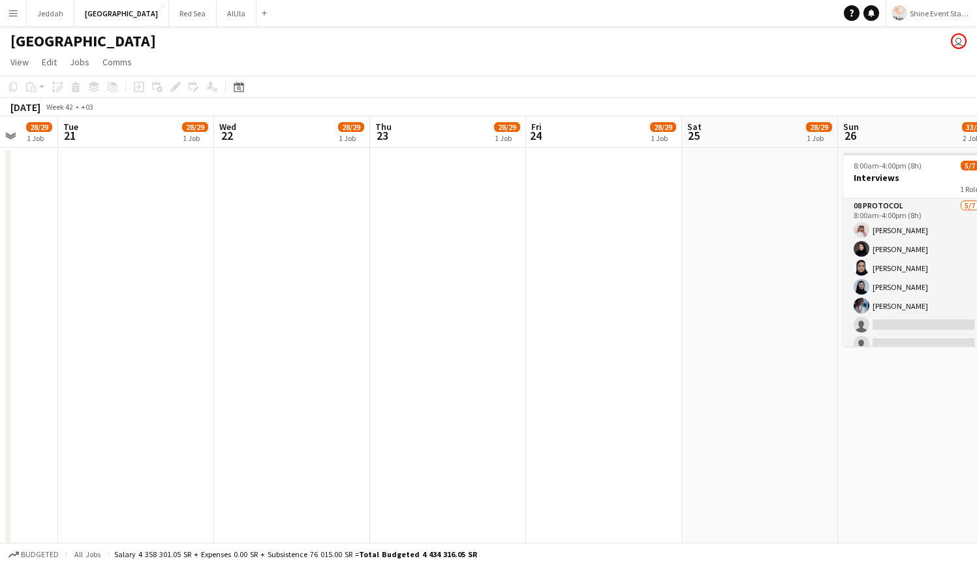
drag, startPoint x: 493, startPoint y: 428, endPoint x: 13, endPoint y: 417, distance: 479.8
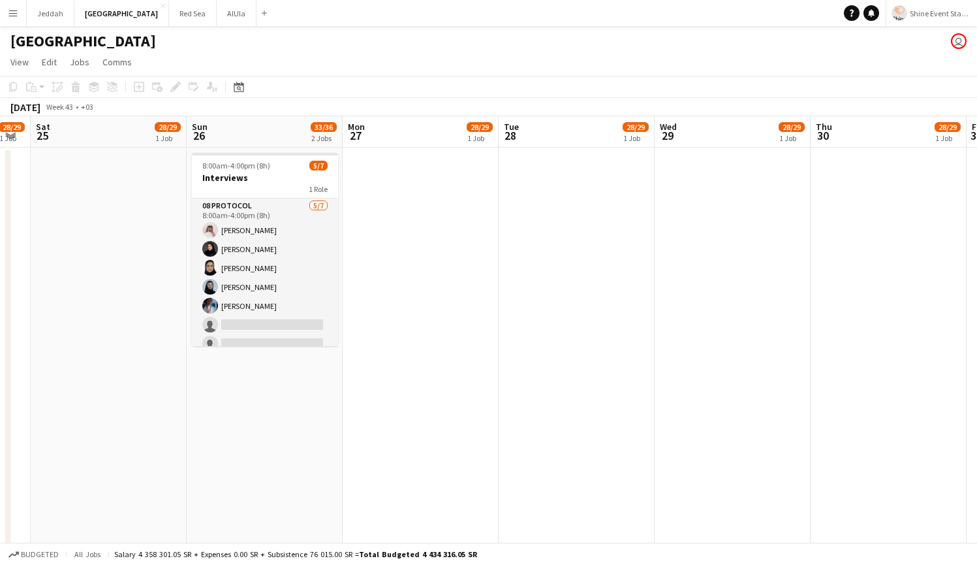
drag, startPoint x: 719, startPoint y: 384, endPoint x: 0, endPoint y: 377, distance: 718.6
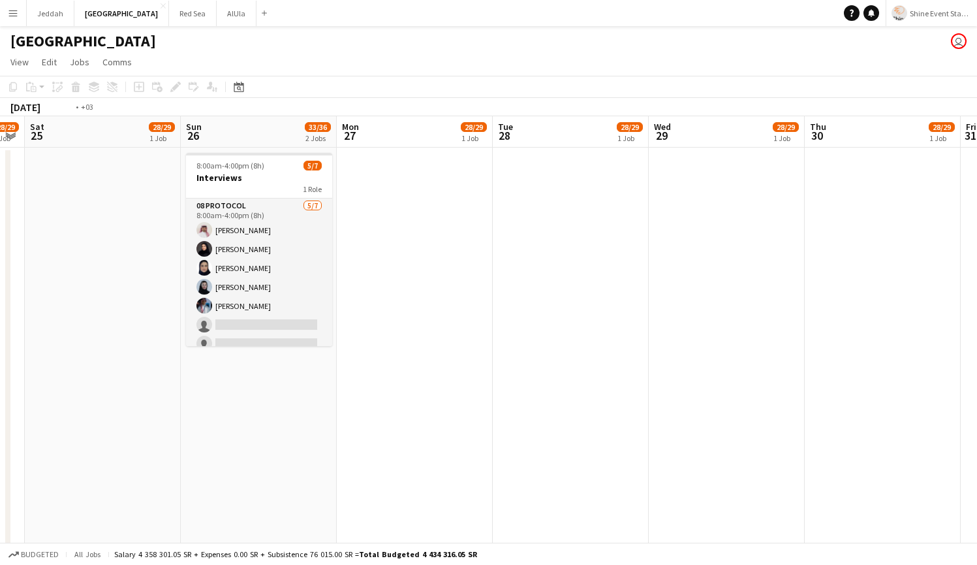
drag, startPoint x: 772, startPoint y: 382, endPoint x: 0, endPoint y: 401, distance: 772.3
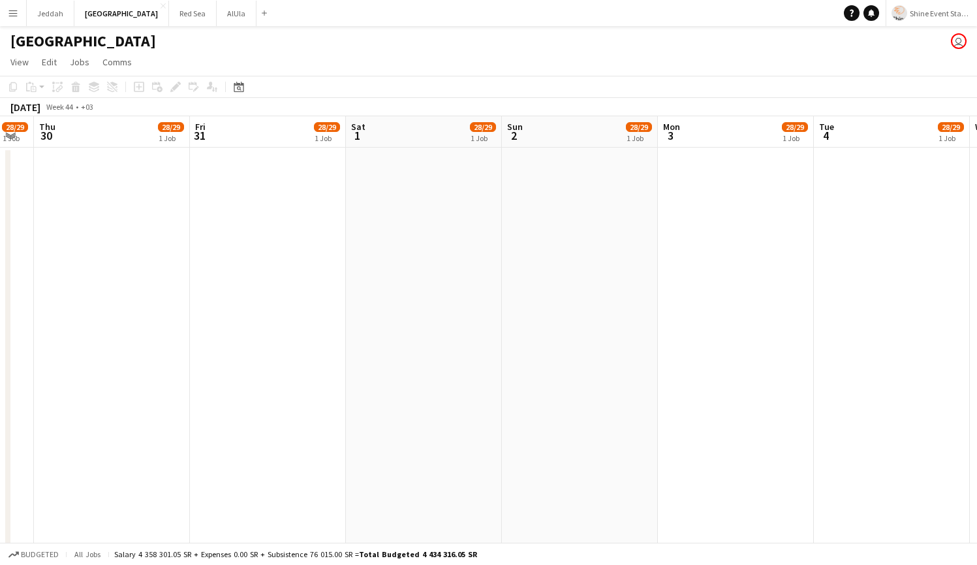
drag, startPoint x: 615, startPoint y: 364, endPoint x: 0, endPoint y: 371, distance: 615.5
drag, startPoint x: 767, startPoint y: 350, endPoint x: 234, endPoint y: 345, distance: 532.6
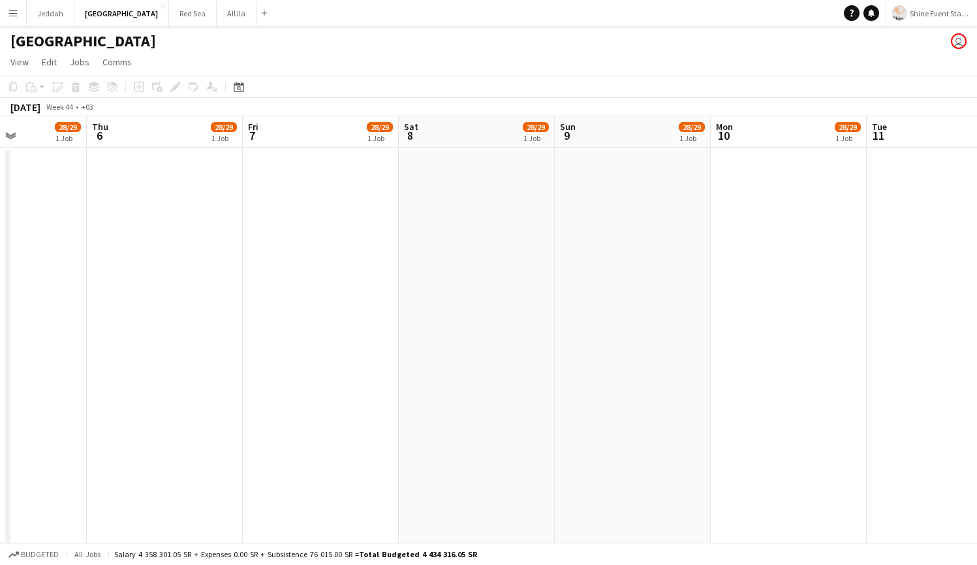
drag, startPoint x: 676, startPoint y: 339, endPoint x: 0, endPoint y: 347, distance: 675.6
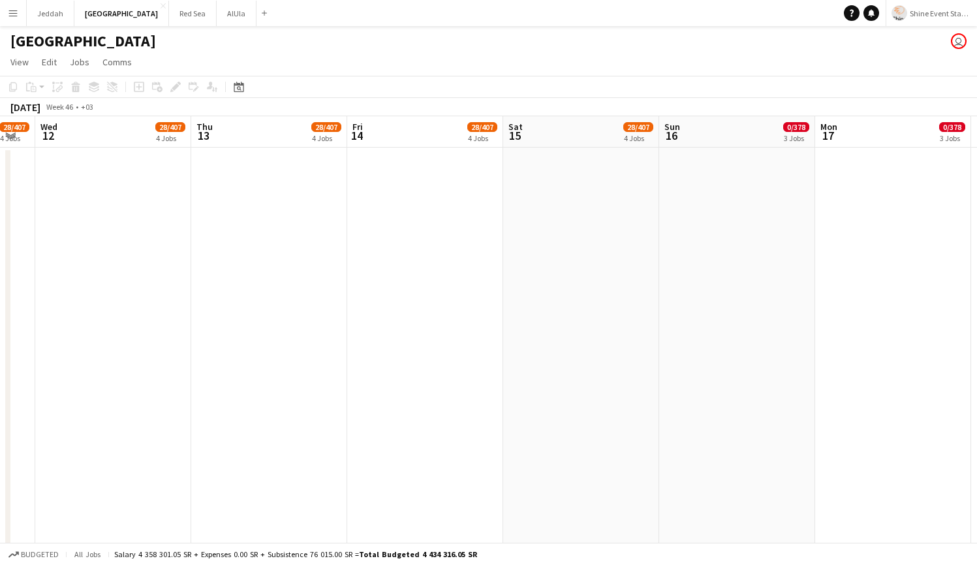
drag, startPoint x: 568, startPoint y: 313, endPoint x: 405, endPoint y: 319, distance: 162.6
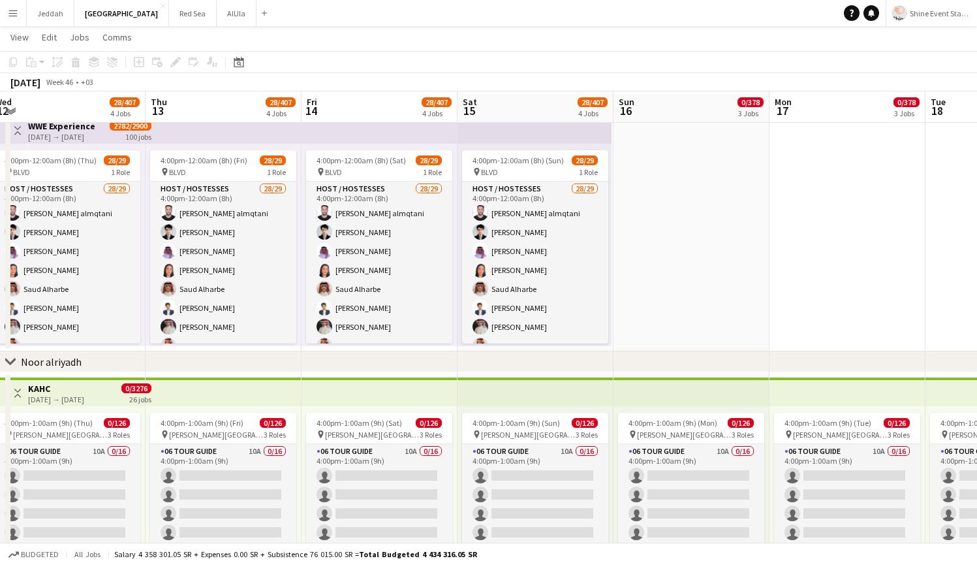
scroll to position [1227, 0]
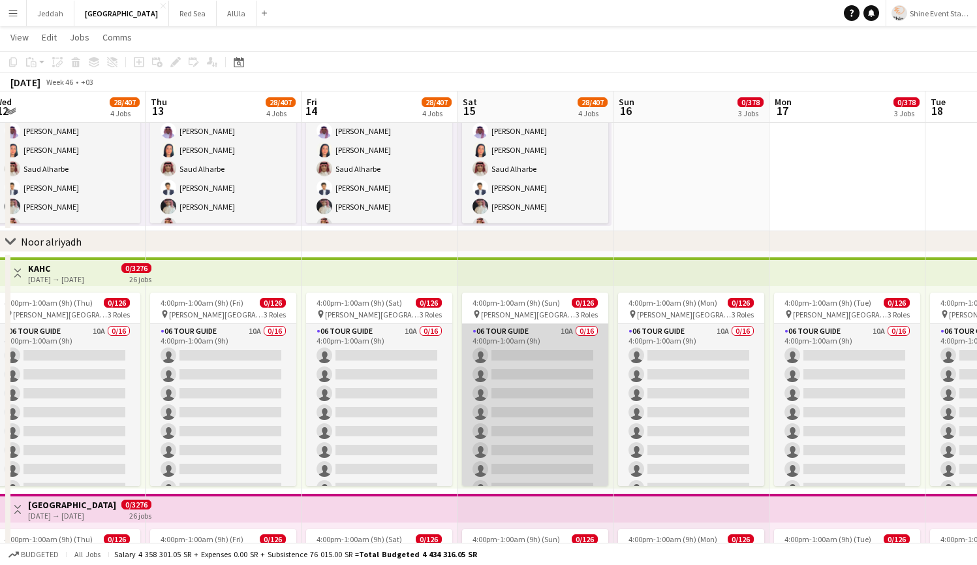
click at [545, 386] on app-card-role "06 Tour Guide 10A 0/16 4:00pm-1:00am (9h) single-neutral-actions single-neutral…" at bounding box center [535, 488] width 146 height 328
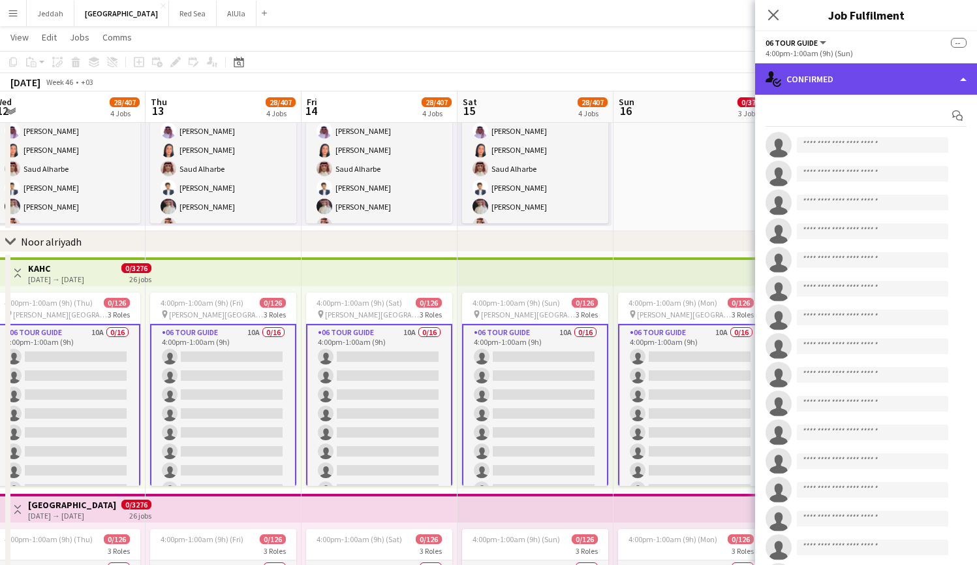
click at [823, 78] on div "single-neutral-actions-check-2 Confirmed" at bounding box center [866, 78] width 222 height 31
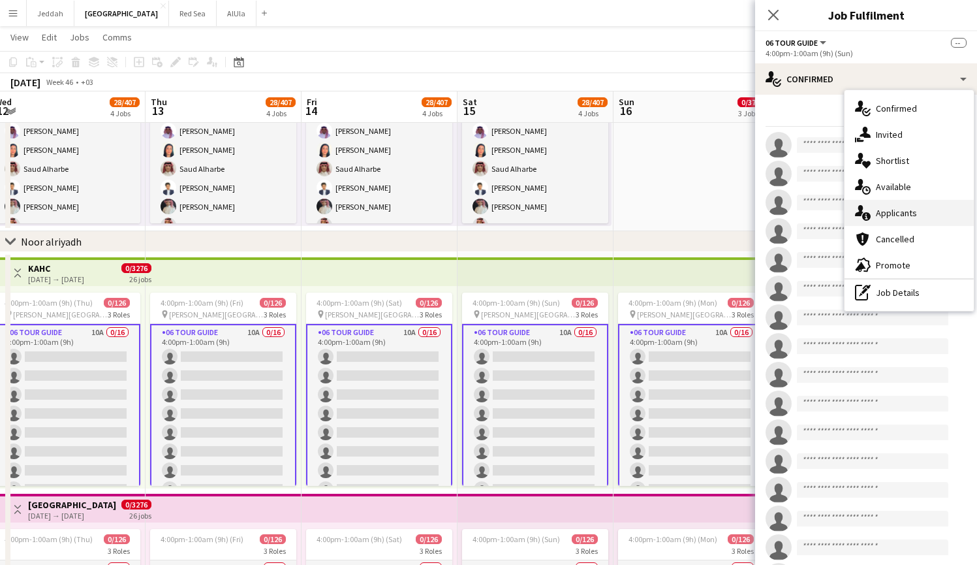
click at [900, 219] on div "single-neutral-actions-information Applicants" at bounding box center [909, 213] width 129 height 26
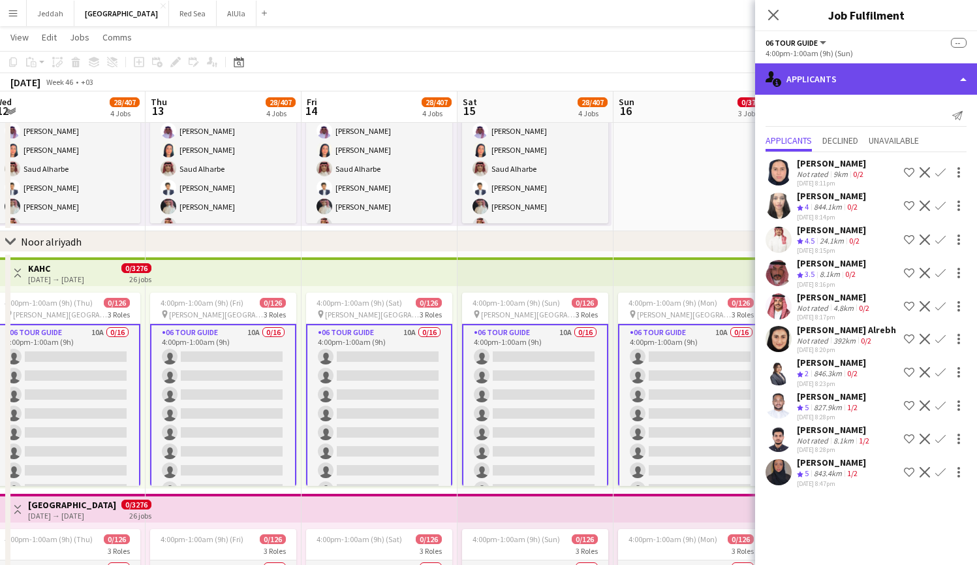
click at [874, 76] on div "single-neutral-actions-information Applicants" at bounding box center [866, 78] width 222 height 31
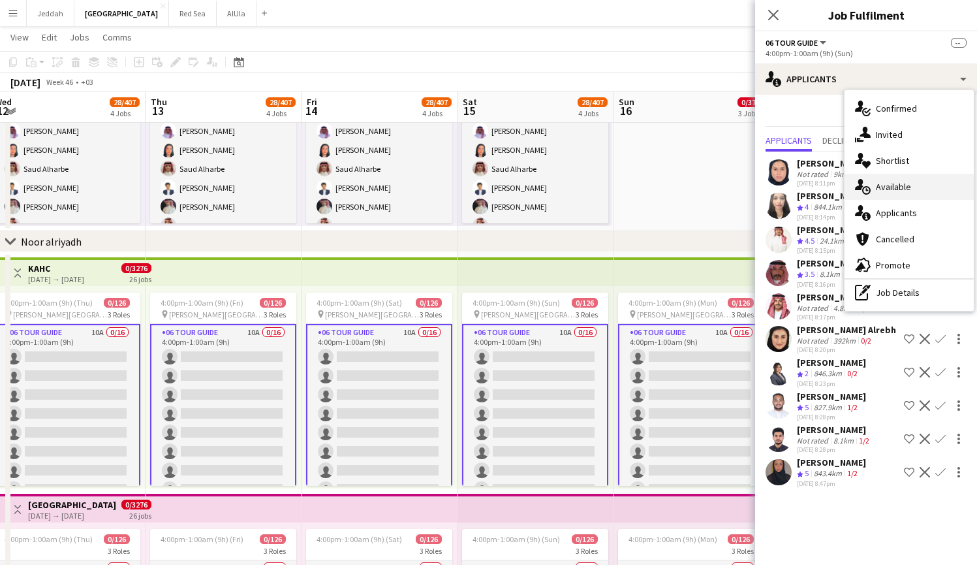
click at [896, 180] on div "single-neutral-actions-upload Available" at bounding box center [909, 187] width 129 height 26
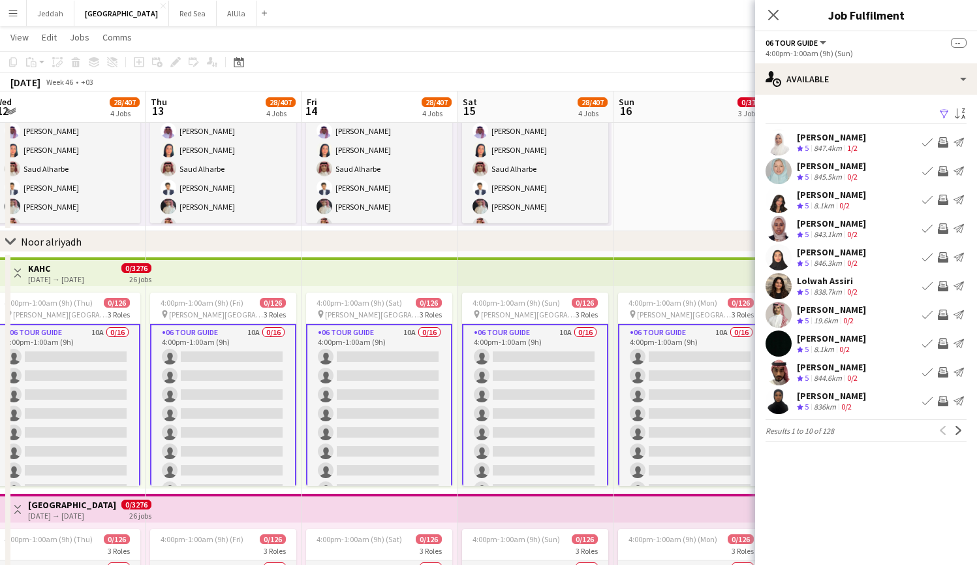
click at [945, 110] on app-icon "Filter" at bounding box center [944, 114] width 10 height 12
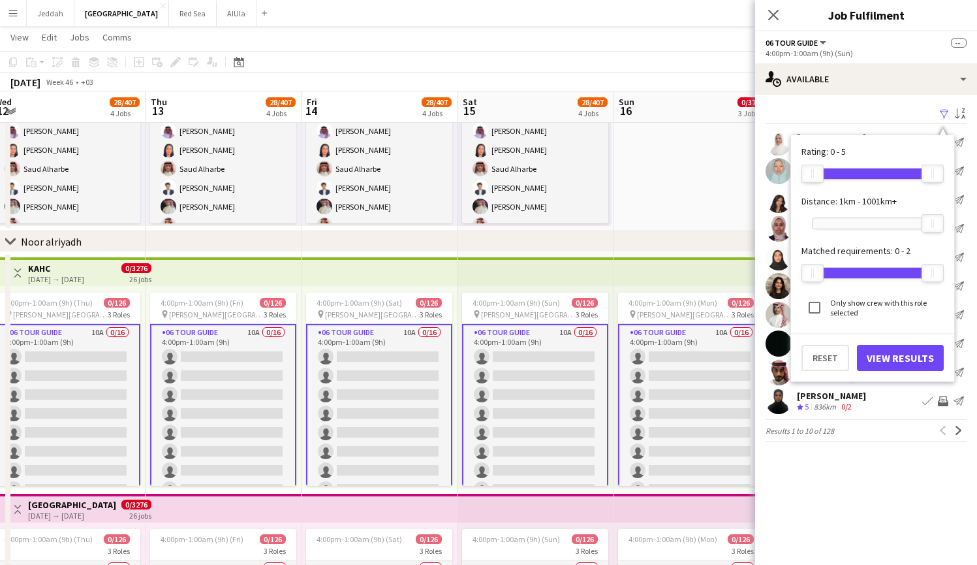
click at [841, 115] on div "Filter Sort asc" at bounding box center [866, 114] width 201 height 19
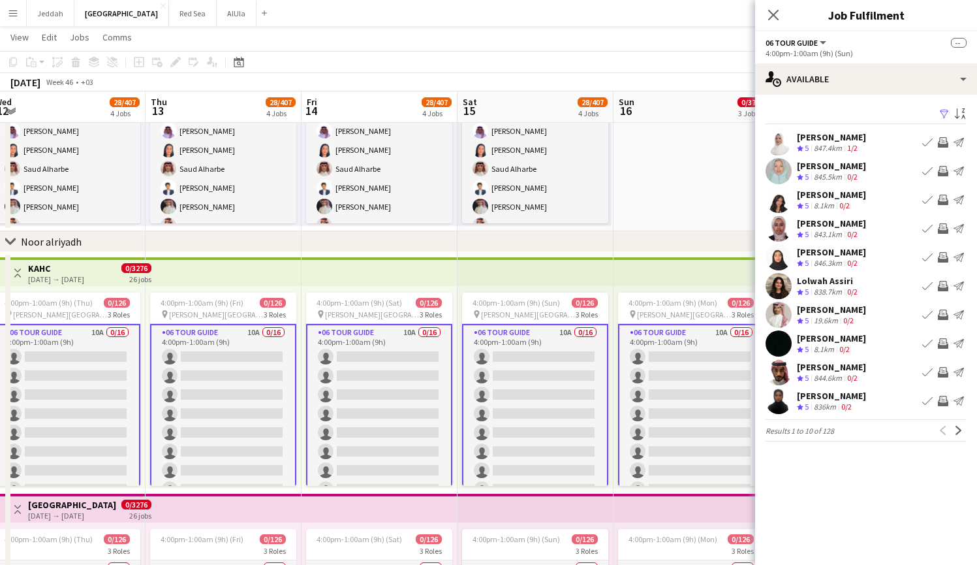
click at [780, 145] on app-user-avatar at bounding box center [779, 142] width 26 height 26
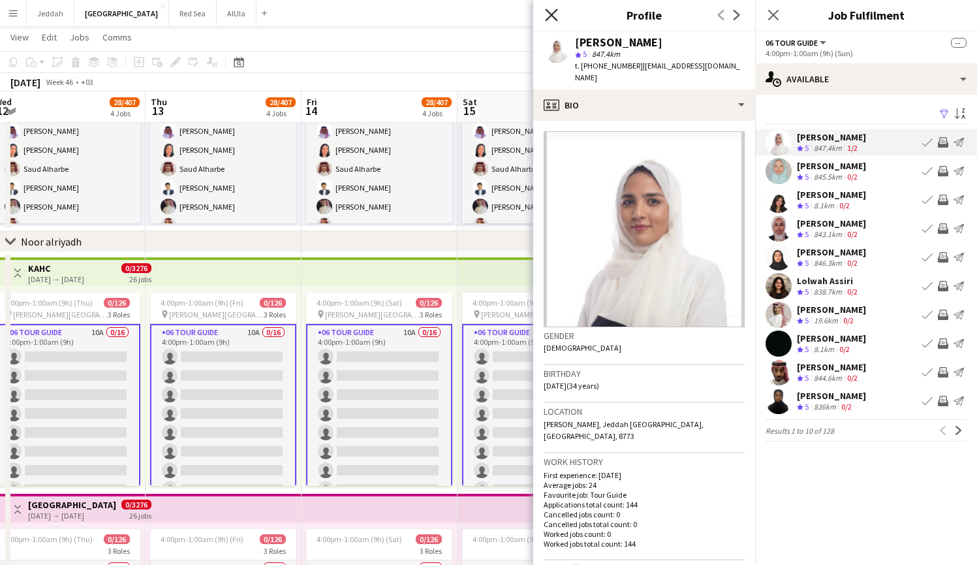
click at [551, 20] on icon "Close pop-in" at bounding box center [551, 14] width 12 height 12
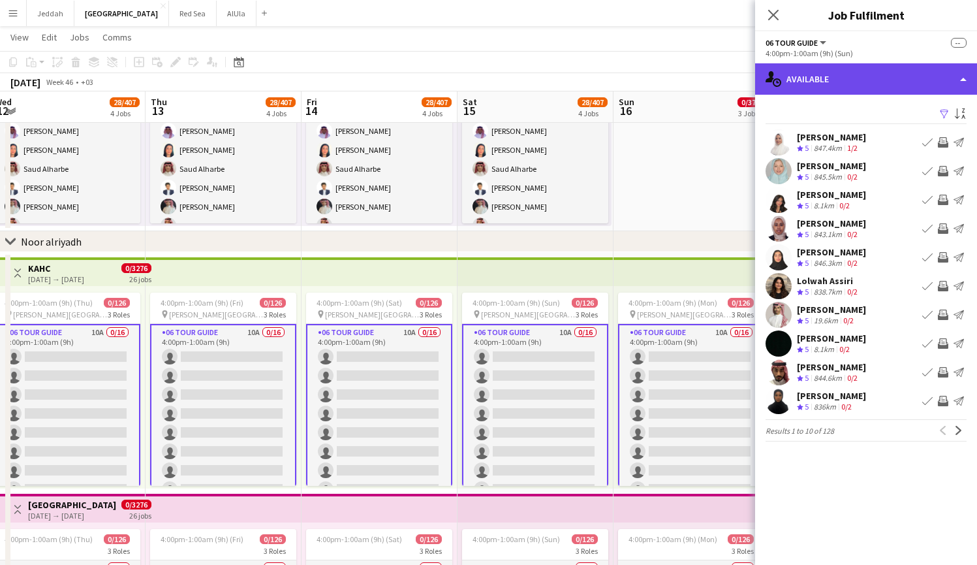
click at [867, 86] on div "single-neutral-actions-upload Available" at bounding box center [866, 78] width 222 height 31
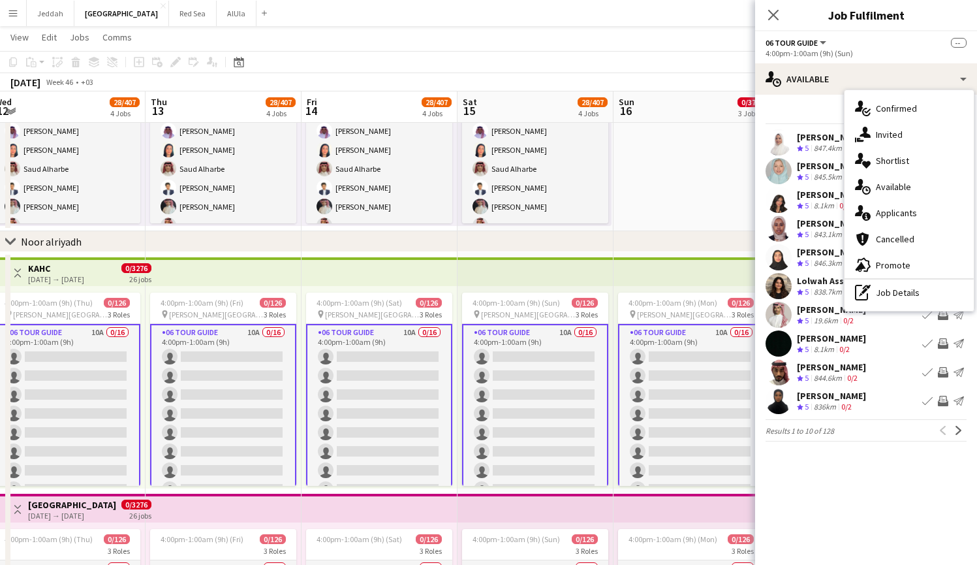
click at [804, 106] on div "Filter Sort asc" at bounding box center [866, 114] width 201 height 19
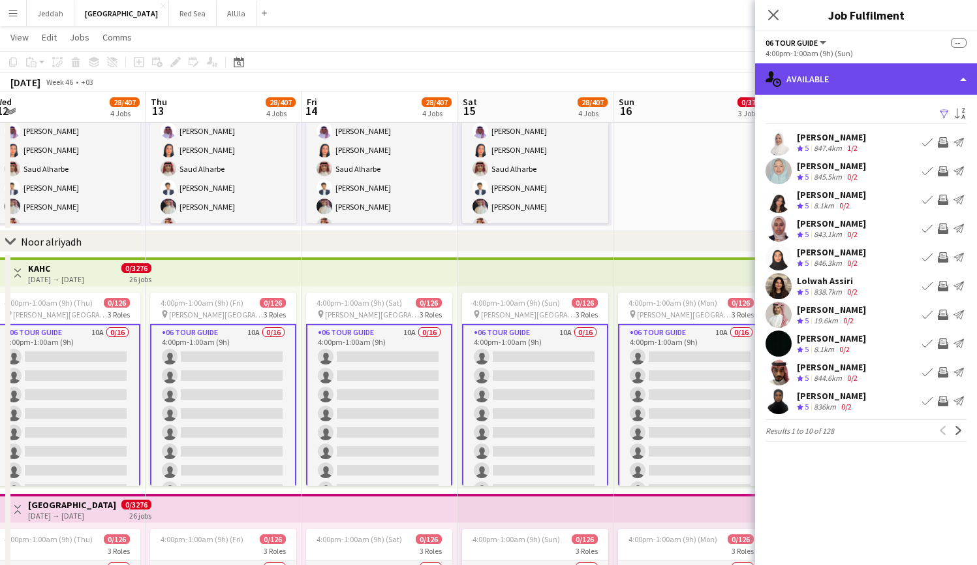
click at [830, 88] on div "single-neutral-actions-upload Available" at bounding box center [866, 78] width 222 height 31
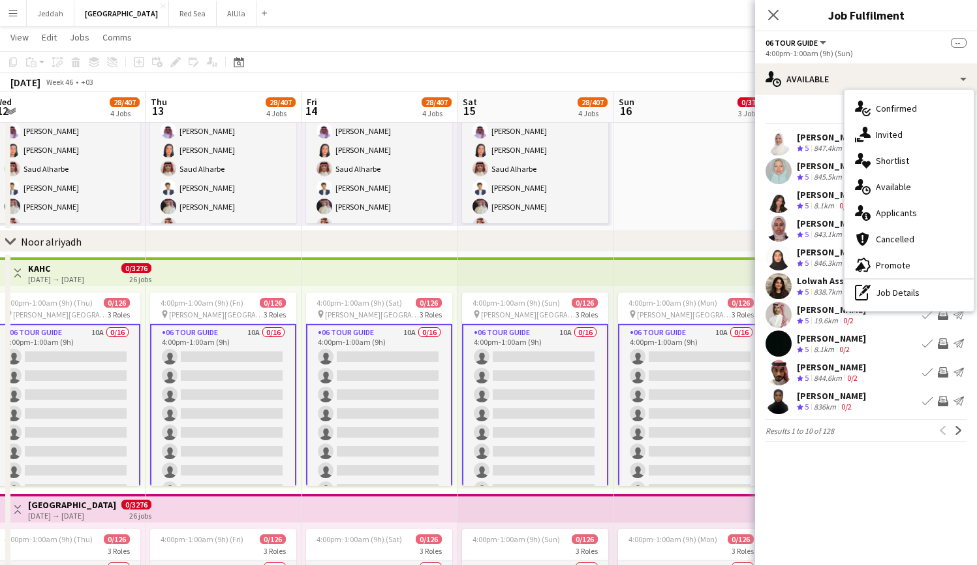
click at [818, 104] on div "Filter Sort asc Hadil Kattan Crew rating 5 847.4km 1/2 Book crew Invite crew Se…" at bounding box center [866, 276] width 222 height 362
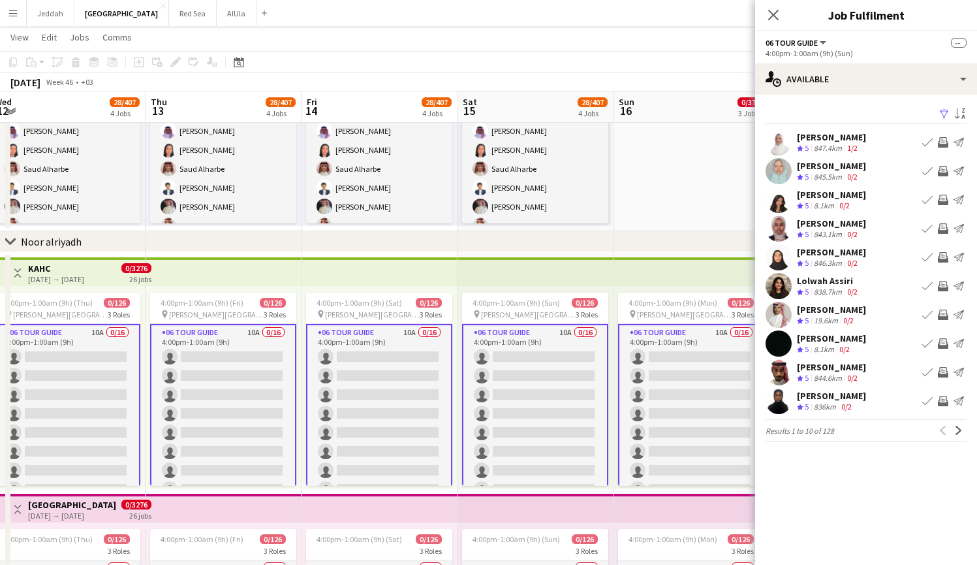
click at [941, 110] on app-icon "Filter" at bounding box center [944, 114] width 10 height 12
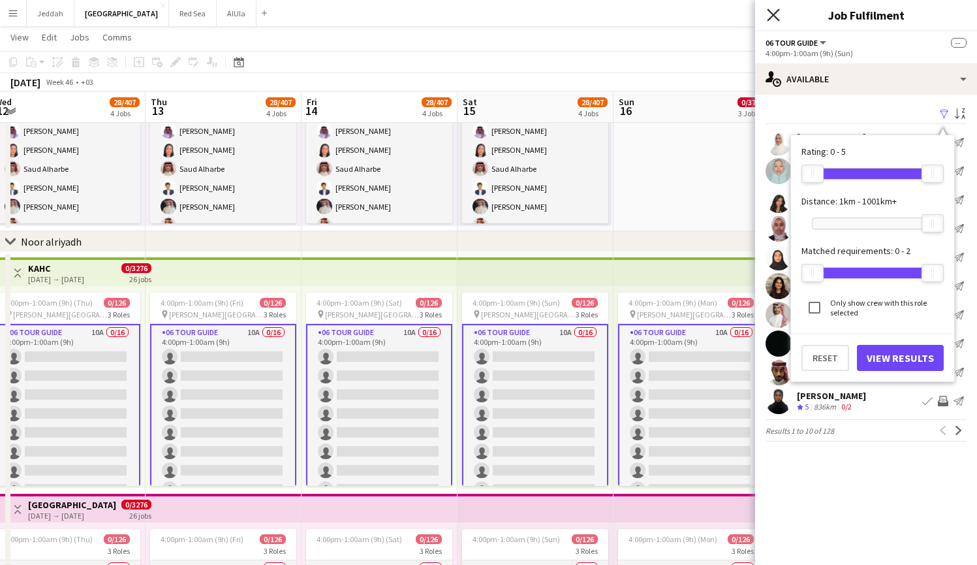
click at [775, 17] on icon at bounding box center [773, 14] width 12 height 12
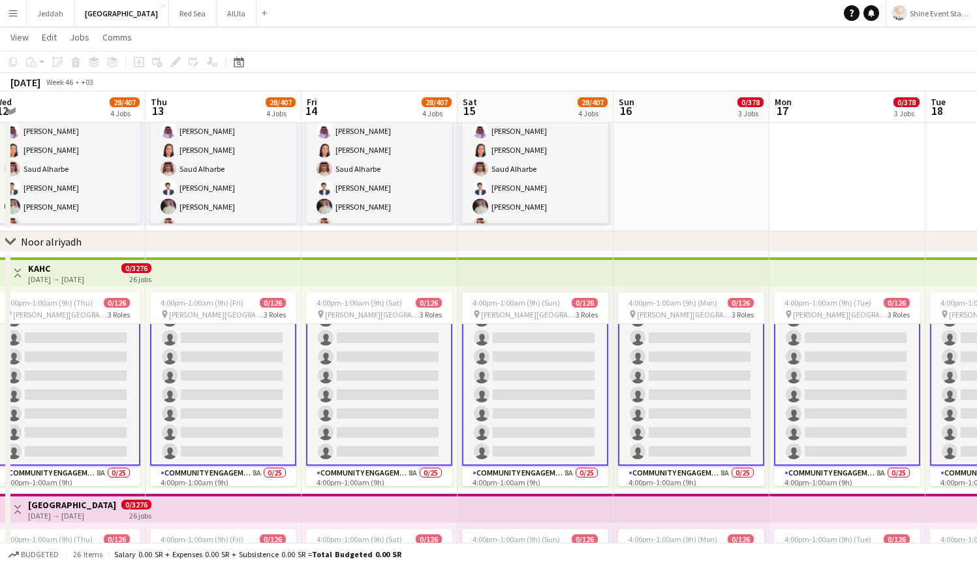
scroll to position [0, 0]
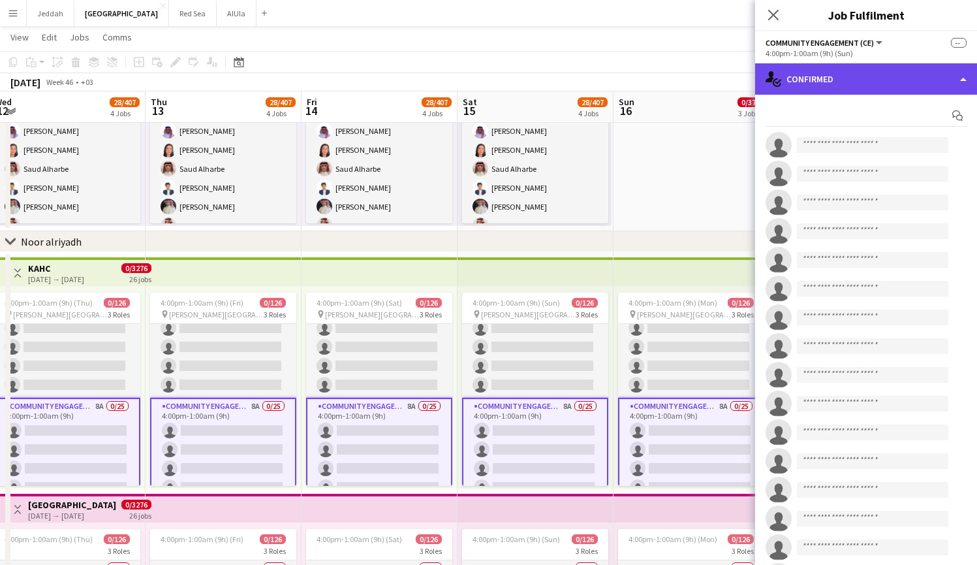
click at [801, 86] on div "single-neutral-actions-check-2 Confirmed" at bounding box center [866, 78] width 222 height 31
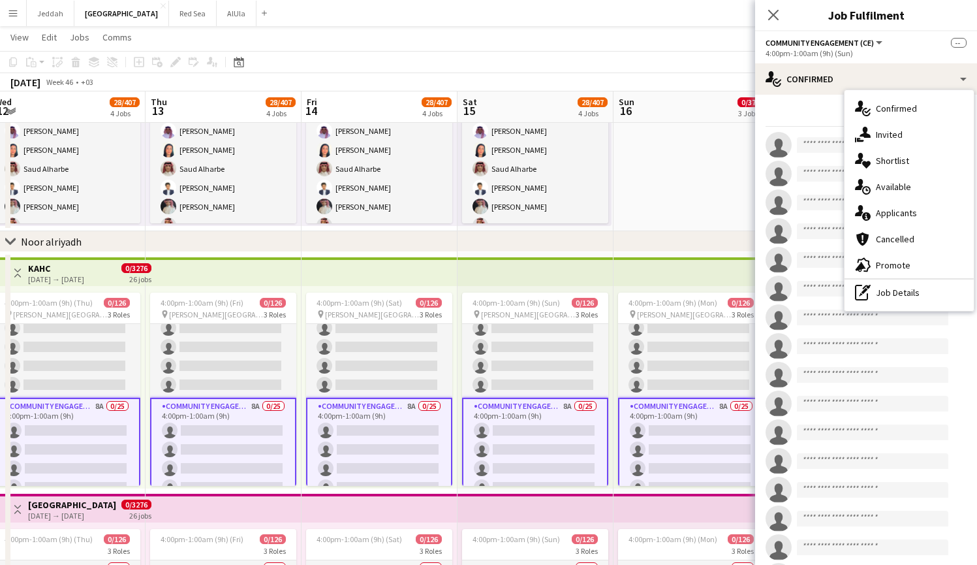
click at [909, 215] on span "Applicants" at bounding box center [896, 213] width 41 height 12
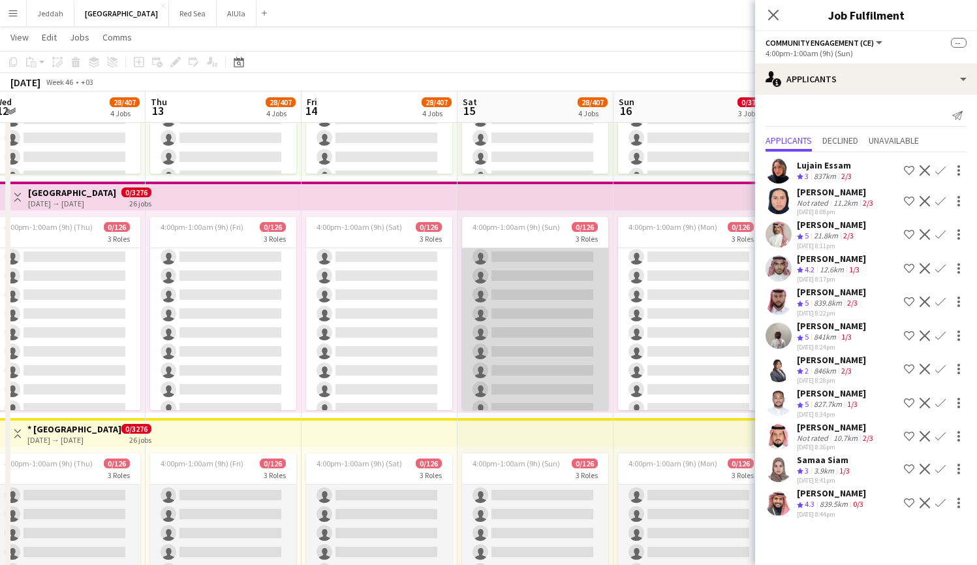
click at [543, 345] on app-card-role "Tour Guide 10A 0/16 4:00pm-1:00am (9h) single-neutral-actions single-neutral-ac…" at bounding box center [535, 257] width 146 height 328
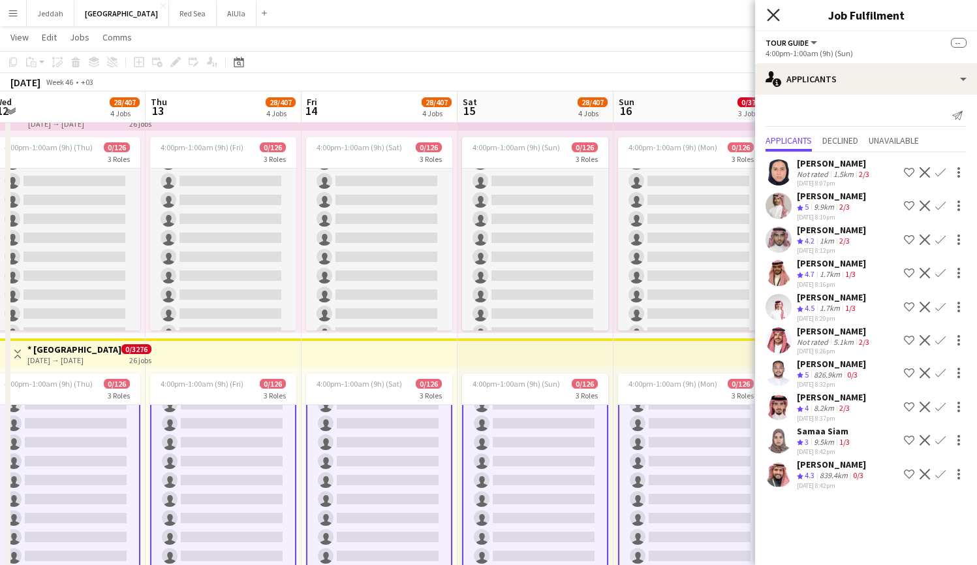
click at [775, 13] on icon at bounding box center [773, 14] width 12 height 12
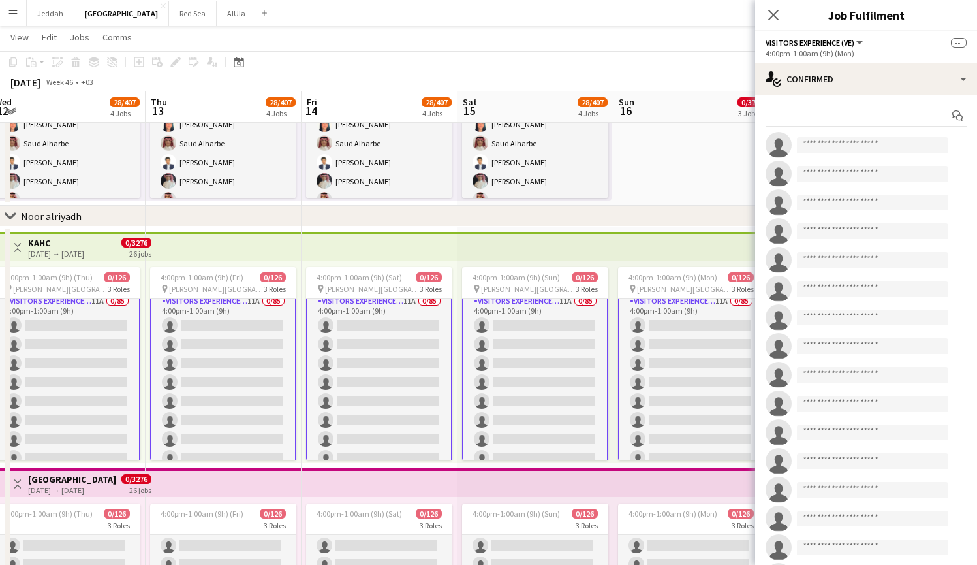
click at [817, 59] on app-options-switcher "Visitors Experience (VE) All roles Visitors Experience (VE) -- 4:00pm-1:00am (9…" at bounding box center [866, 47] width 222 height 32
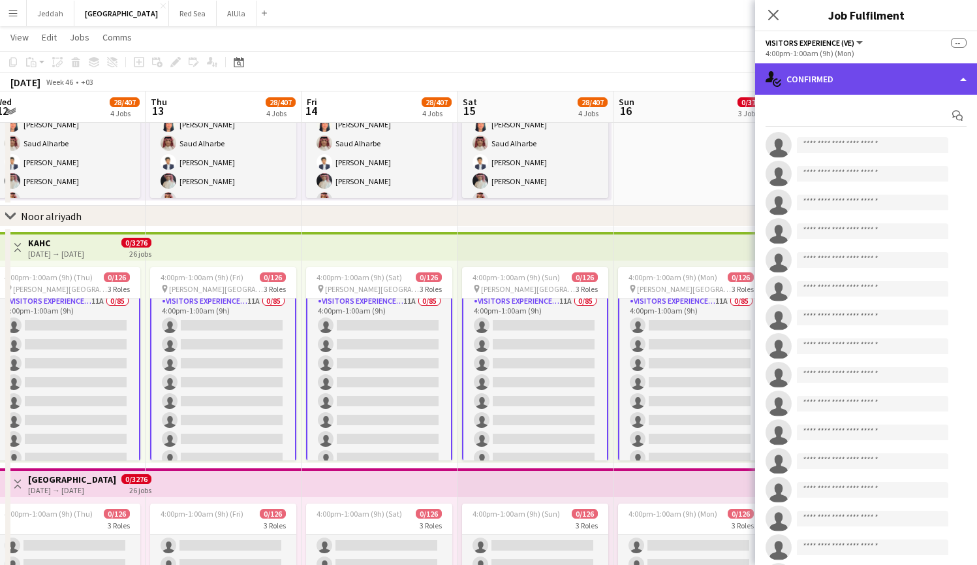
click at [822, 69] on div "single-neutral-actions-check-2 Confirmed" at bounding box center [866, 78] width 222 height 31
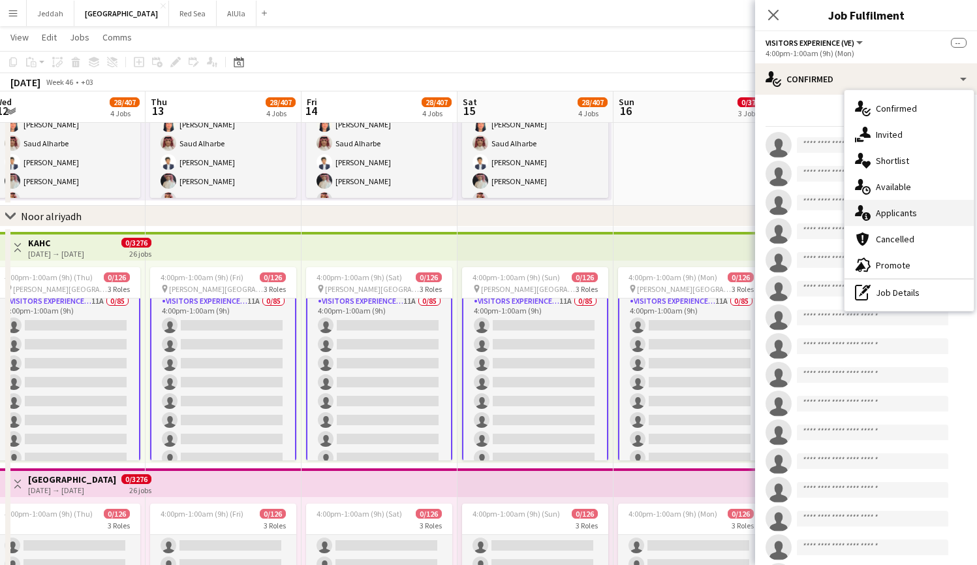
click at [901, 217] on span "Applicants" at bounding box center [896, 213] width 41 height 12
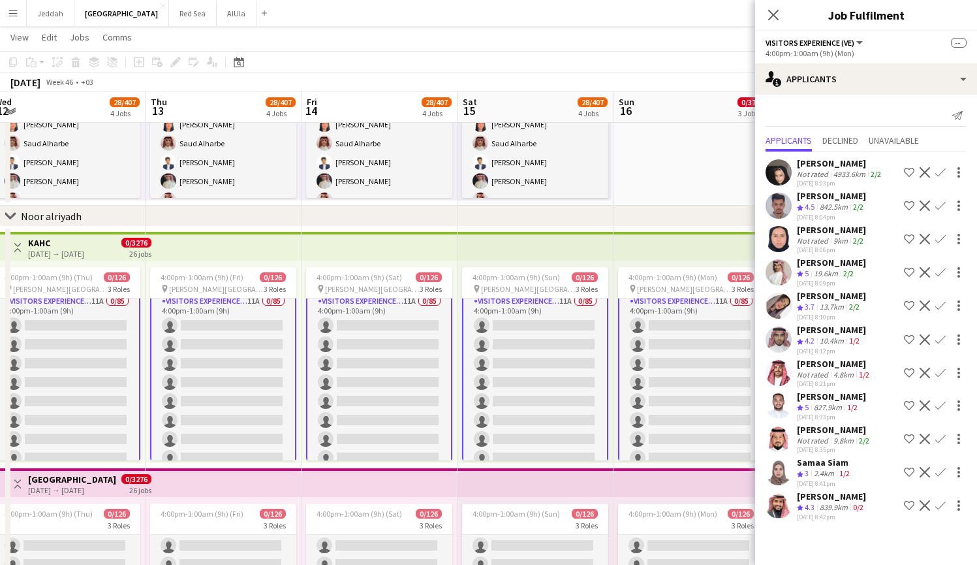
click at [779, 176] on app-user-avatar at bounding box center [779, 172] width 26 height 26
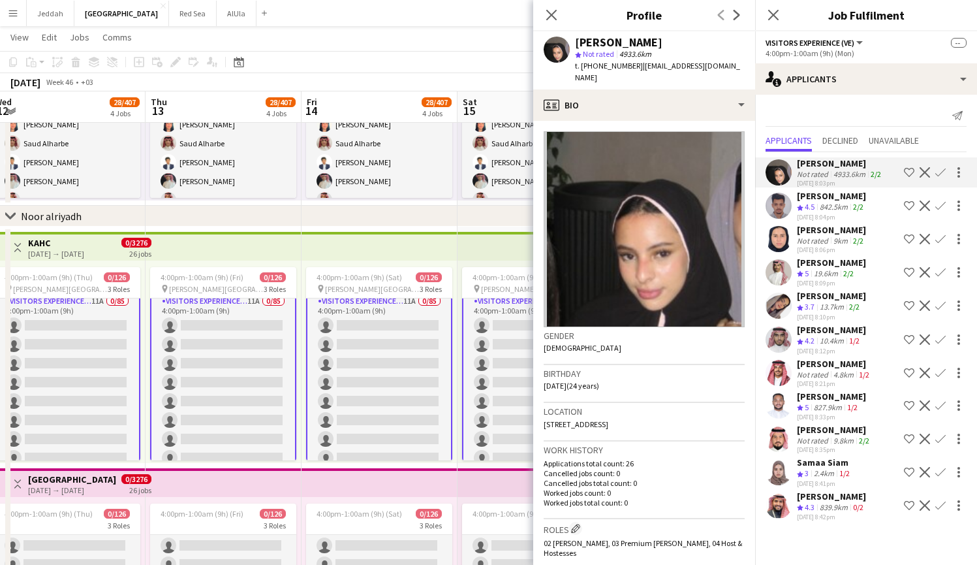
click at [732, 21] on app-icon "Next" at bounding box center [737, 15] width 16 height 16
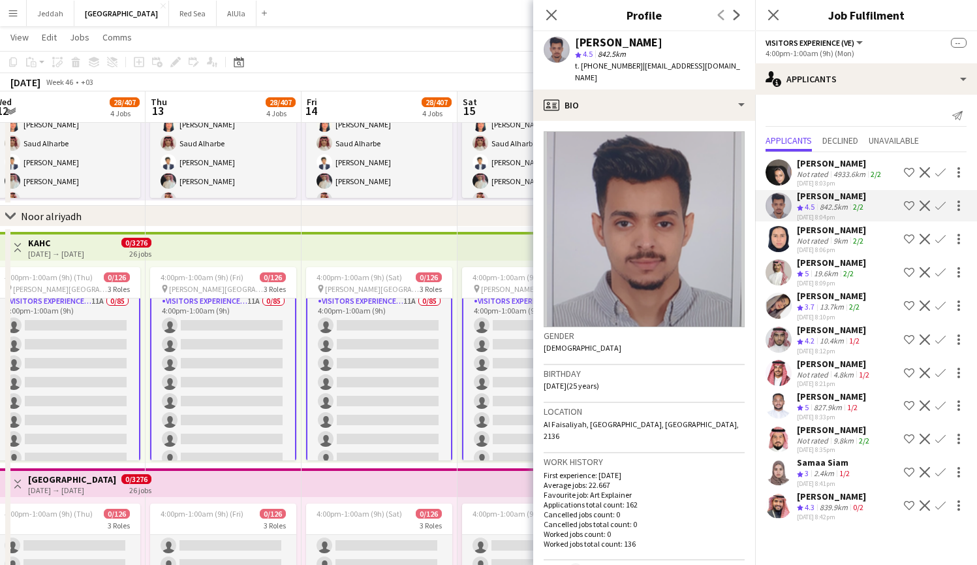
click at [733, 21] on app-icon "Next" at bounding box center [737, 15] width 16 height 16
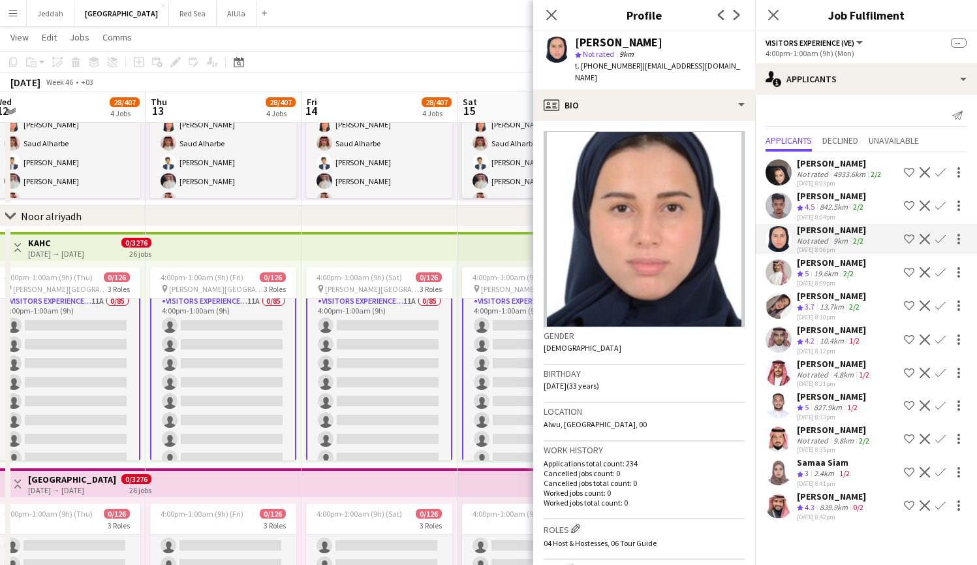
click at [733, 21] on app-icon "Next" at bounding box center [737, 15] width 16 height 16
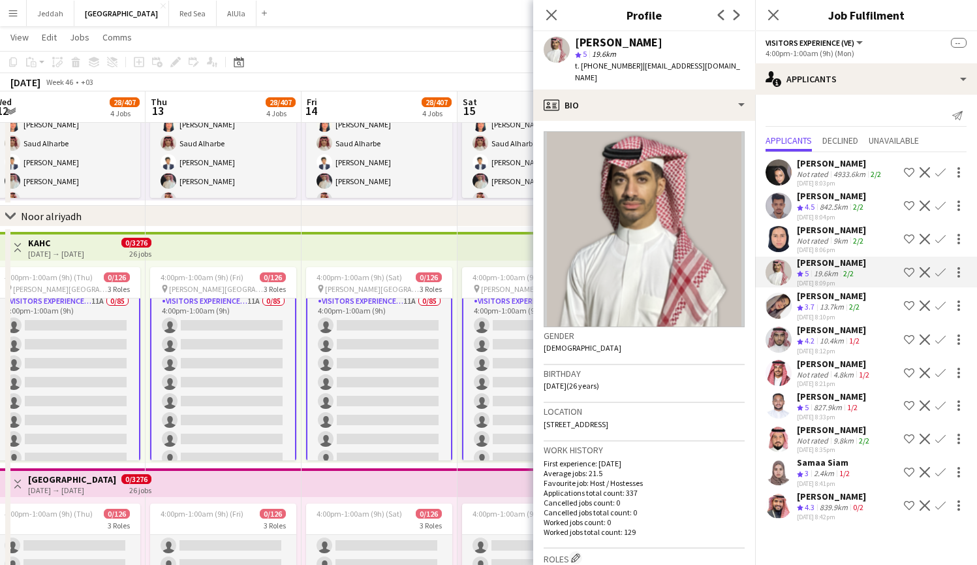
click at [733, 21] on app-icon "Next" at bounding box center [737, 15] width 16 height 16
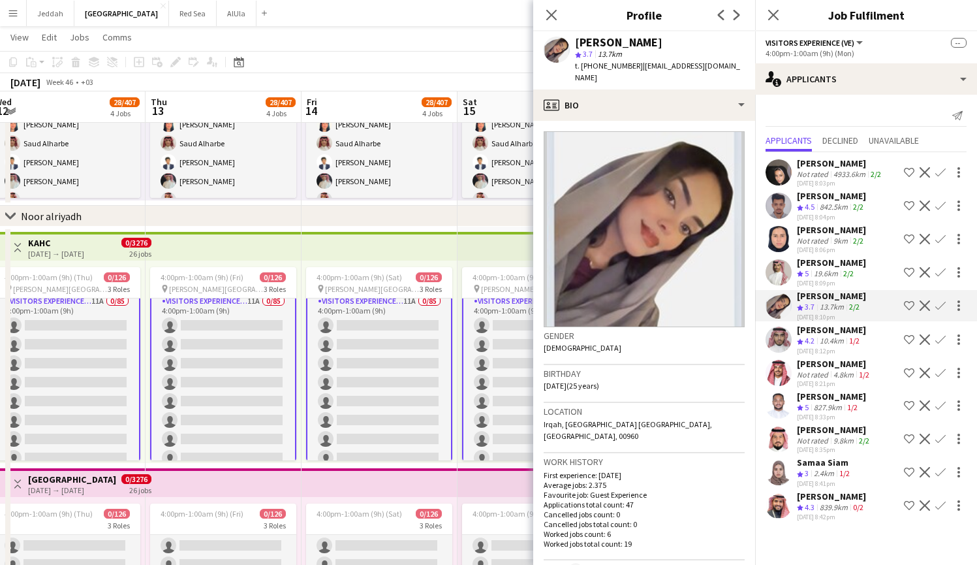
click at [733, 21] on app-icon "Next" at bounding box center [737, 15] width 16 height 16
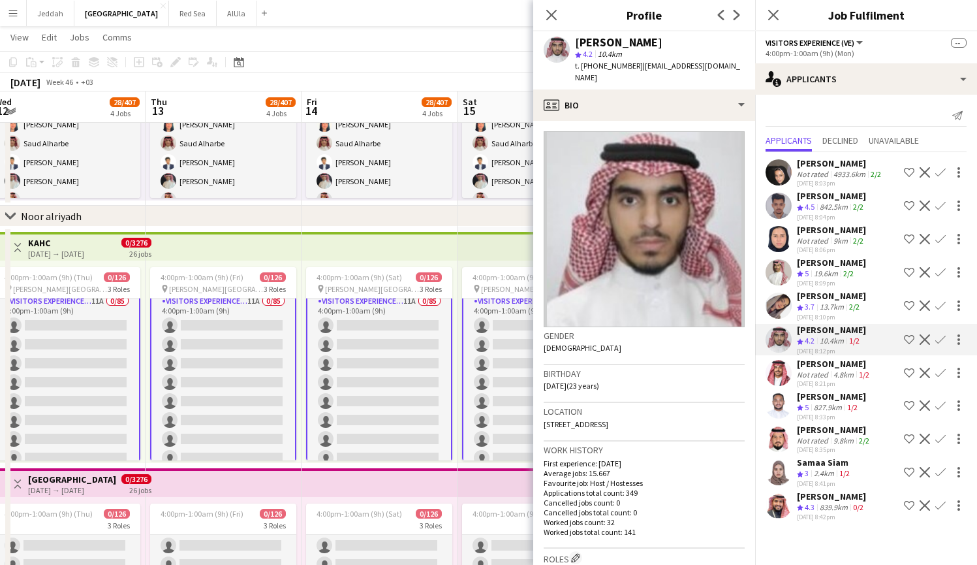
click at [733, 21] on app-icon "Next" at bounding box center [737, 15] width 16 height 16
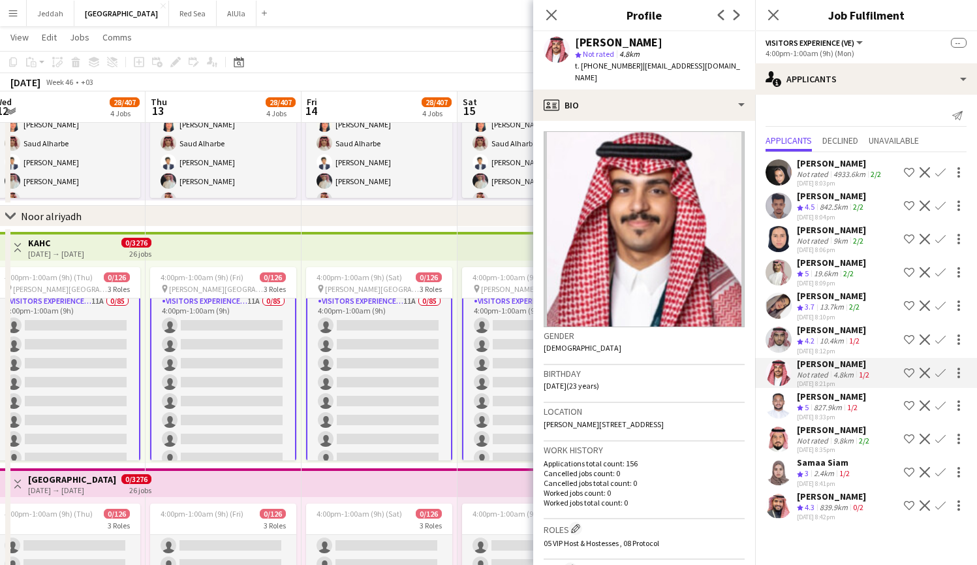
click at [733, 21] on app-icon "Next" at bounding box center [737, 15] width 16 height 16
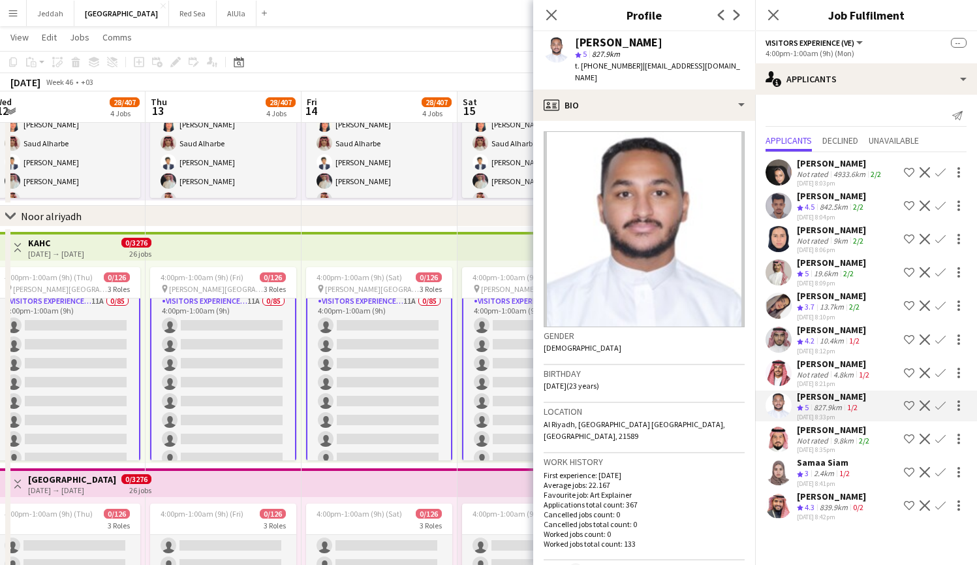
click at [733, 21] on app-icon "Next" at bounding box center [737, 15] width 16 height 16
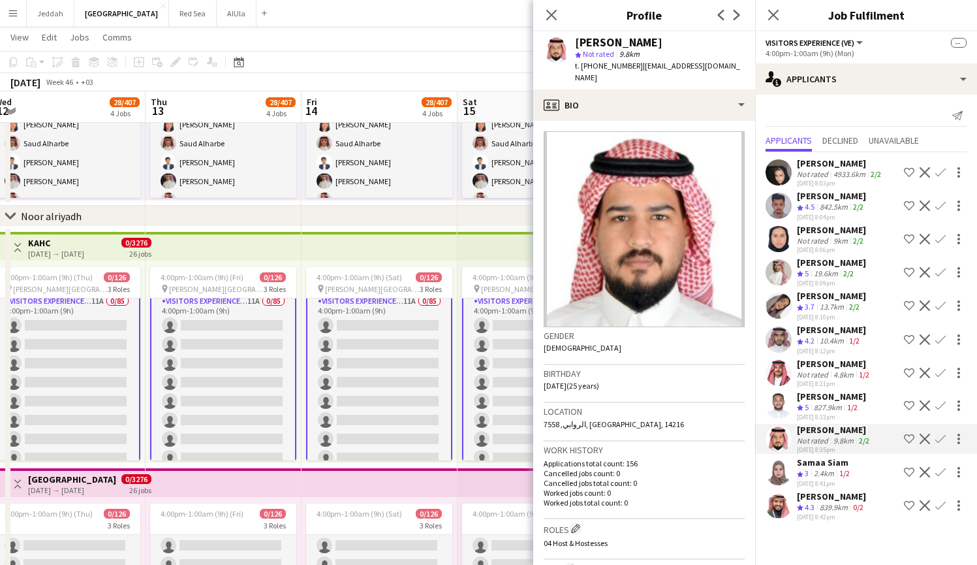
click at [733, 21] on app-icon "Next" at bounding box center [737, 15] width 16 height 16
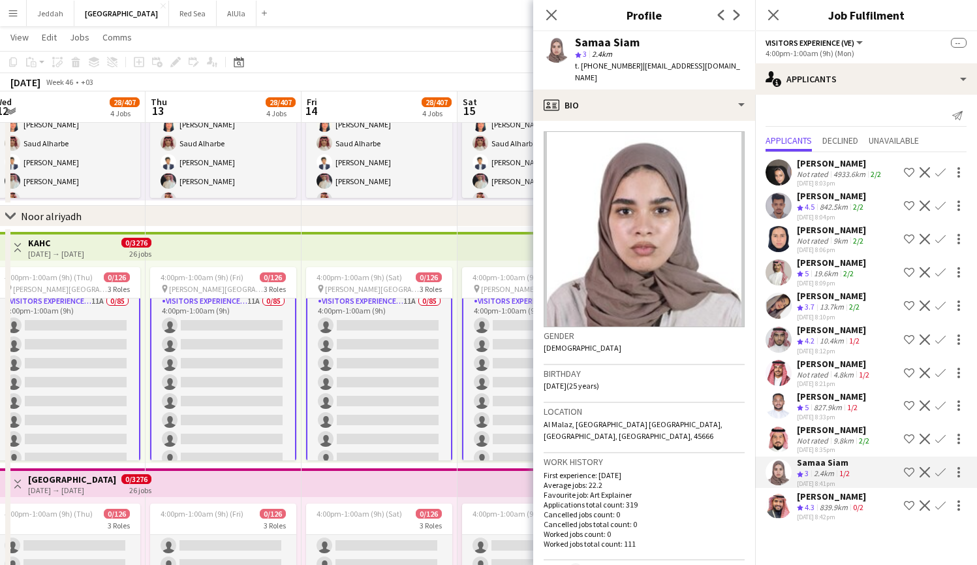
click at [733, 21] on app-icon "Next" at bounding box center [737, 15] width 16 height 16
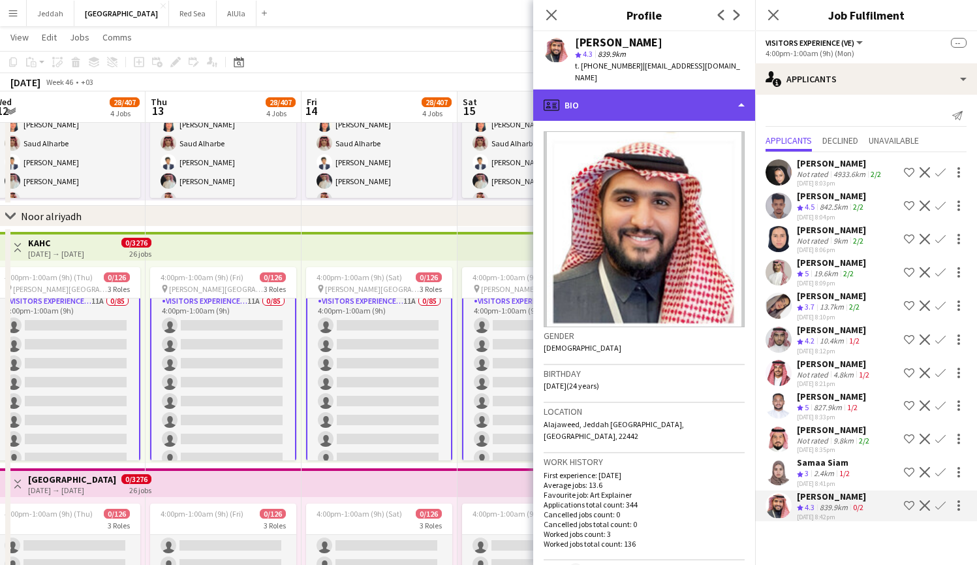
click at [610, 91] on div "profile Bio" at bounding box center [644, 104] width 222 height 31
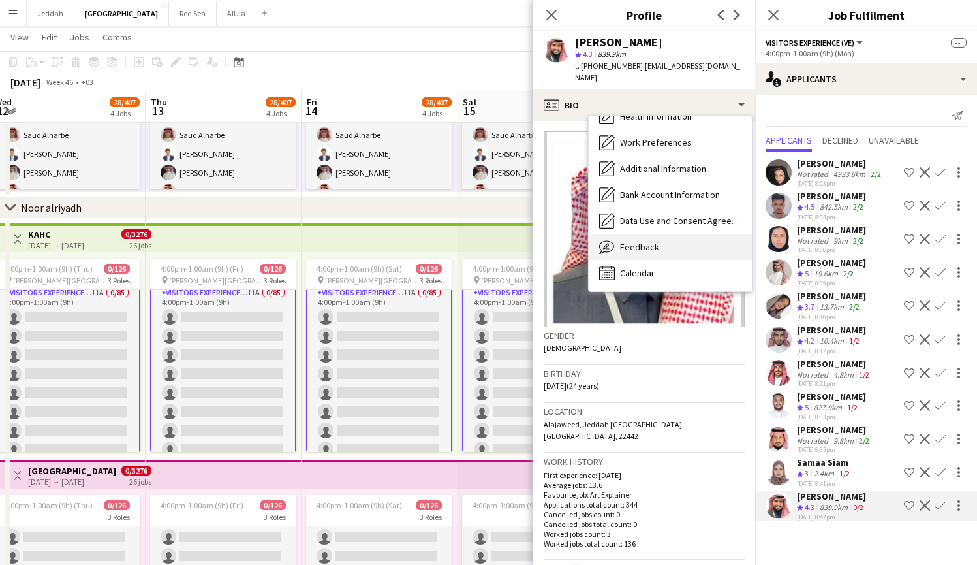
click at [647, 241] on span "Feedback" at bounding box center [639, 247] width 39 height 12
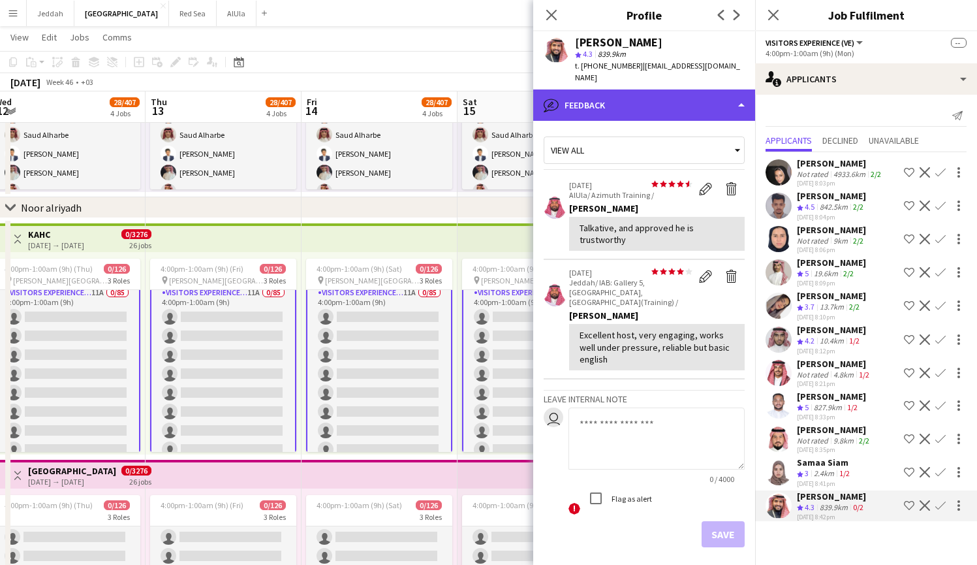
click at [676, 89] on div "bubble-pencil Feedback" at bounding box center [644, 104] width 222 height 31
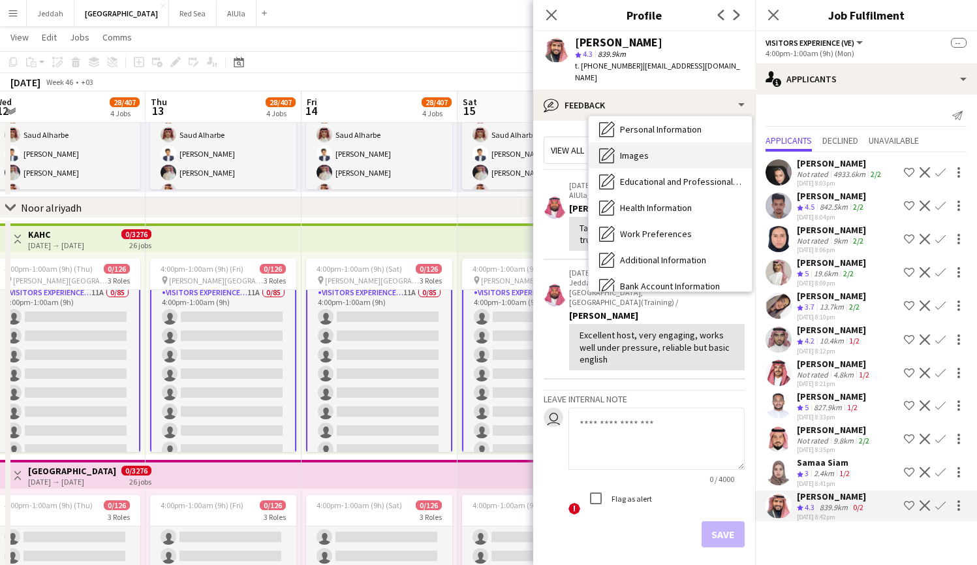
click at [658, 149] on div "Images Images" at bounding box center [670, 155] width 163 height 26
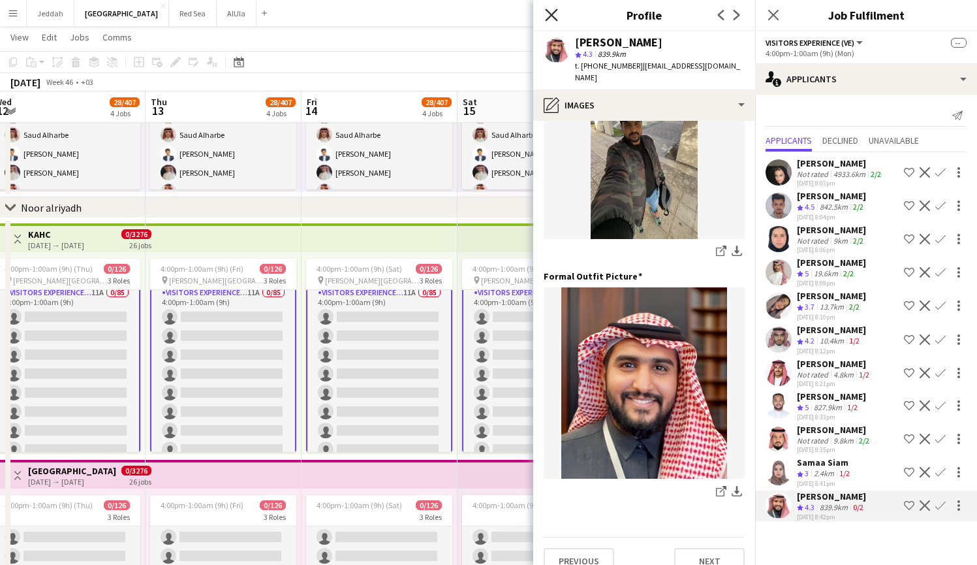
click at [553, 18] on icon "Close pop-in" at bounding box center [551, 14] width 12 height 12
